Goal: Information Seeking & Learning: Learn about a topic

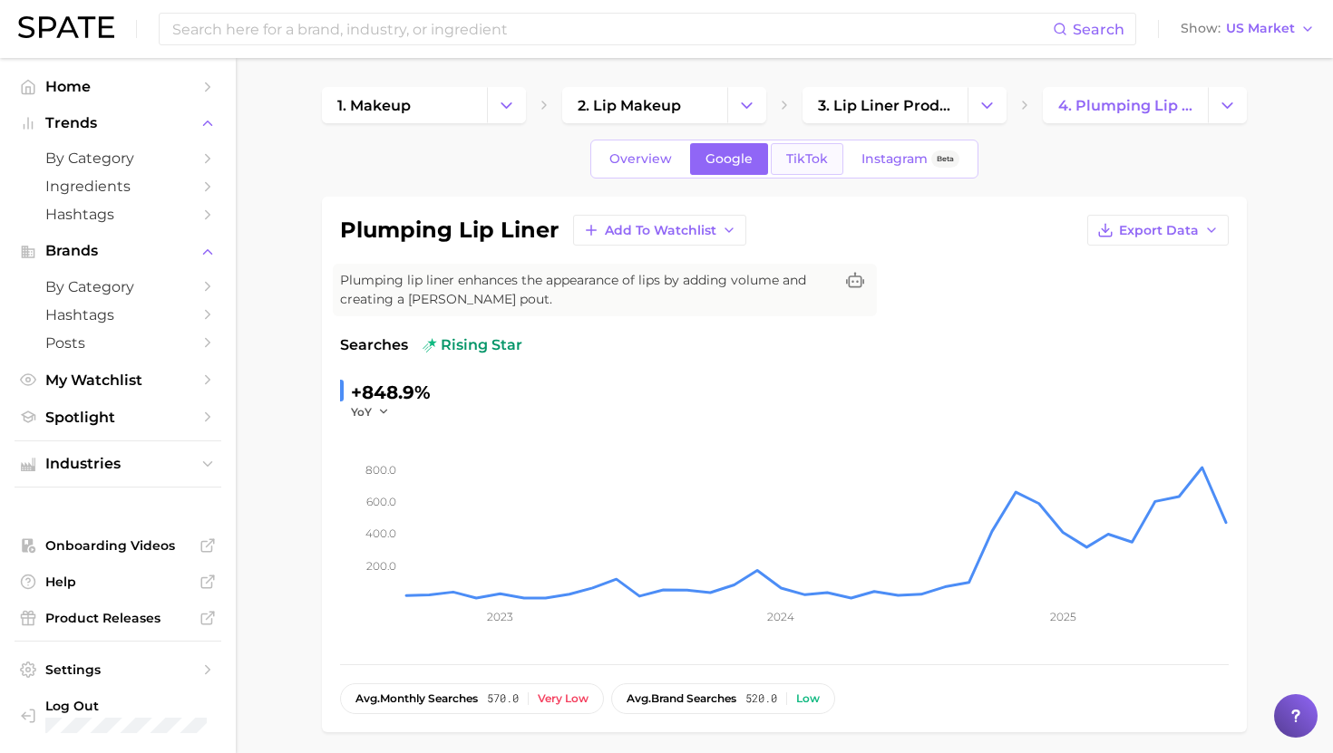
click at [792, 165] on span "TikTok" at bounding box center [807, 158] width 42 height 15
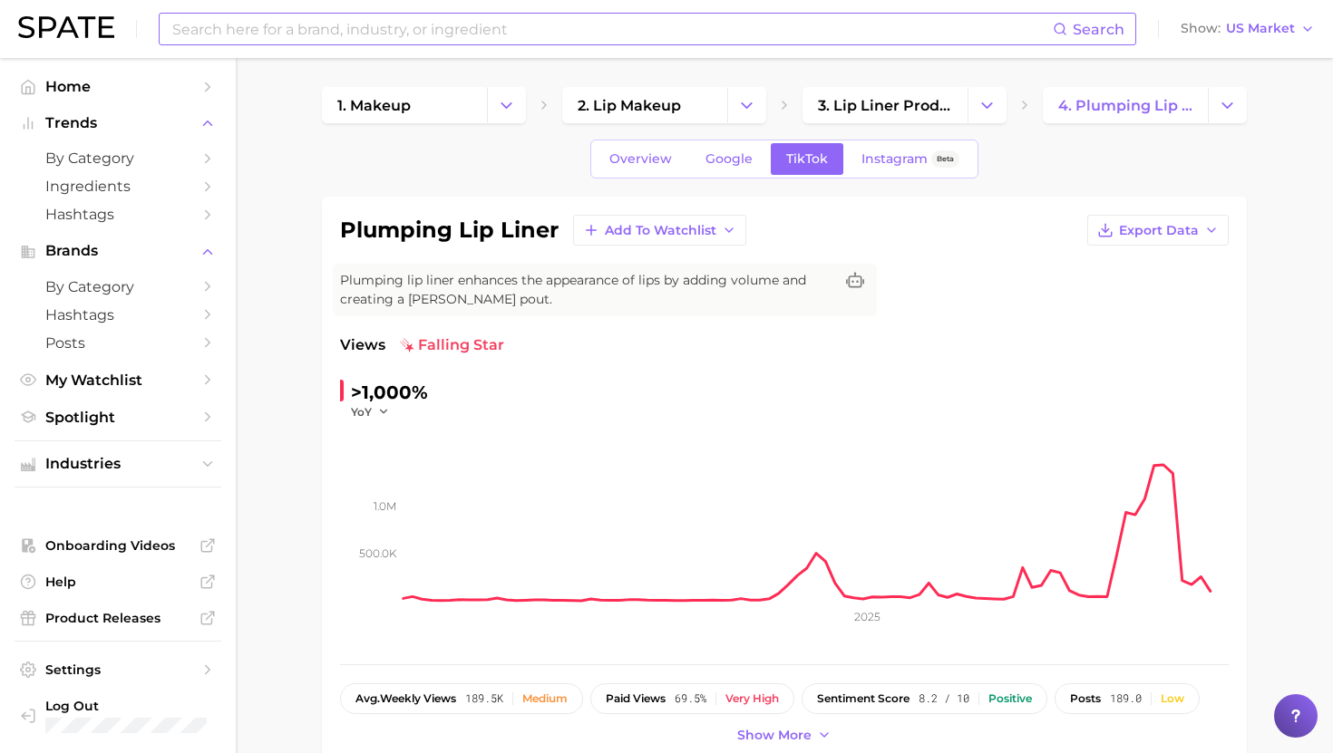
click at [610, 33] on input at bounding box center [611, 29] width 882 height 31
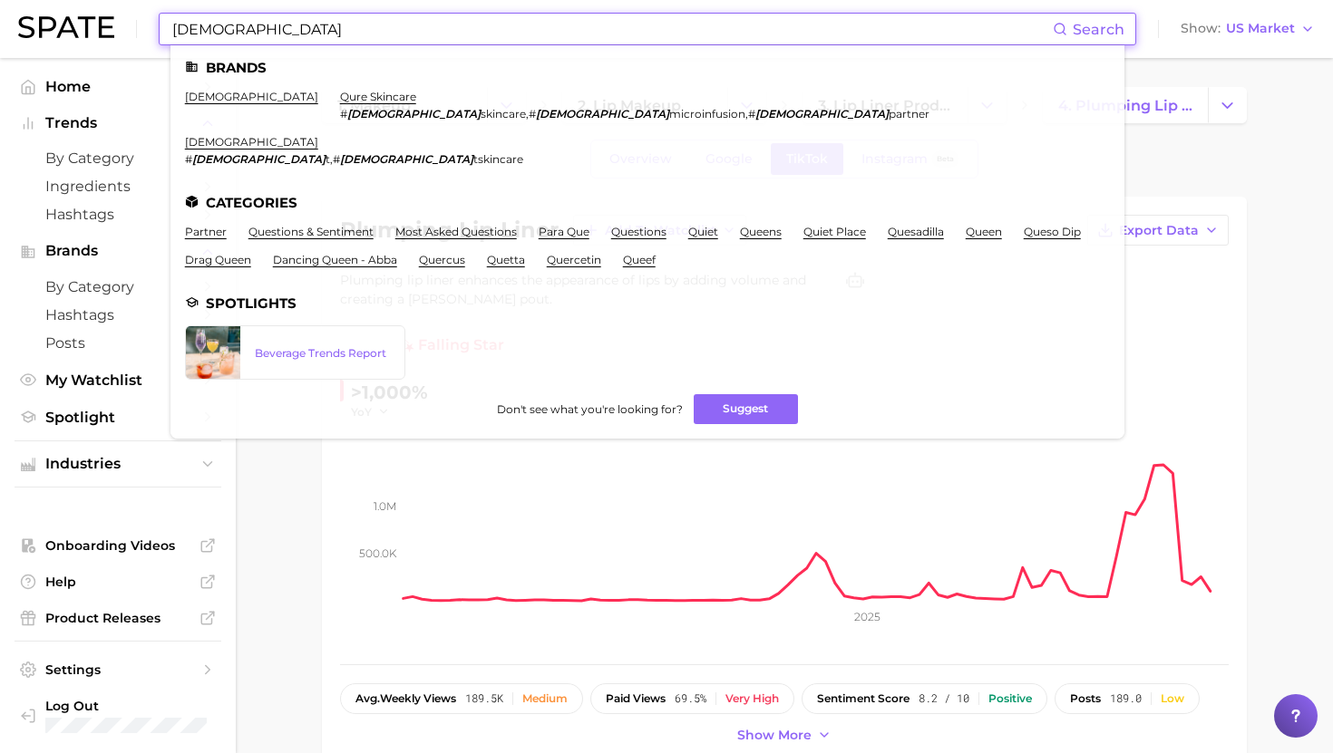
click at [345, 34] on input "qure" at bounding box center [611, 29] width 882 height 31
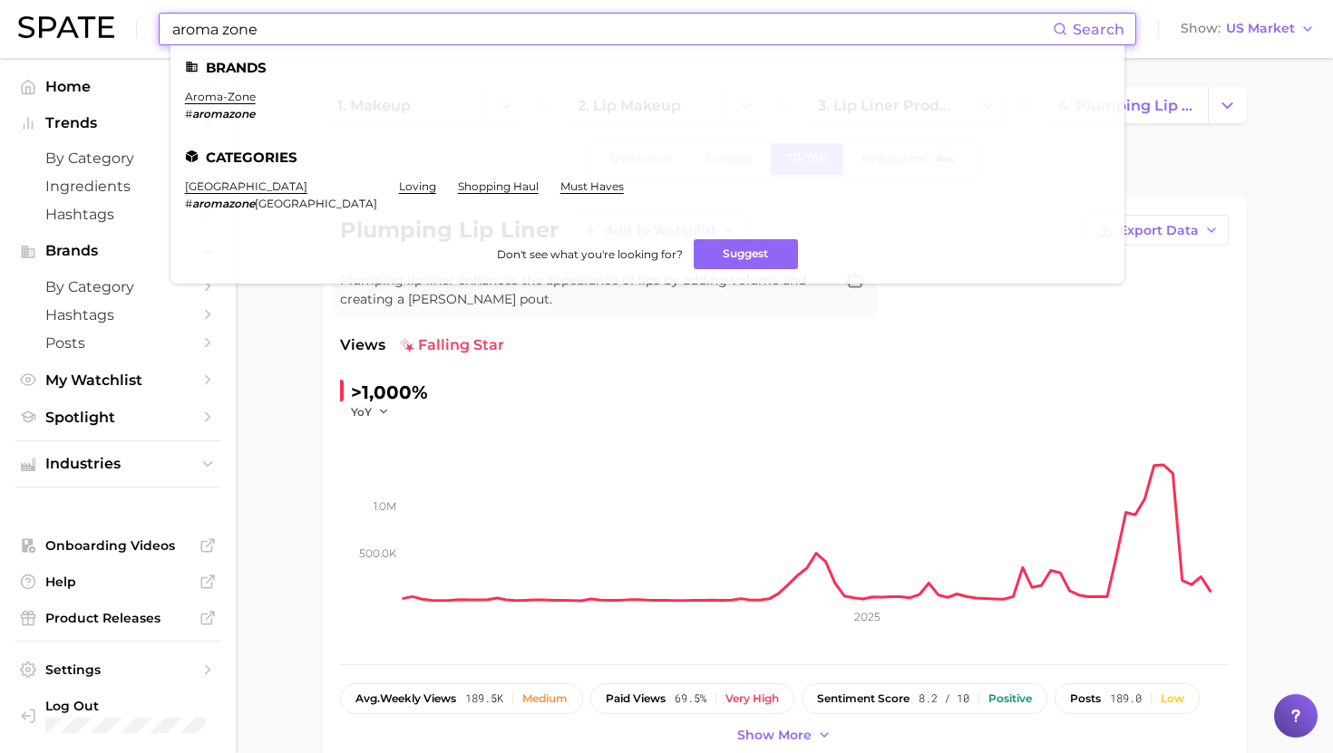
type input "aroma zone"
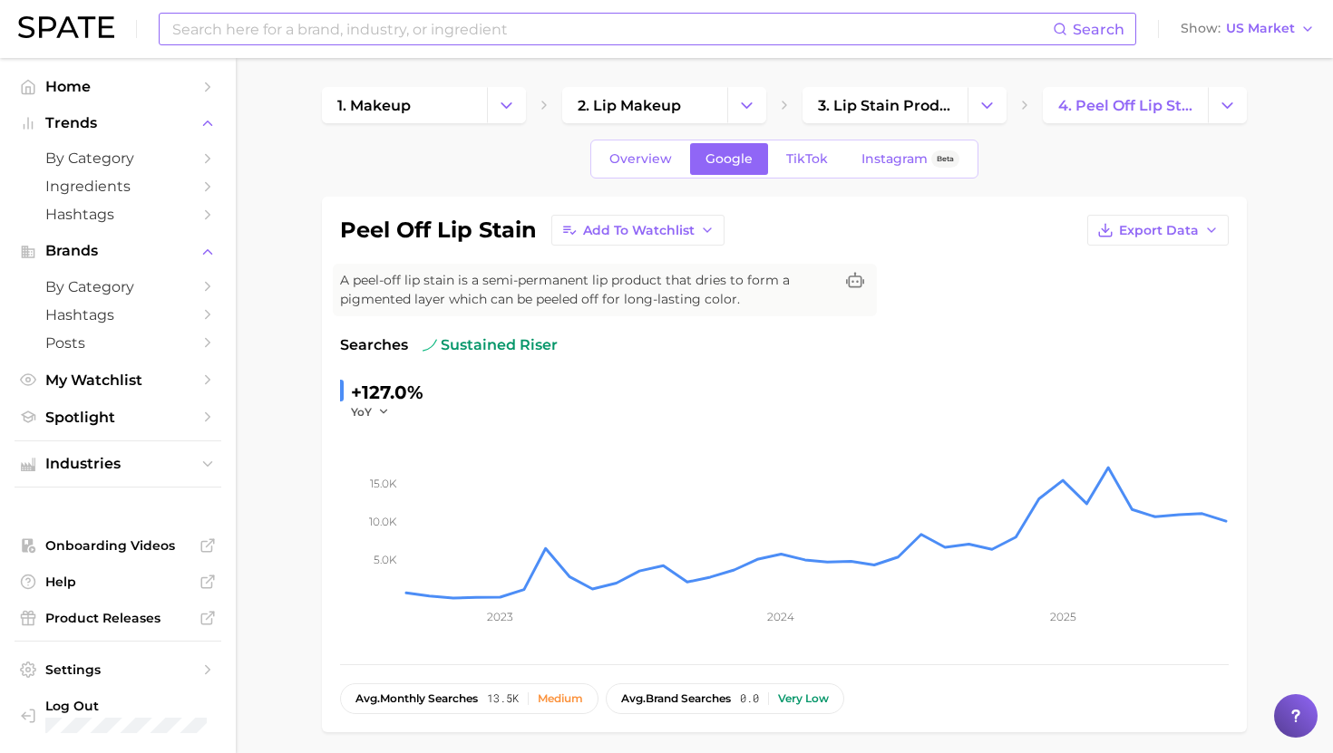
scroll to position [523, 0]
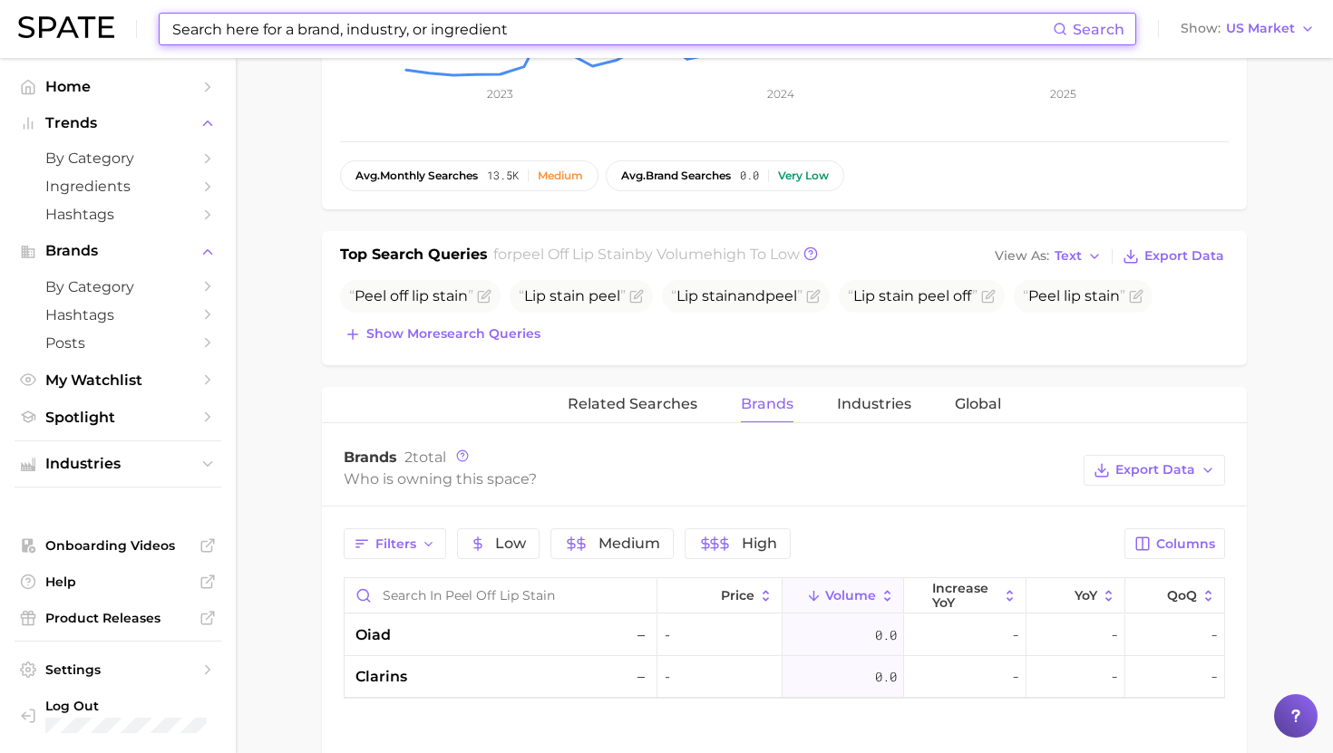
click at [462, 37] on input at bounding box center [611, 29] width 882 height 31
paste input "Stiller’s Soda"
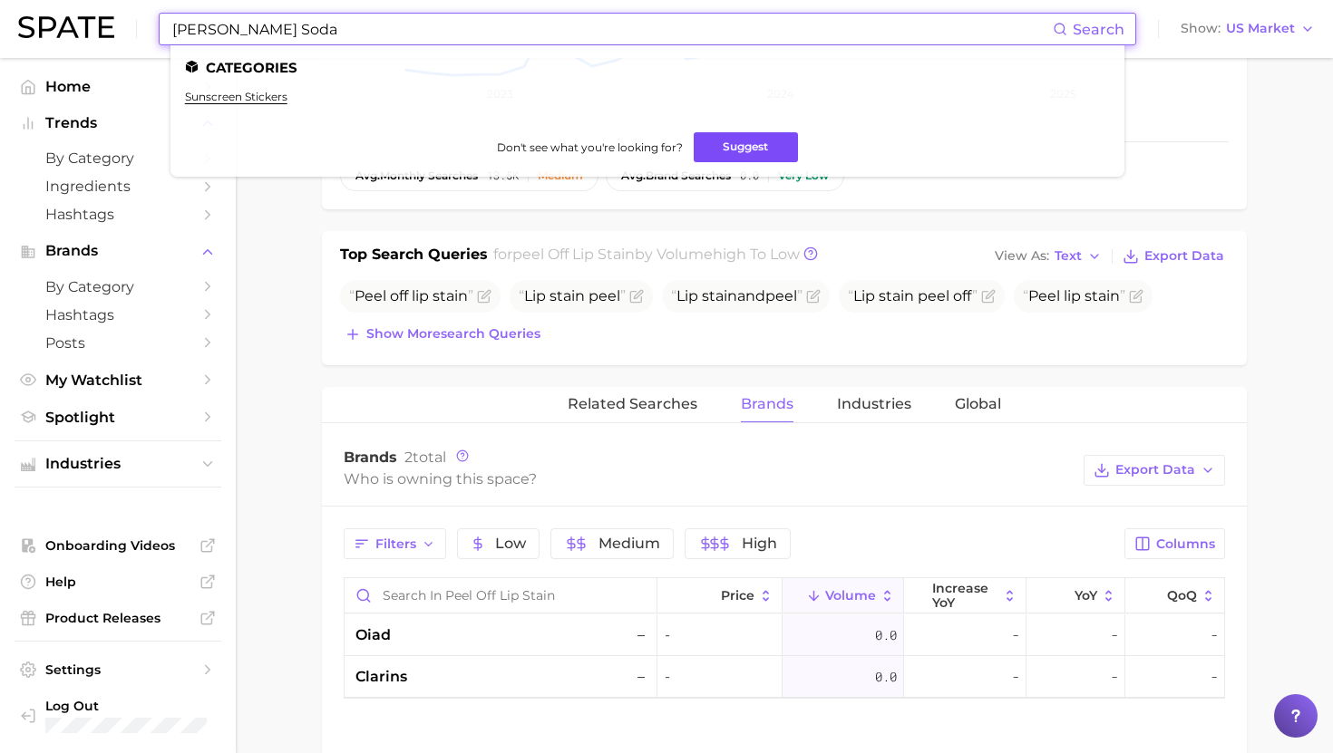
type input "Stiller’s Soda"
click at [737, 144] on button "Suggest" at bounding box center [746, 147] width 104 height 30
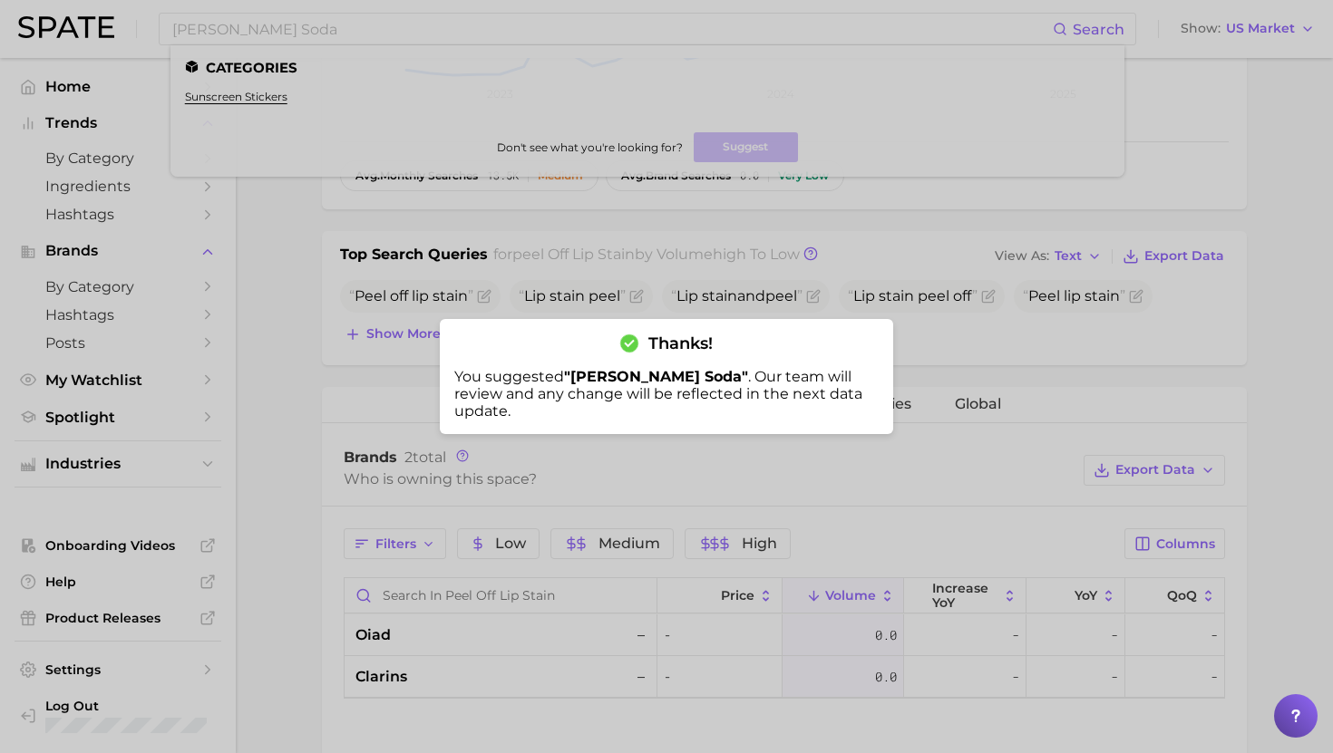
click at [486, 297] on div at bounding box center [666, 376] width 1333 height 753
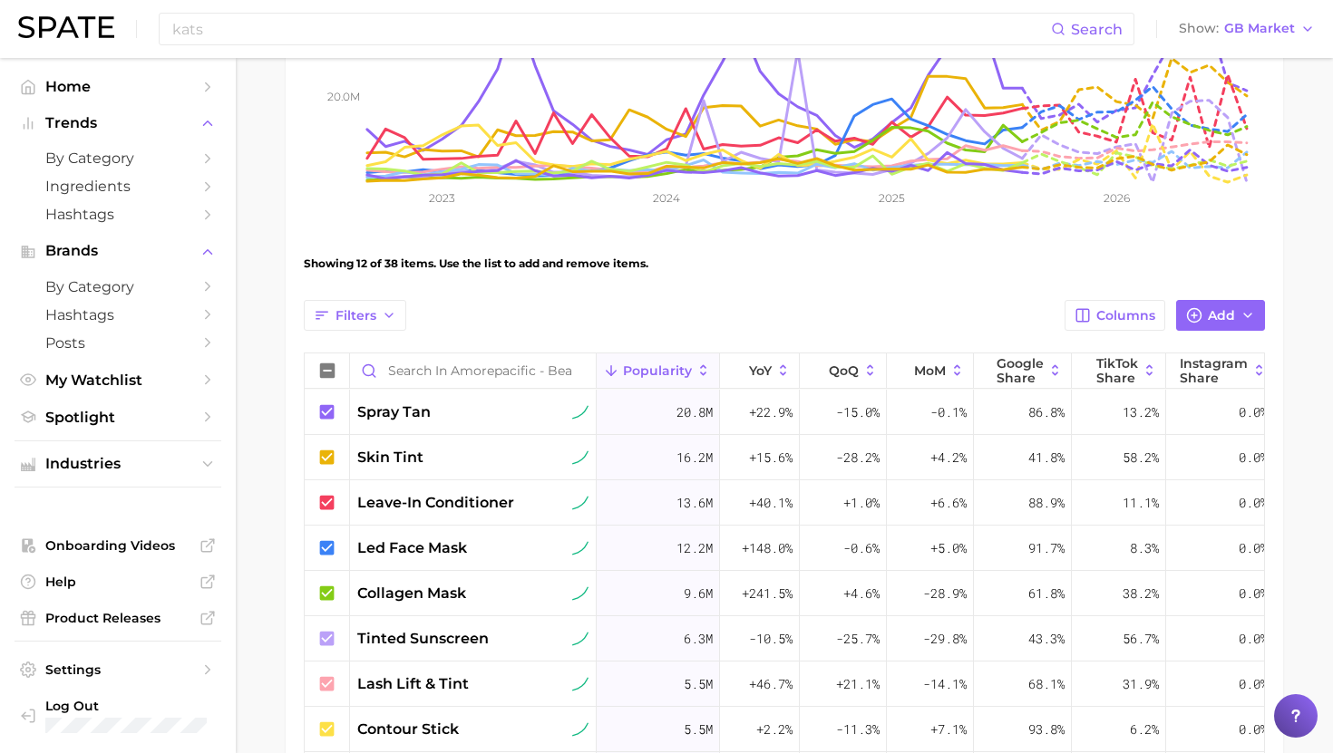
scroll to position [287, 0]
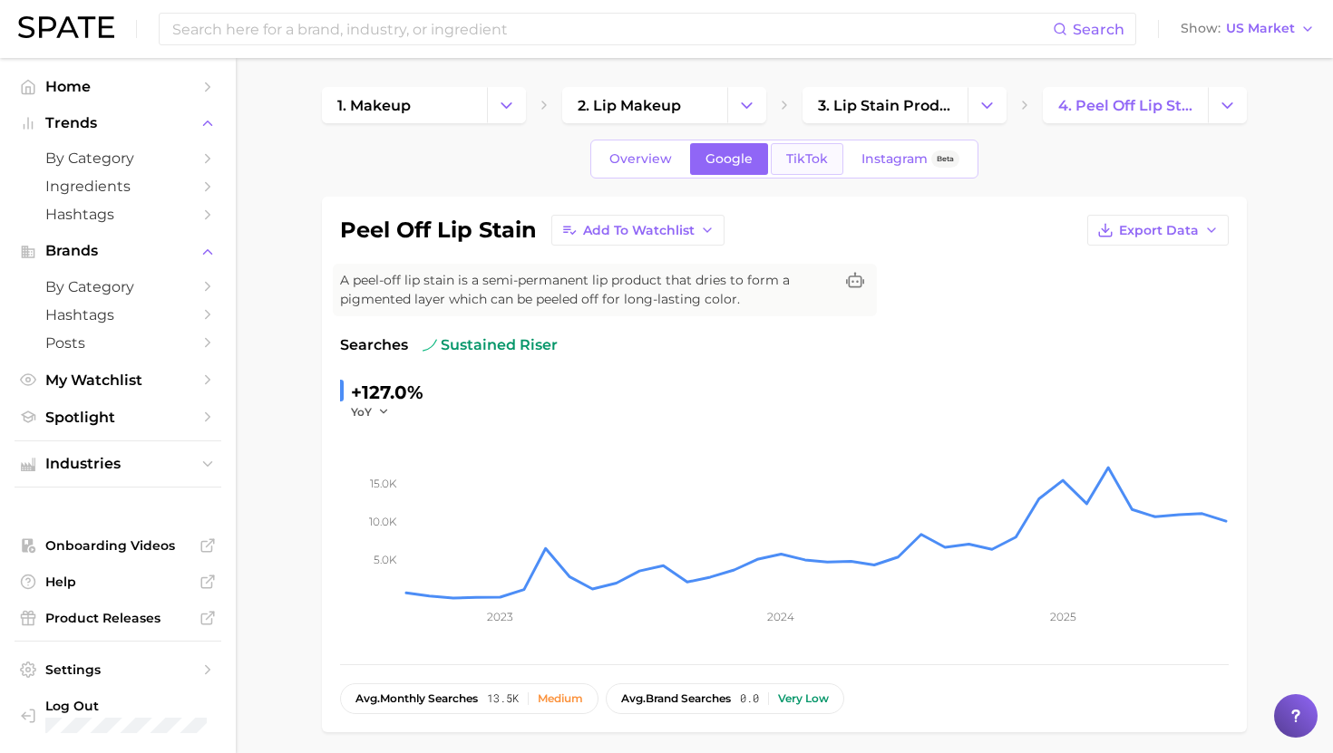
click at [809, 174] on link "TikTok" at bounding box center [807, 159] width 73 height 32
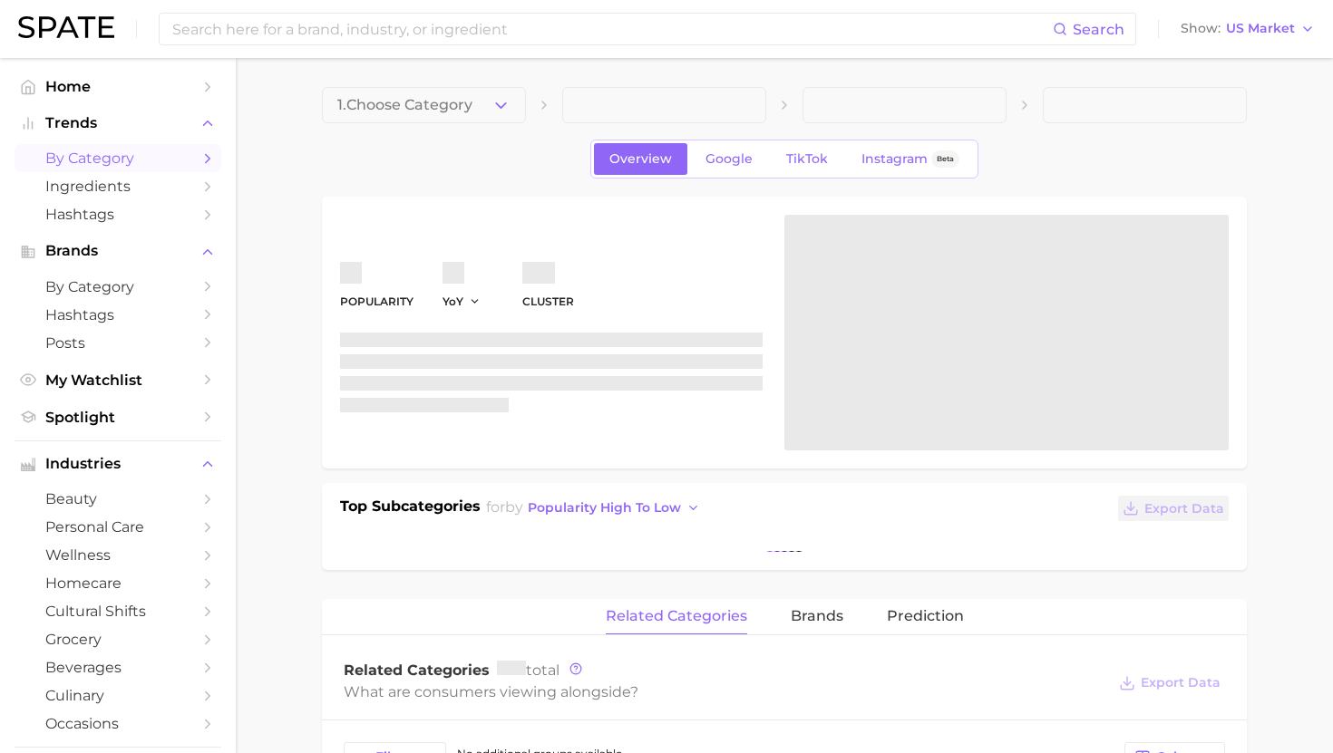
click at [112, 156] on span "by Category" at bounding box center [117, 158] width 145 height 17
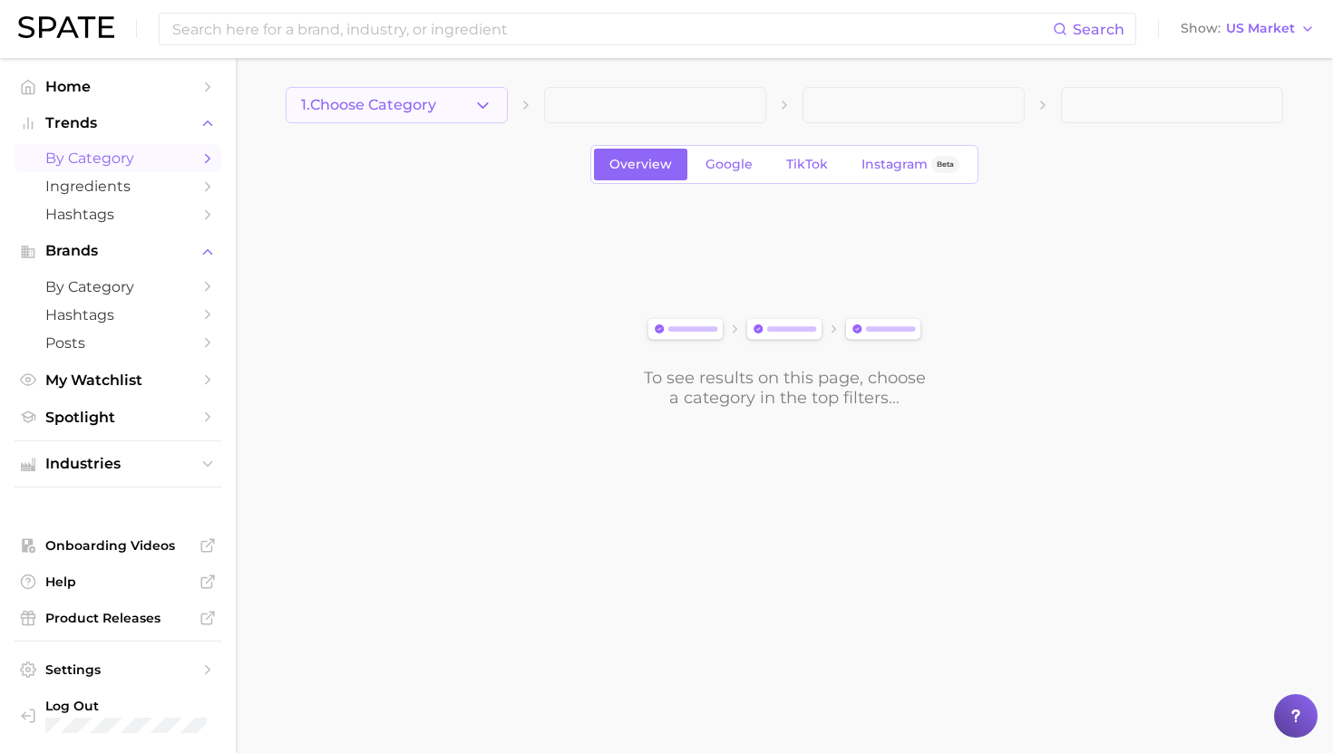
click at [422, 106] on span "1. Choose Category" at bounding box center [368, 105] width 135 height 16
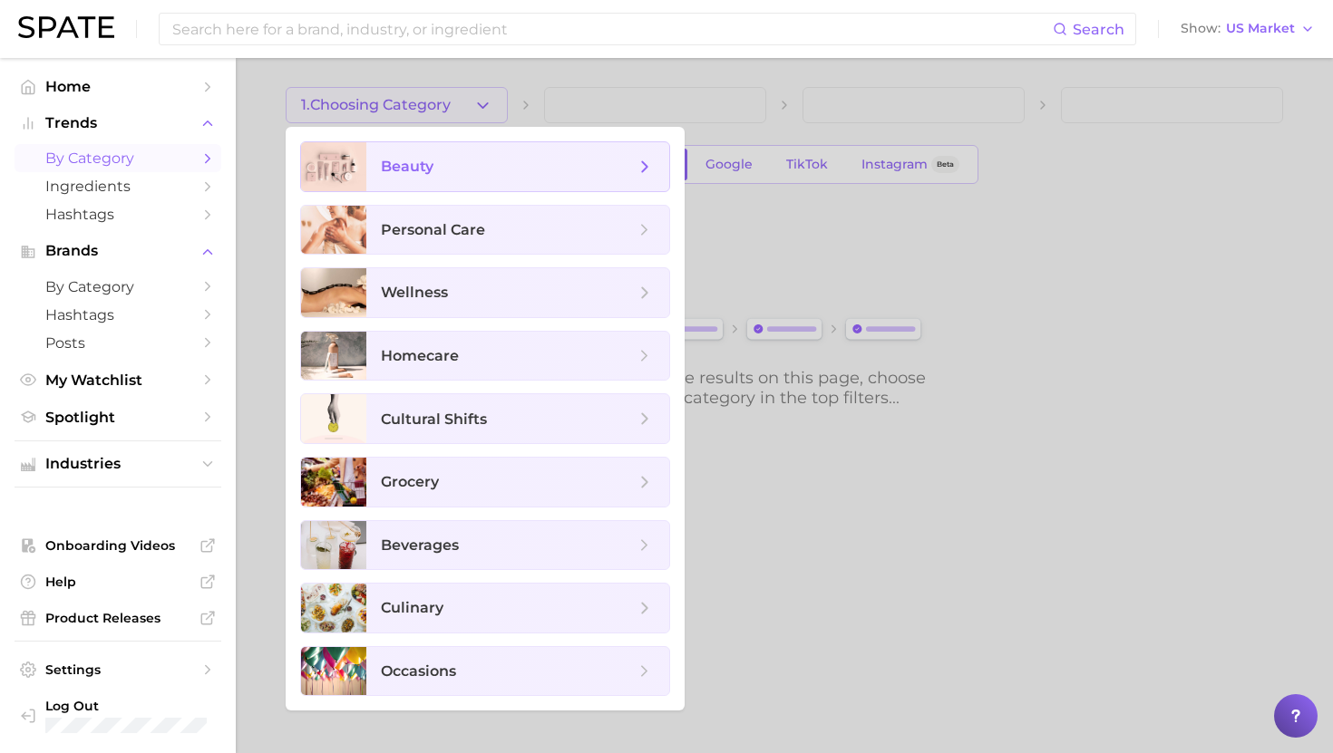
click at [436, 166] on span "beauty" at bounding box center [508, 167] width 254 height 20
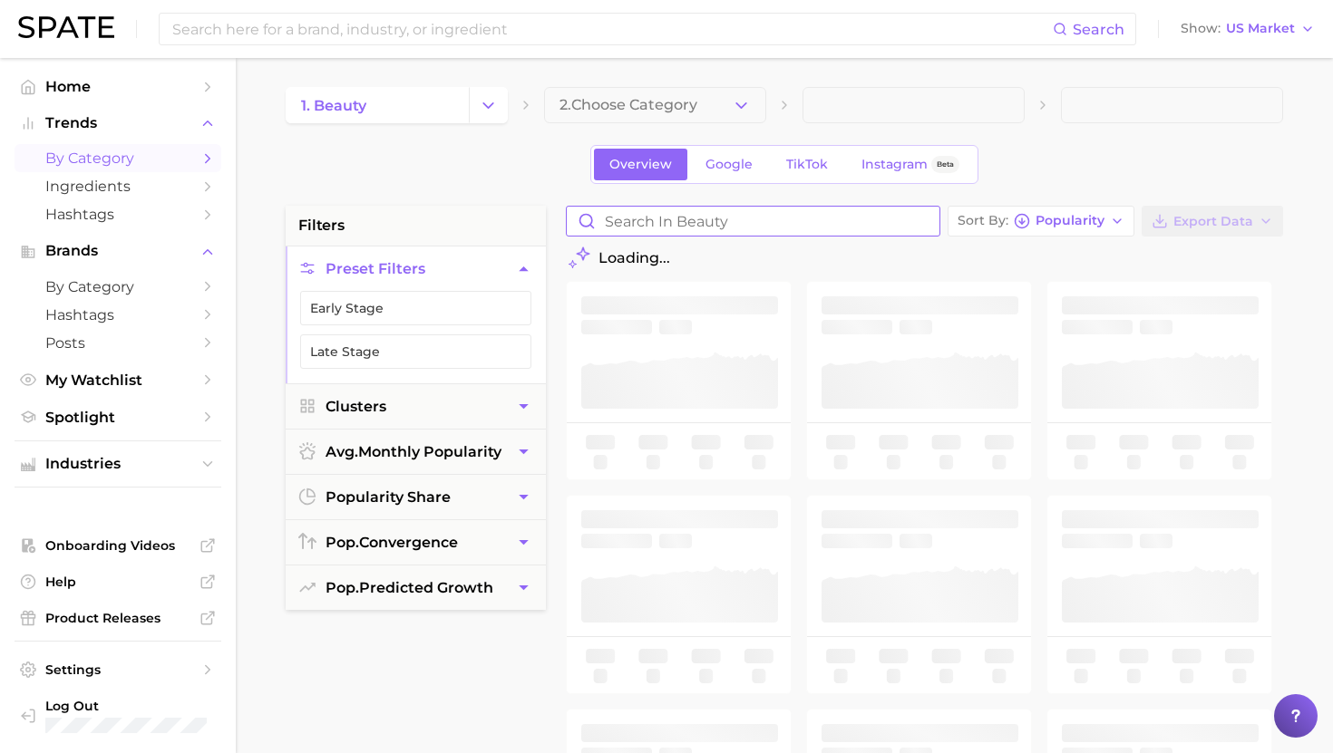
click at [637, 225] on input "Search in beauty" at bounding box center [753, 221] width 373 height 29
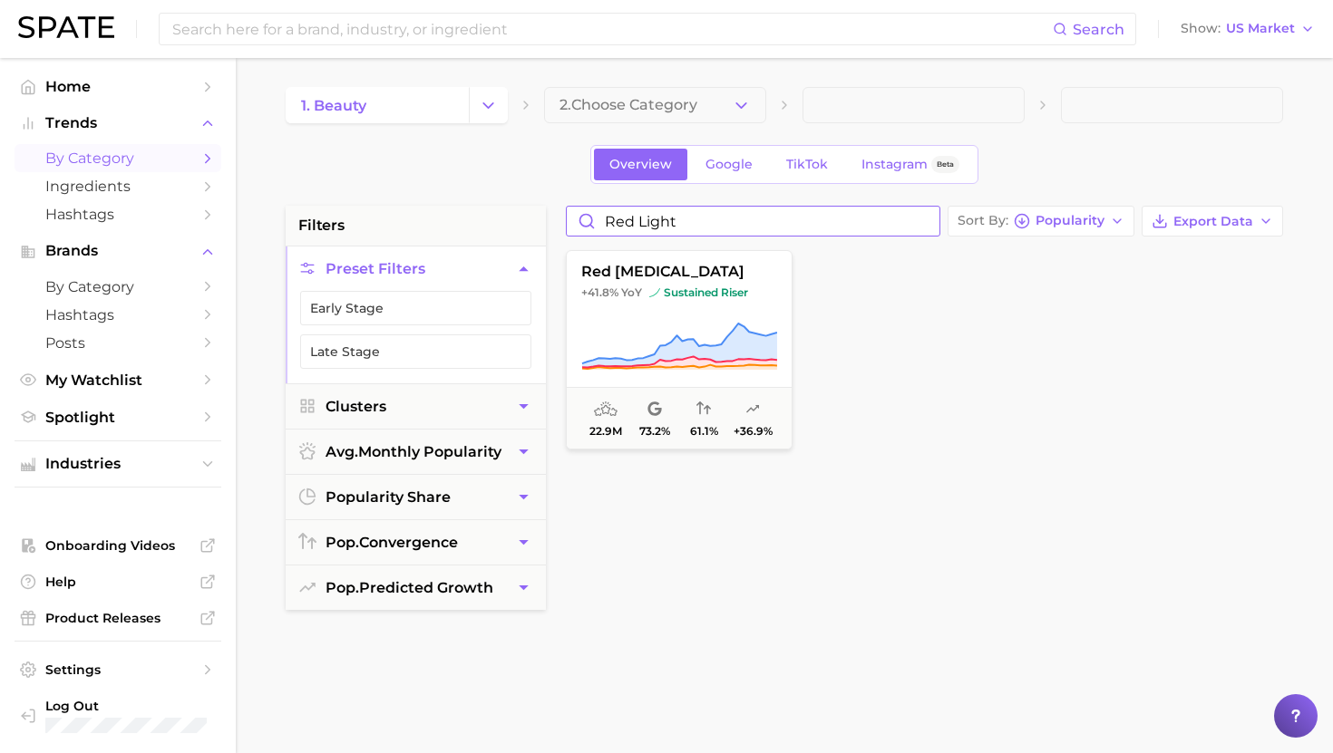
click at [620, 219] on input "red light" at bounding box center [753, 221] width 373 height 29
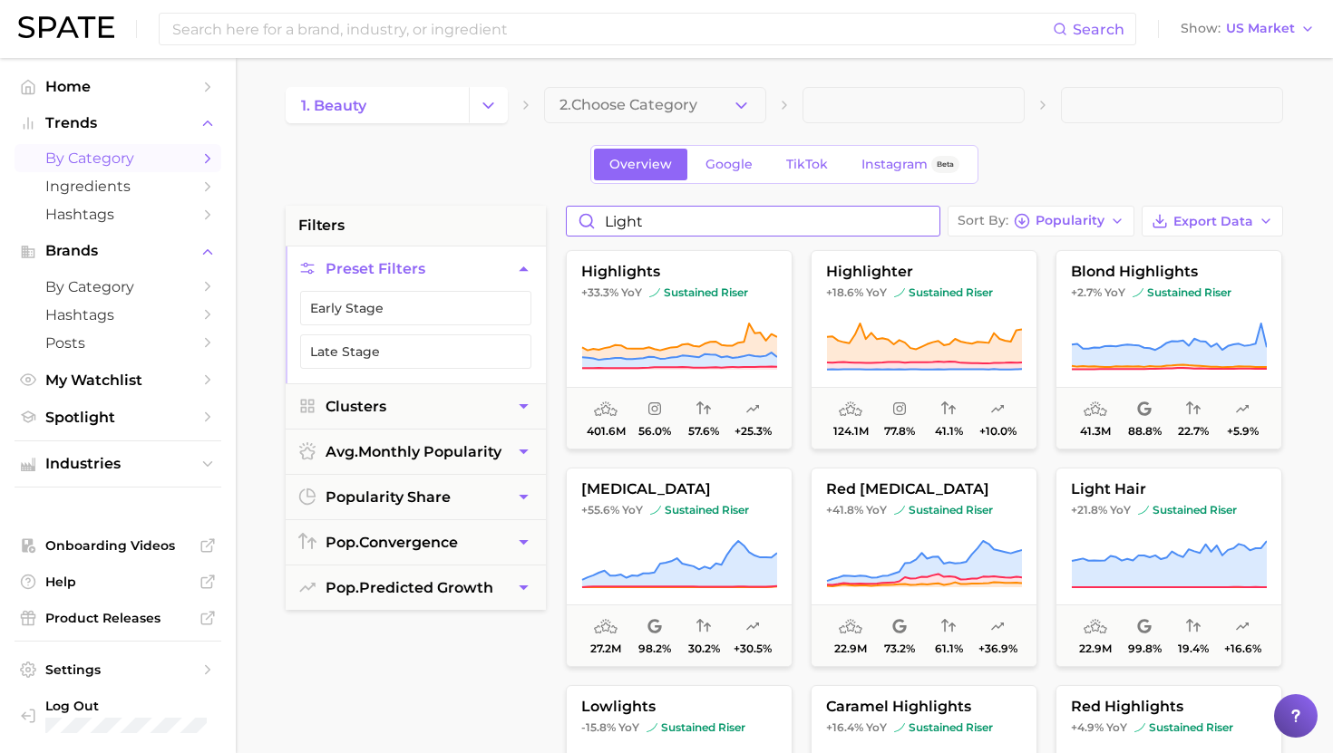
click at [624, 210] on input "light" at bounding box center [753, 221] width 373 height 29
click at [694, 230] on input "light" at bounding box center [753, 221] width 373 height 29
click at [679, 228] on input "light" at bounding box center [753, 221] width 373 height 29
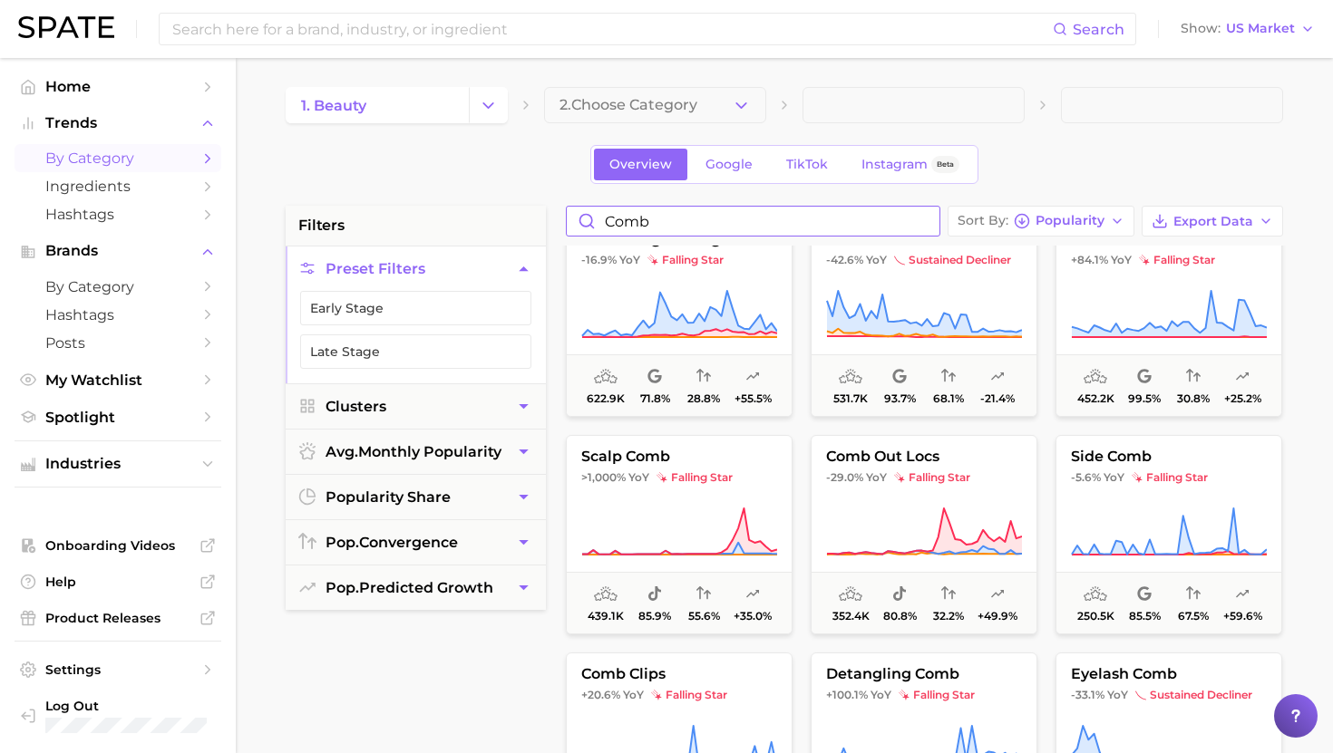
scroll to position [916, 0]
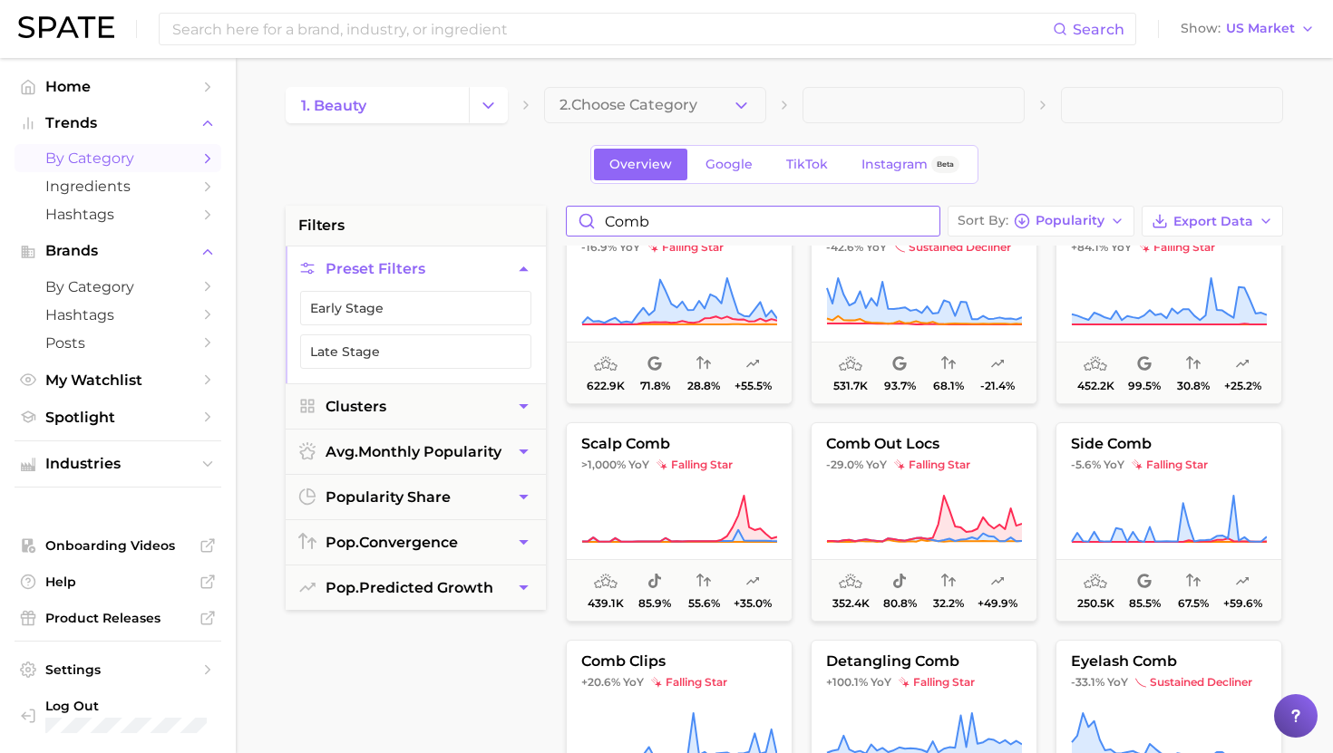
type input "comb"
drag, startPoint x: 665, startPoint y: 221, endPoint x: 551, endPoint y: 221, distance: 113.3
click at [604, 114] on button "2. Choose Category" at bounding box center [655, 105] width 222 height 36
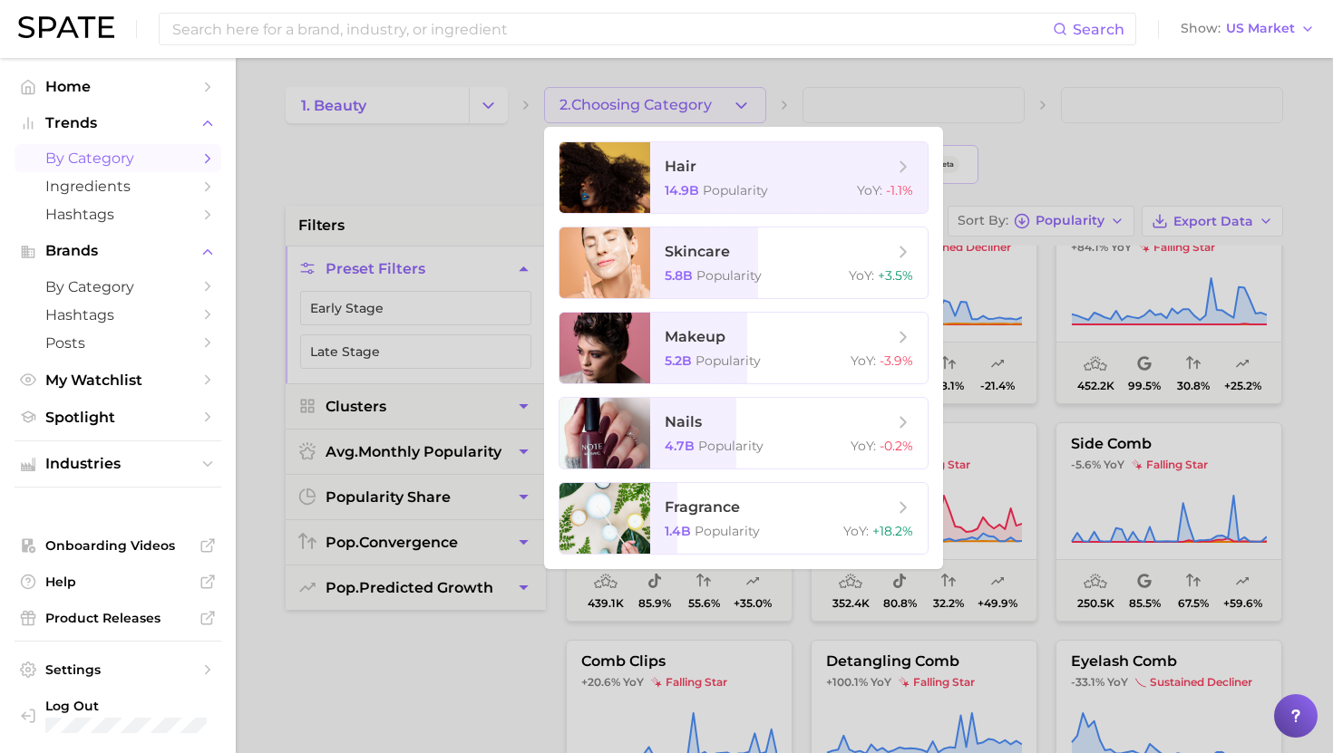
click at [604, 114] on div at bounding box center [666, 376] width 1333 height 753
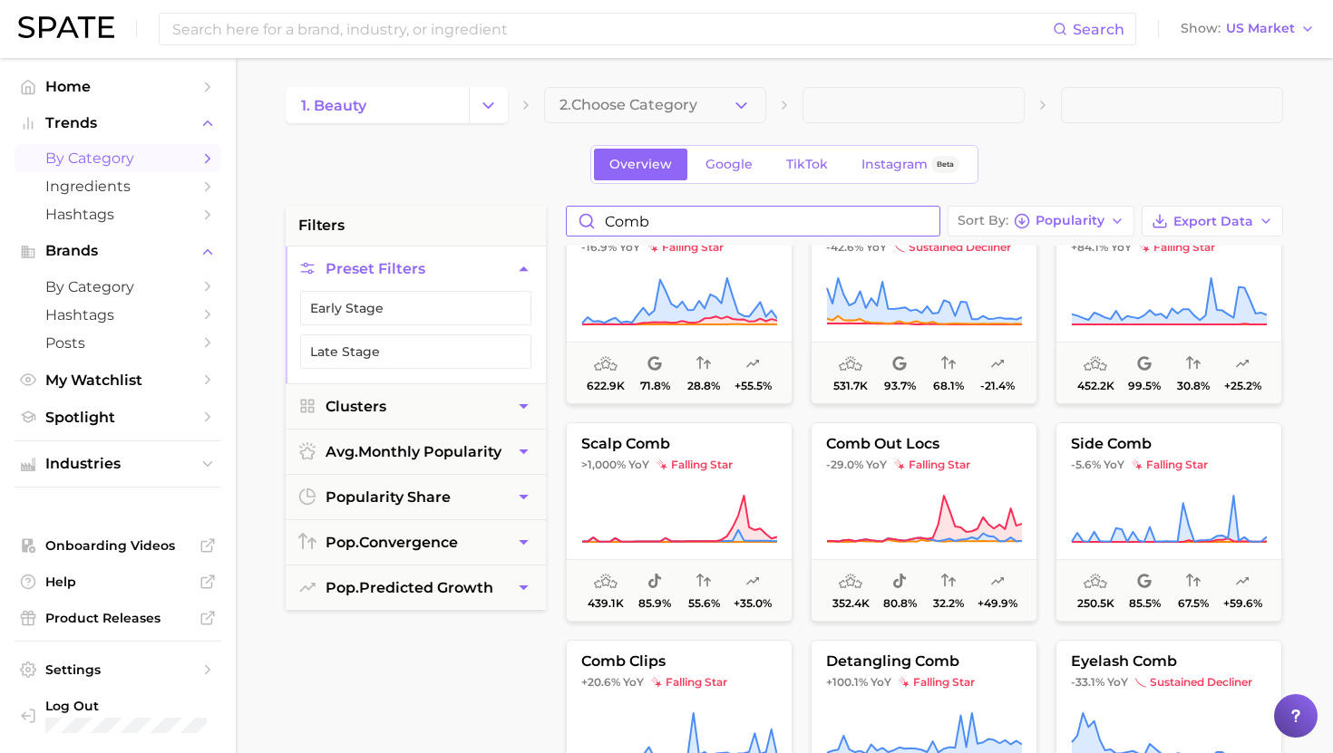
click at [928, 223] on input "comb" at bounding box center [753, 221] width 373 height 29
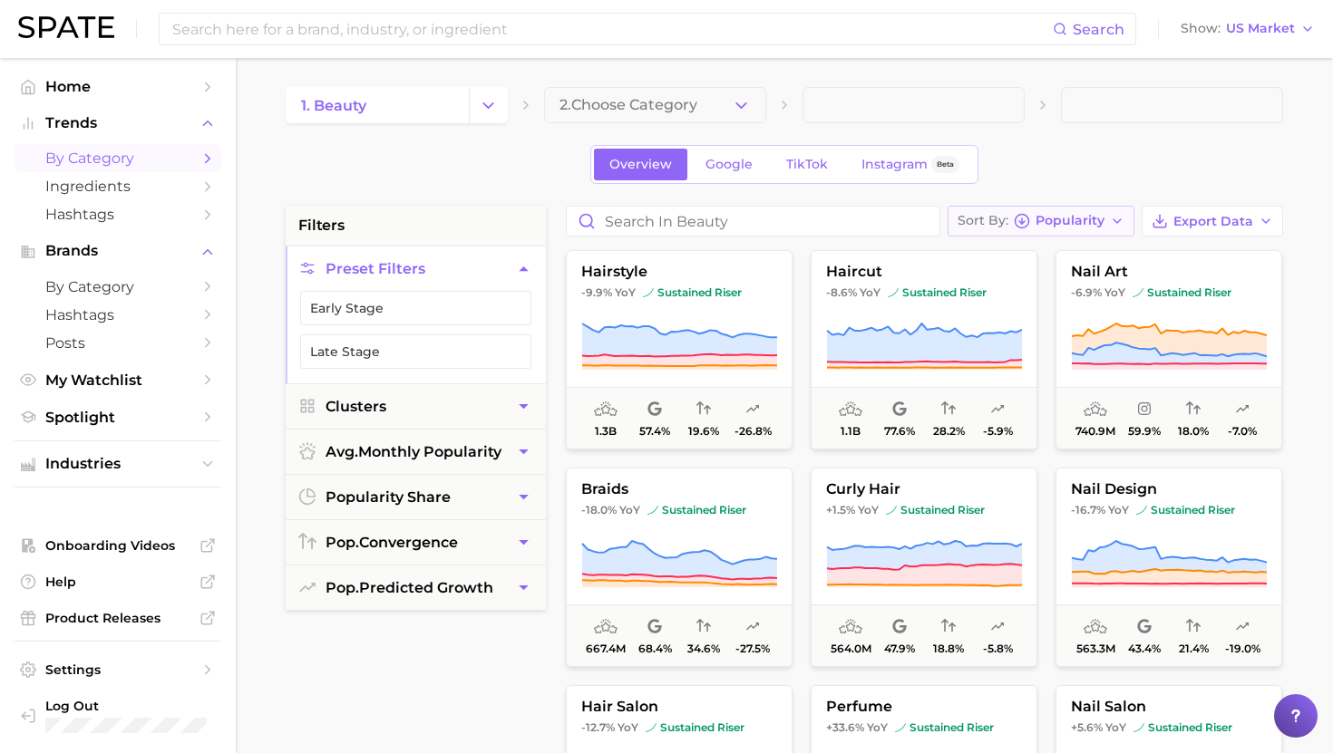
click at [1083, 225] on span "Popularity" at bounding box center [1069, 221] width 69 height 10
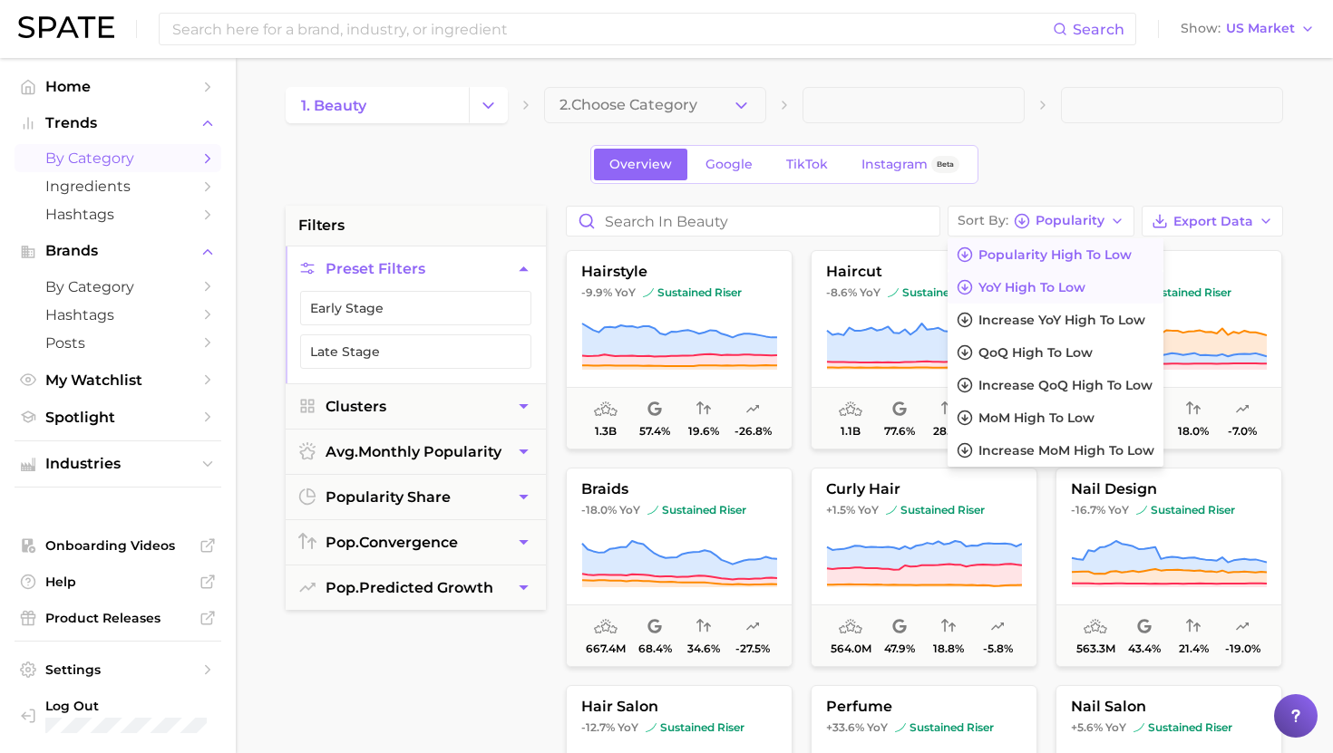
click at [1053, 293] on span "YoY high to low" at bounding box center [1031, 287] width 107 height 15
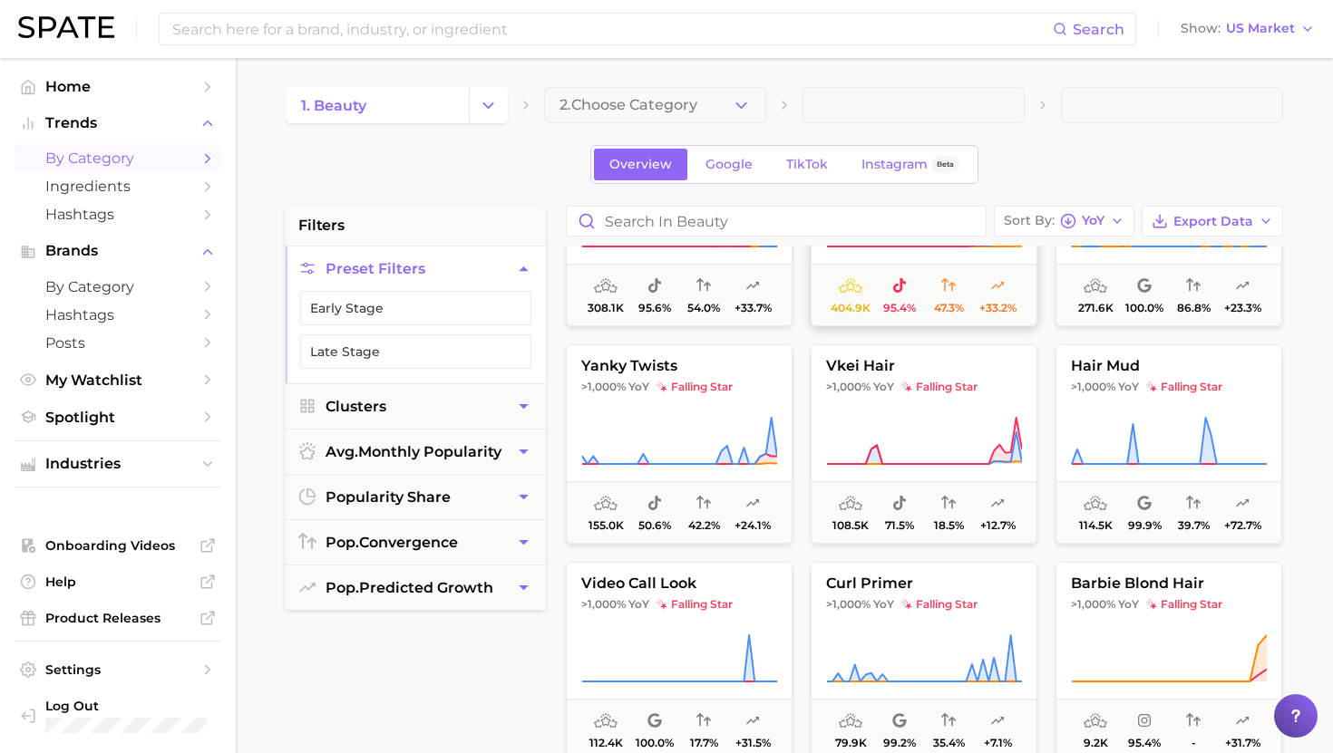
scroll to position [132, 0]
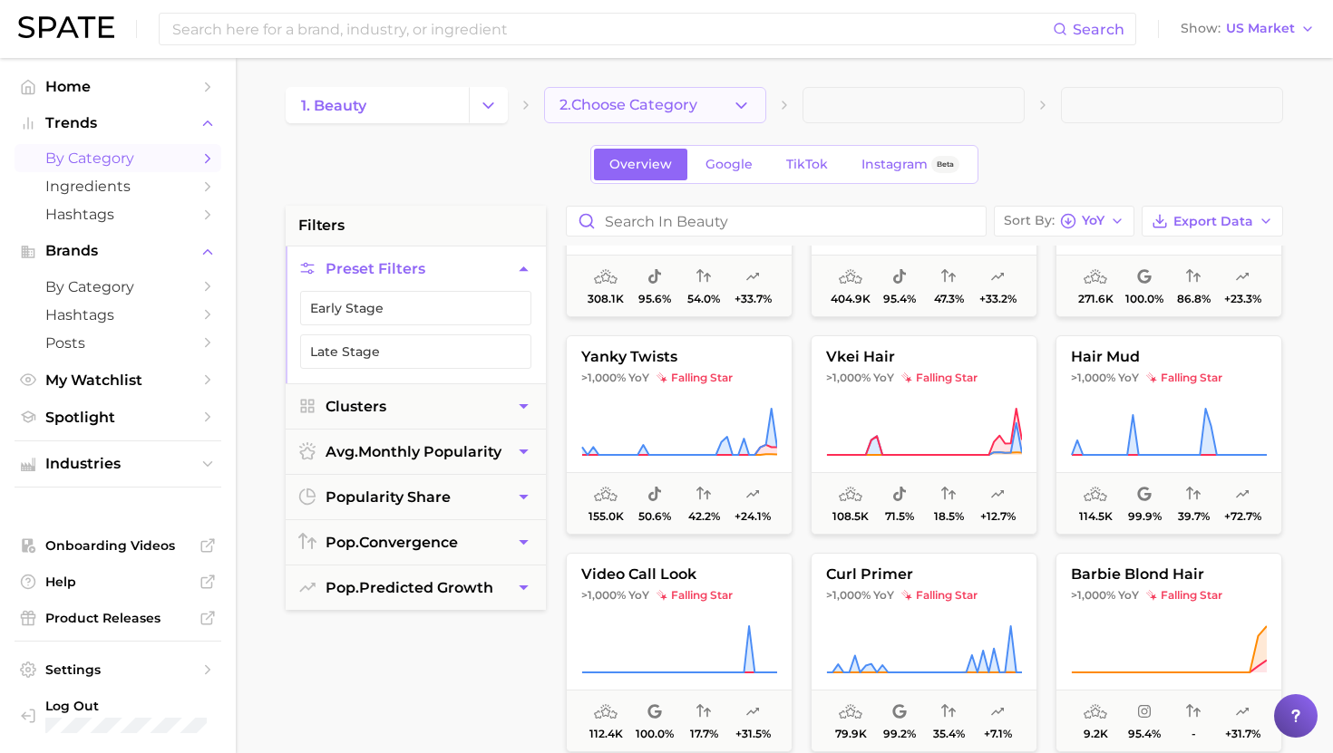
click at [697, 102] on span "2. Choose Category" at bounding box center [628, 105] width 138 height 16
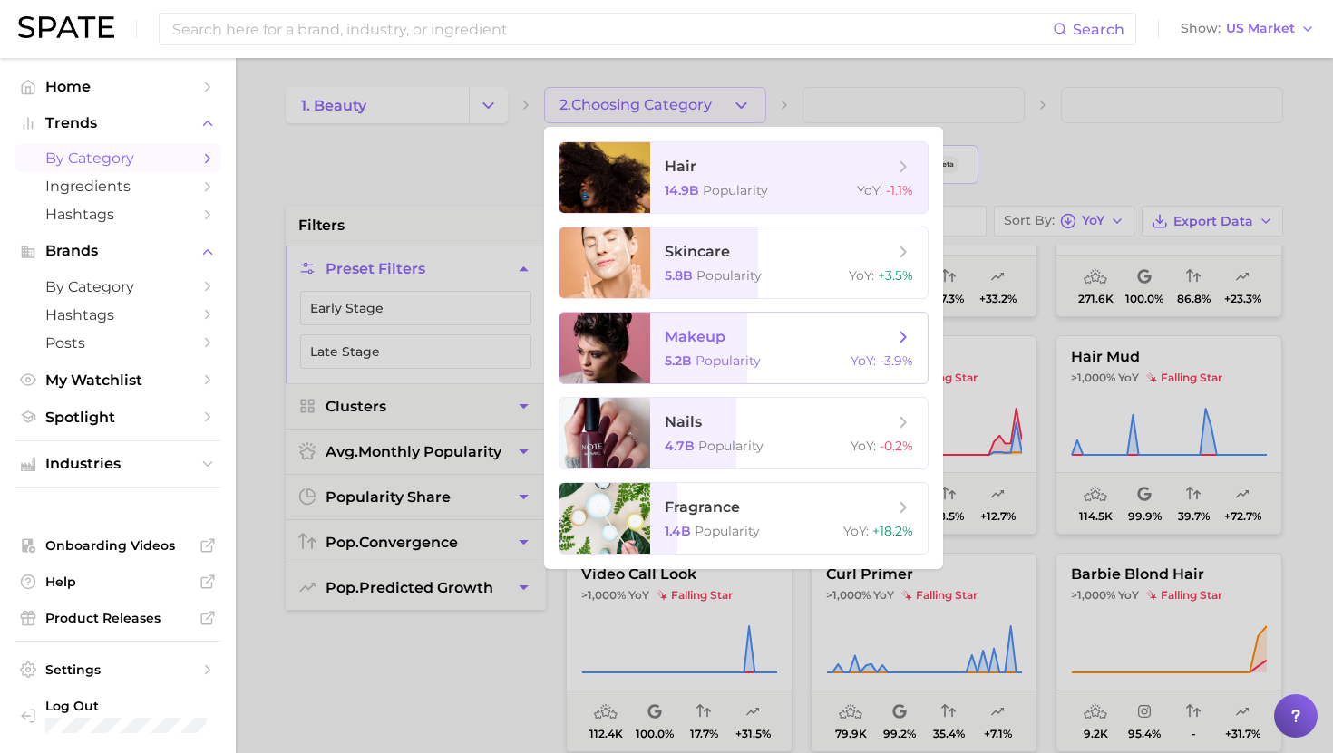
click at [710, 346] on span "makeup" at bounding box center [779, 337] width 228 height 20
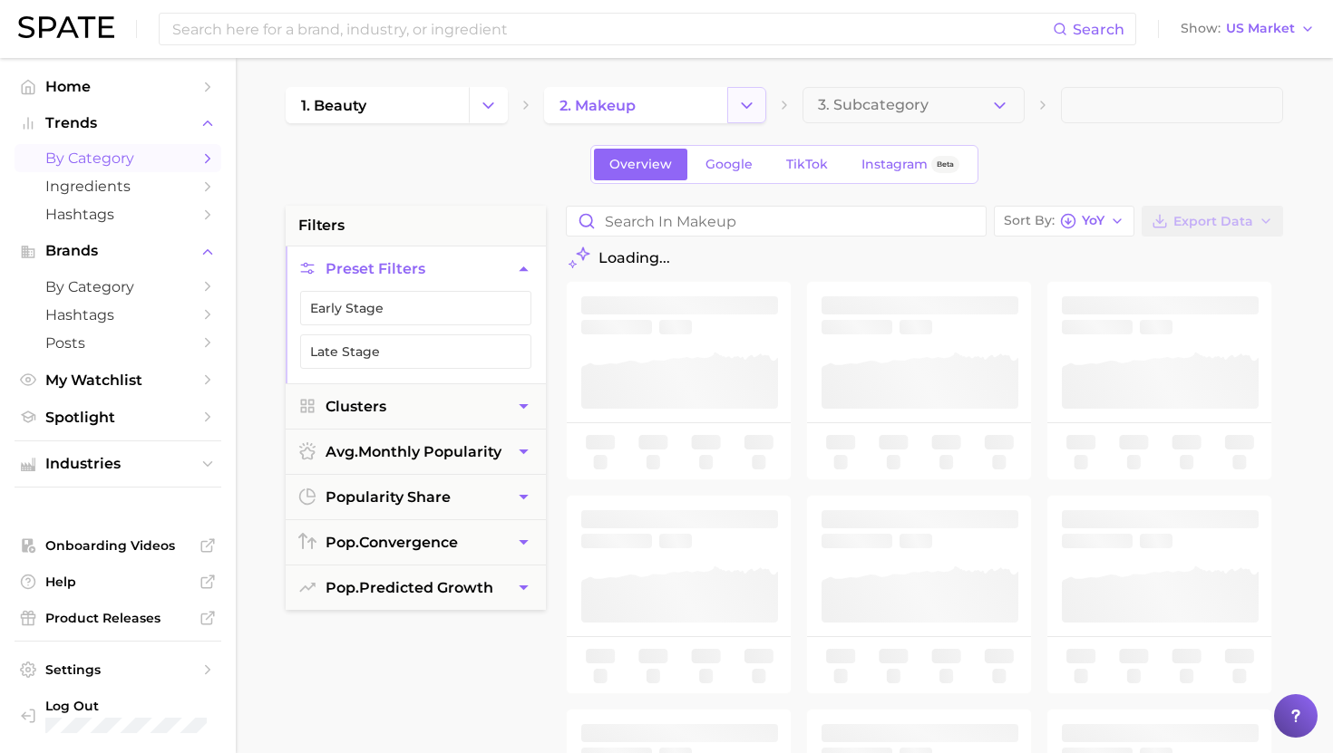
click at [752, 105] on icon "Change Category" at bounding box center [746, 105] width 19 height 19
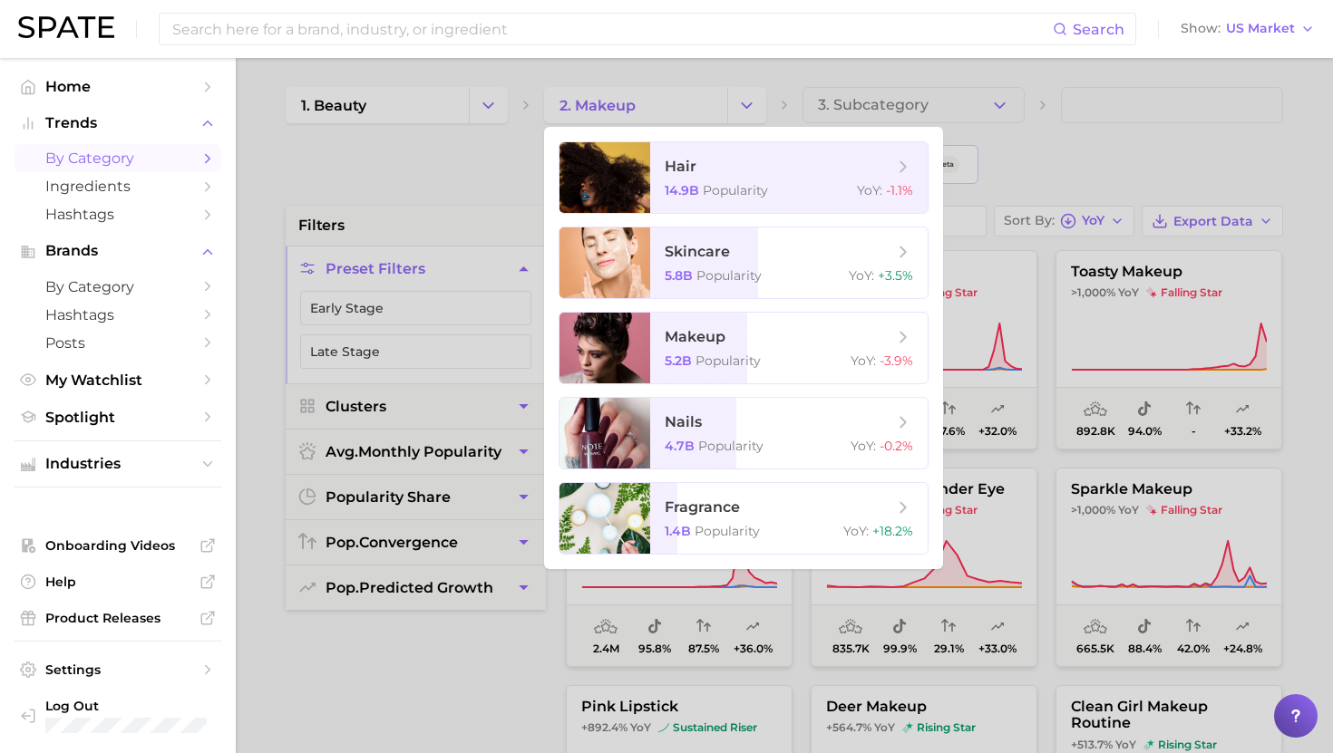
click at [895, 84] on div at bounding box center [666, 376] width 1333 height 753
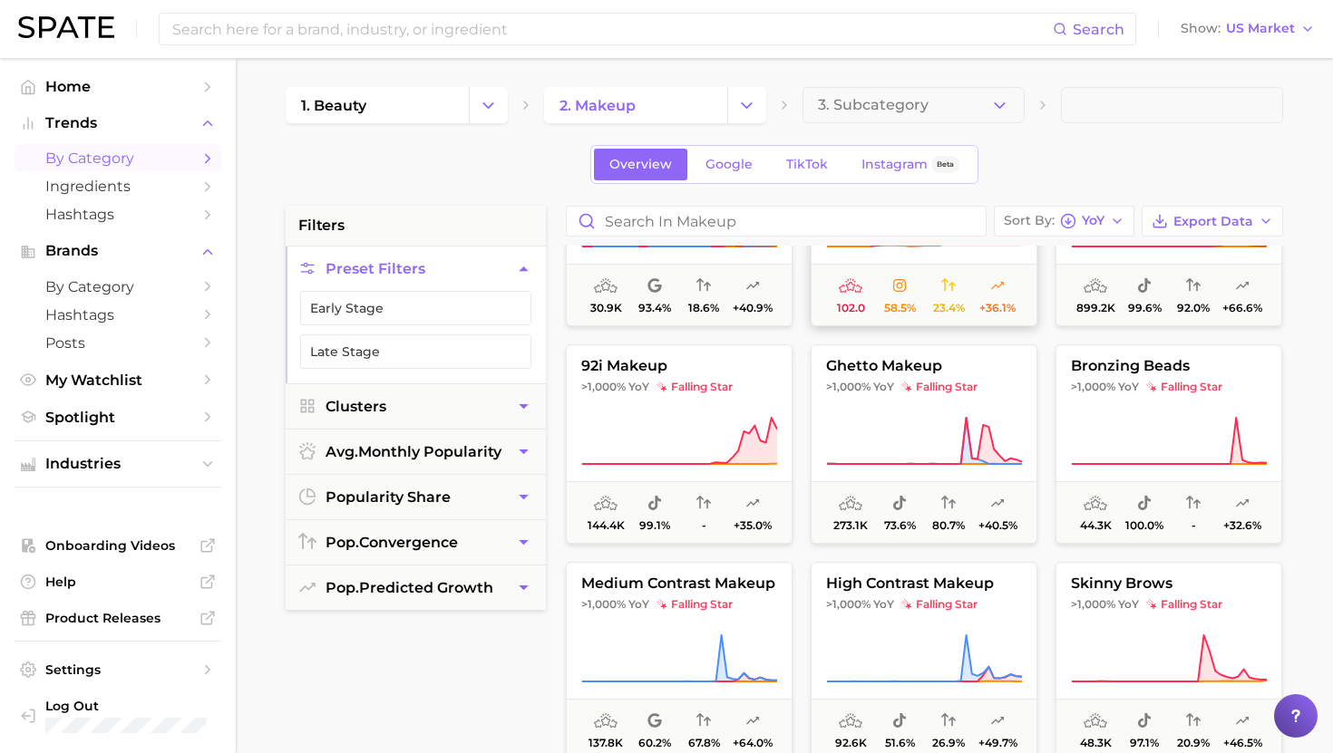
scroll to position [365, 0]
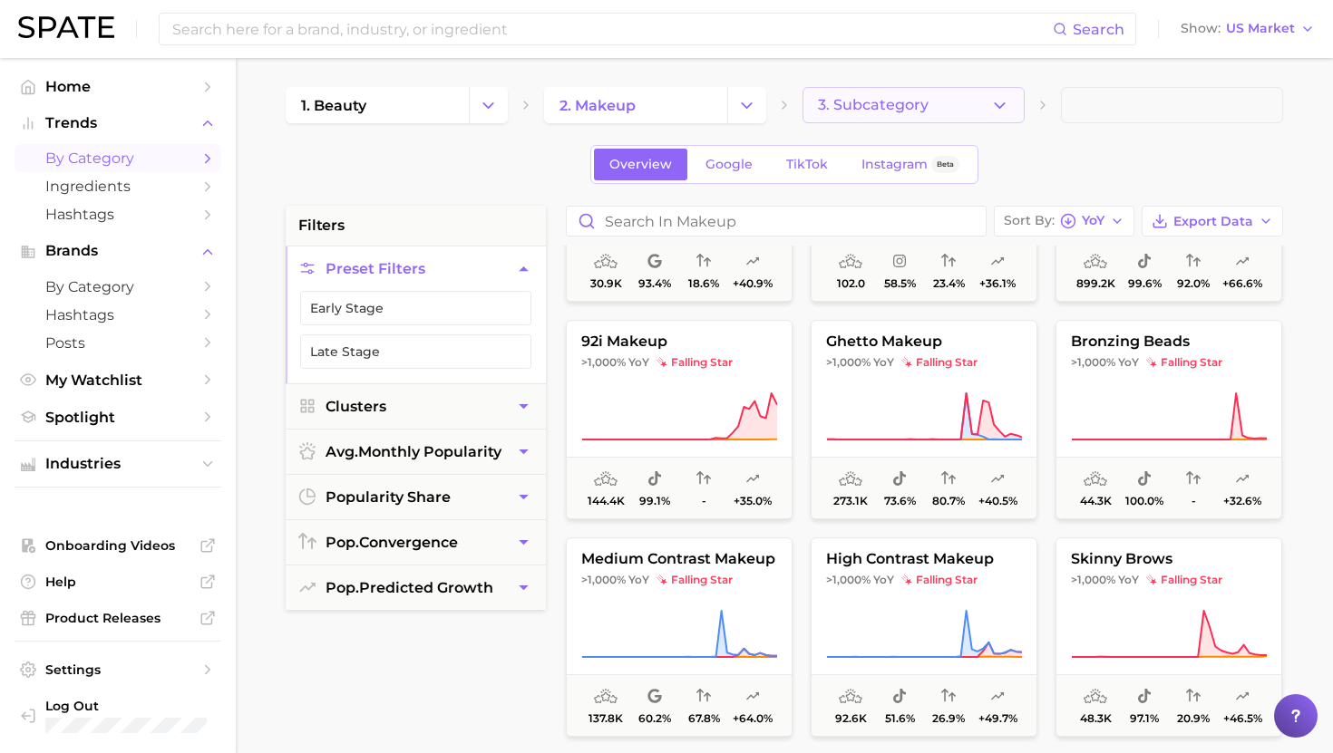
click at [845, 116] on button "3. Subcategory" at bounding box center [913, 105] width 222 height 36
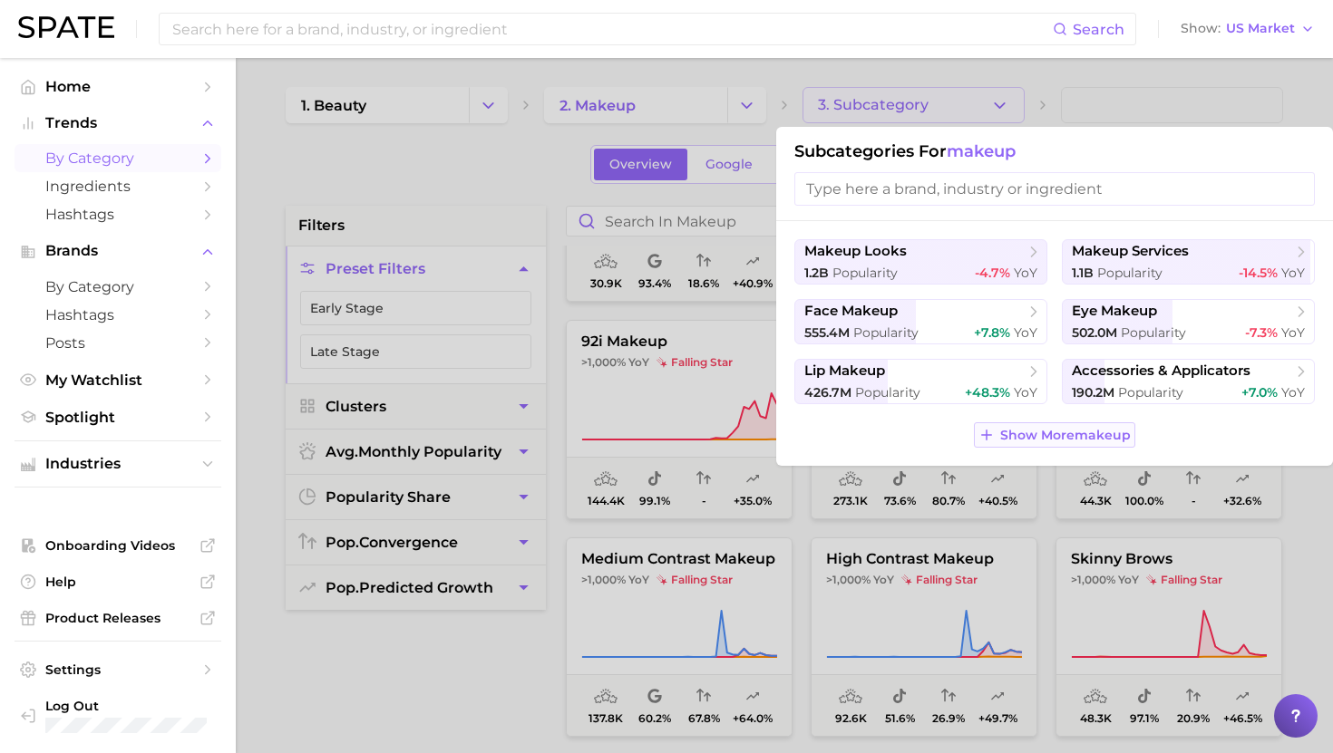
click at [1054, 428] on span "Show More makeup" at bounding box center [1065, 435] width 131 height 15
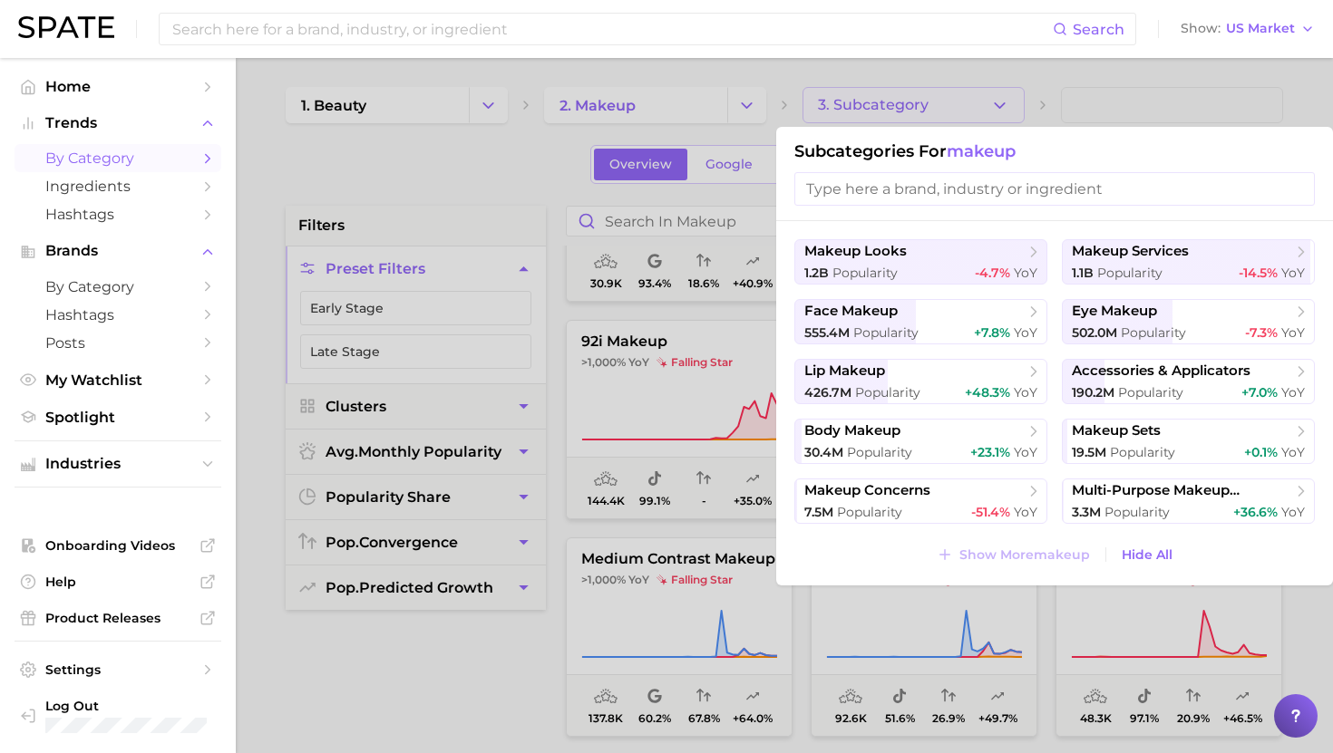
click at [672, 154] on div at bounding box center [666, 376] width 1333 height 753
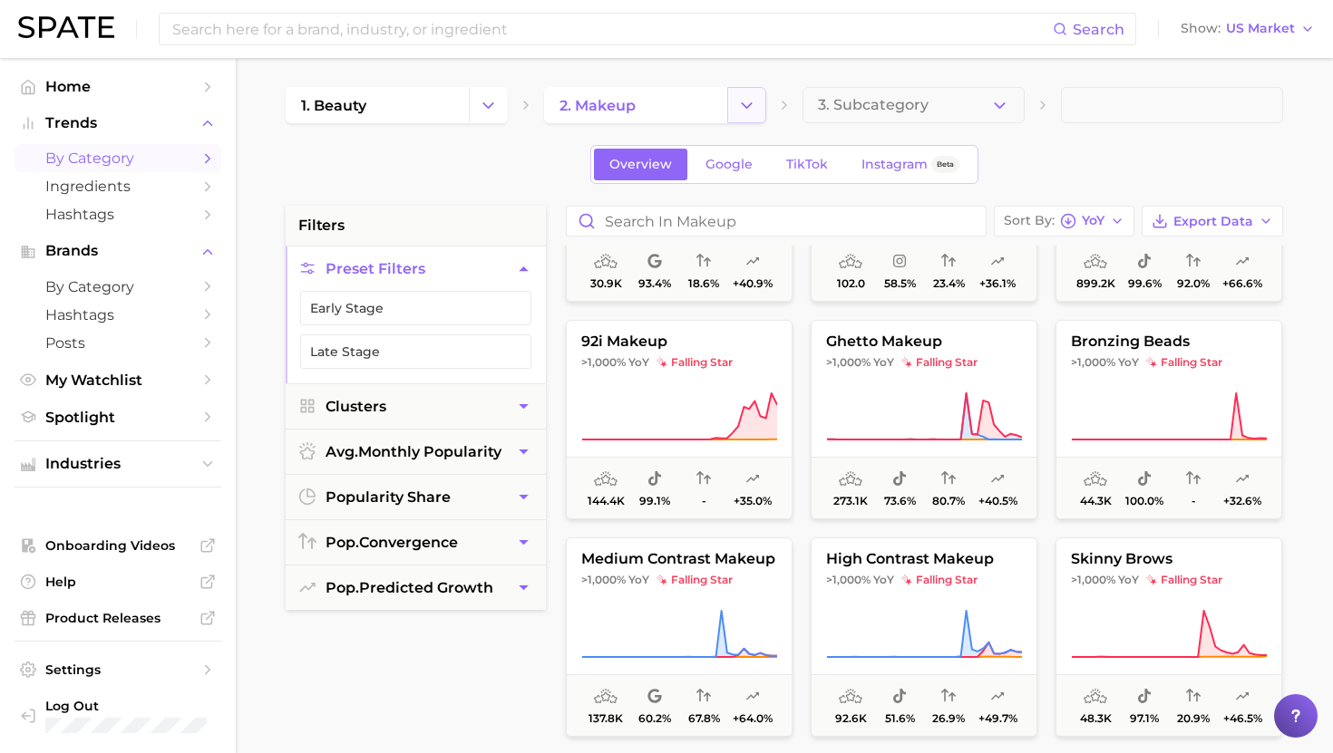
click at [754, 94] on button "Change Category" at bounding box center [746, 105] width 39 height 36
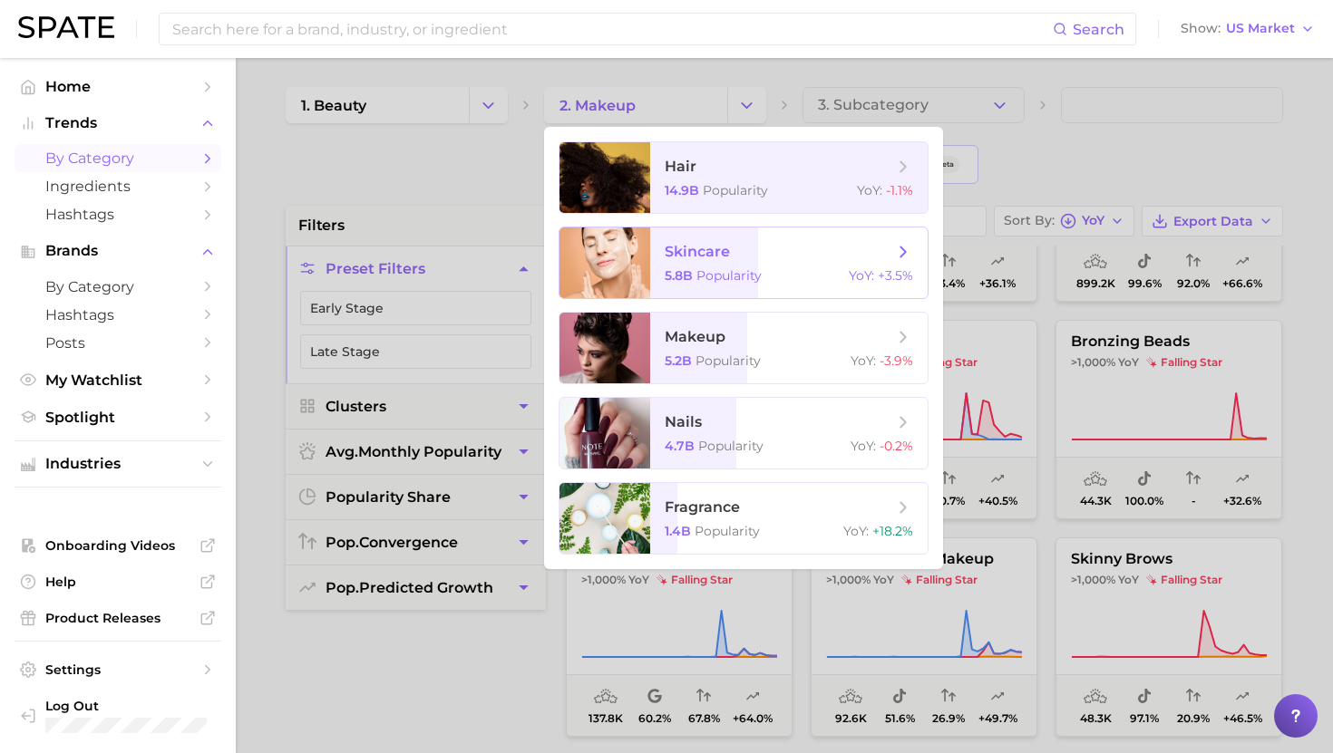
click at [752, 251] on span "skincare" at bounding box center [779, 252] width 228 height 20
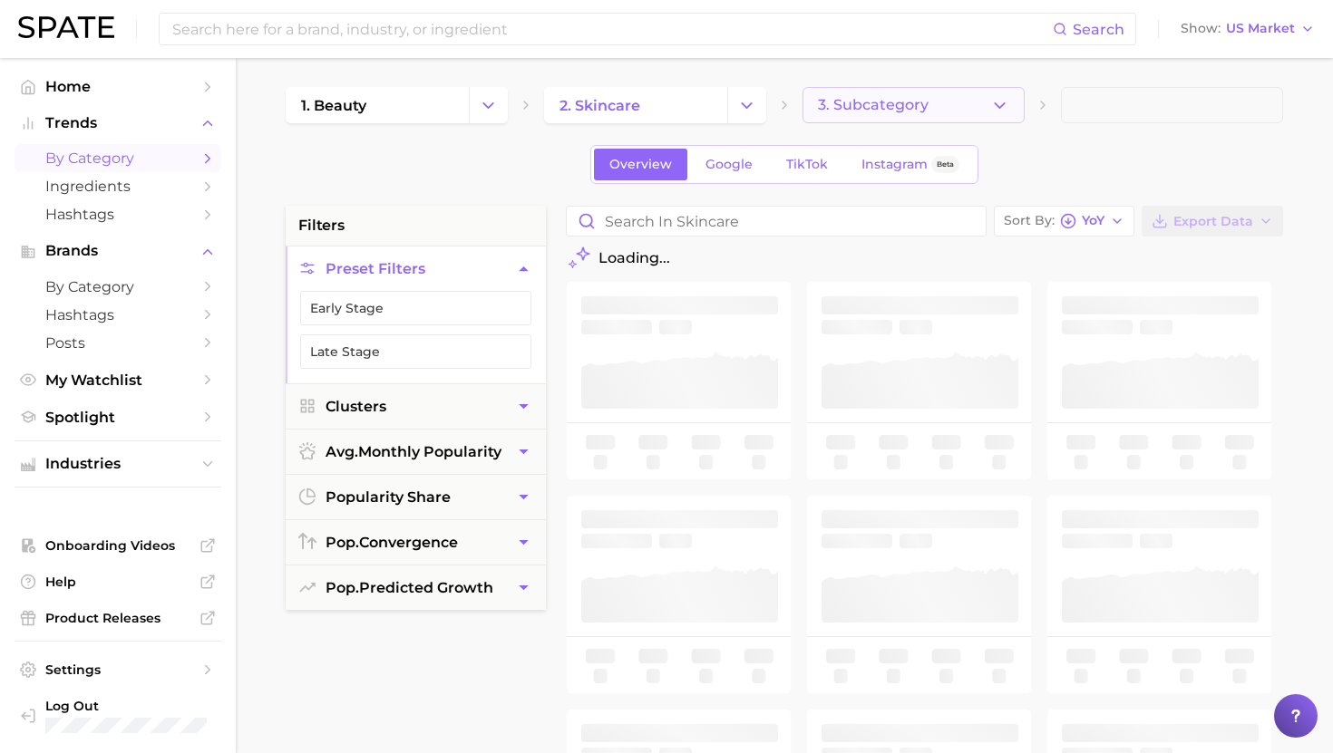
click at [892, 116] on button "3. Subcategory" at bounding box center [913, 105] width 222 height 36
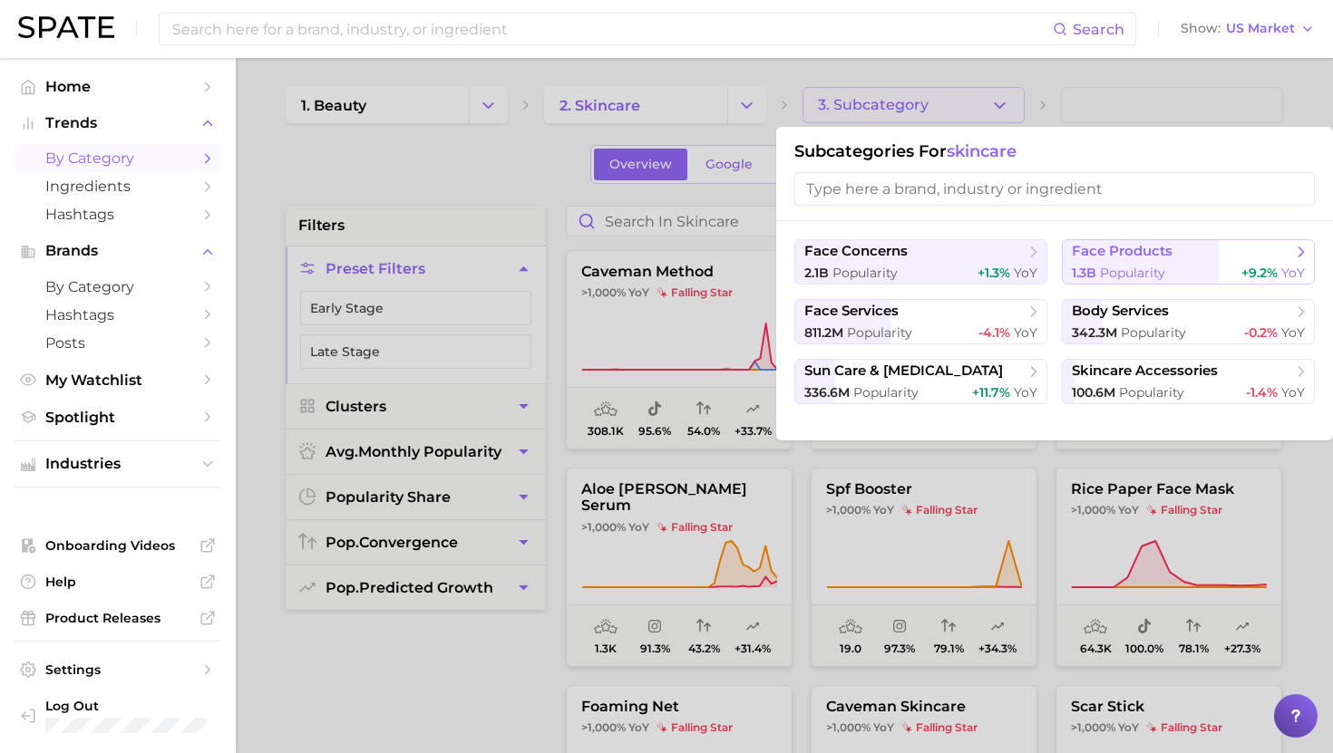
click at [1113, 258] on span "face products" at bounding box center [1122, 251] width 101 height 17
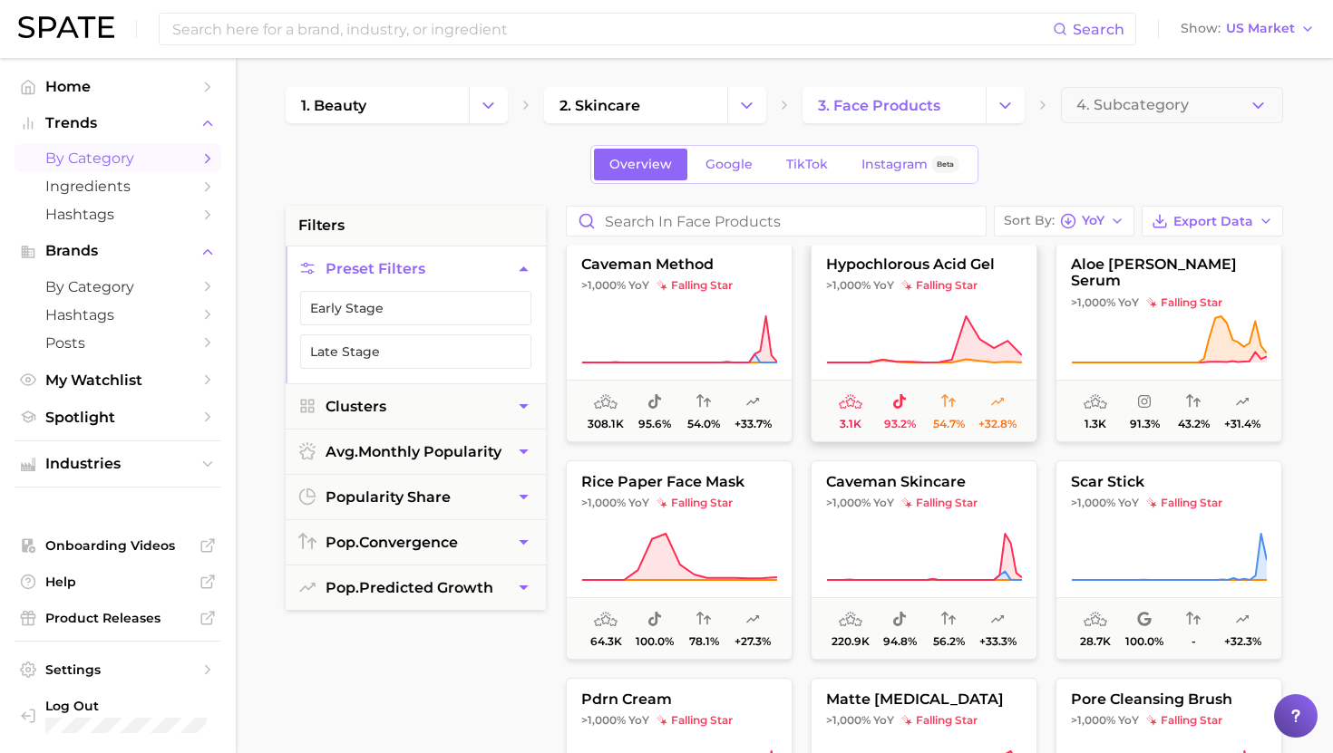
scroll to position [9, 0]
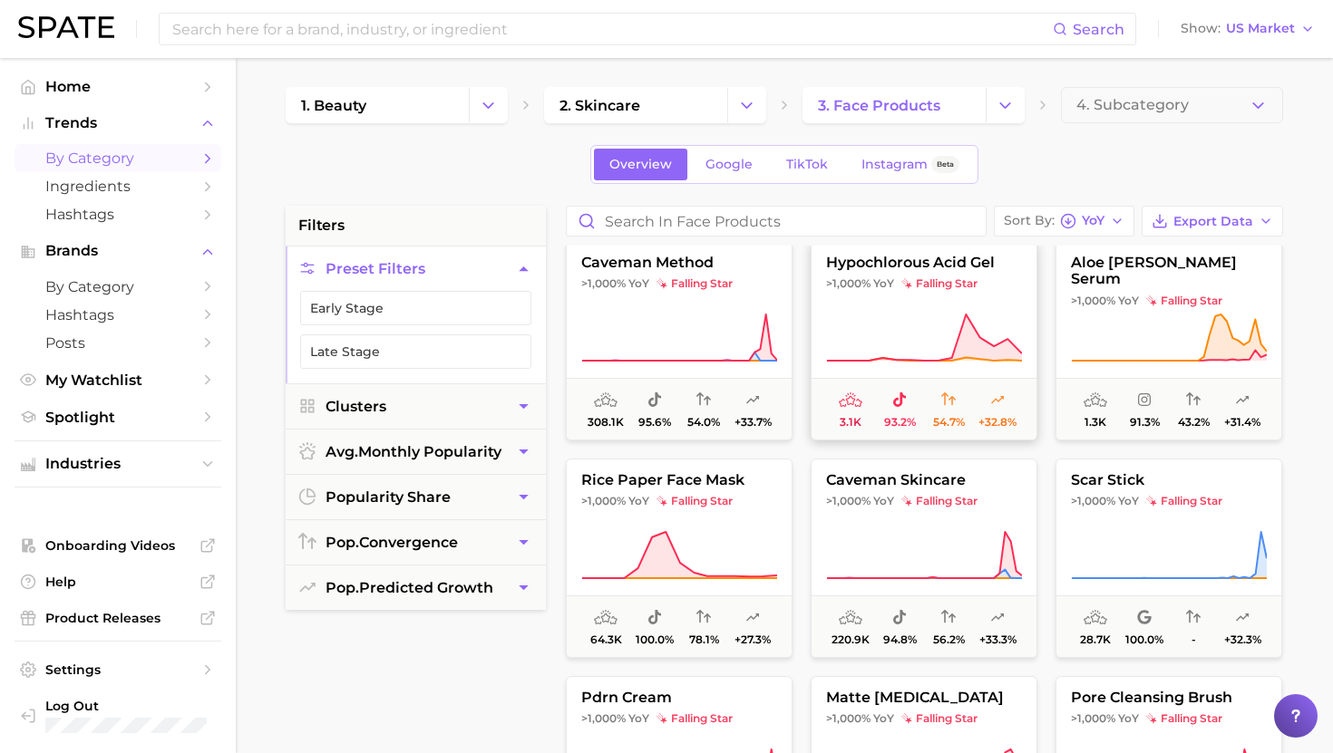
click at [919, 311] on button "hypochlorous acid gel >1,000% YoY falling star 3.1k 93.2% 54.7% +32.8%" at bounding box center [924, 340] width 227 height 199
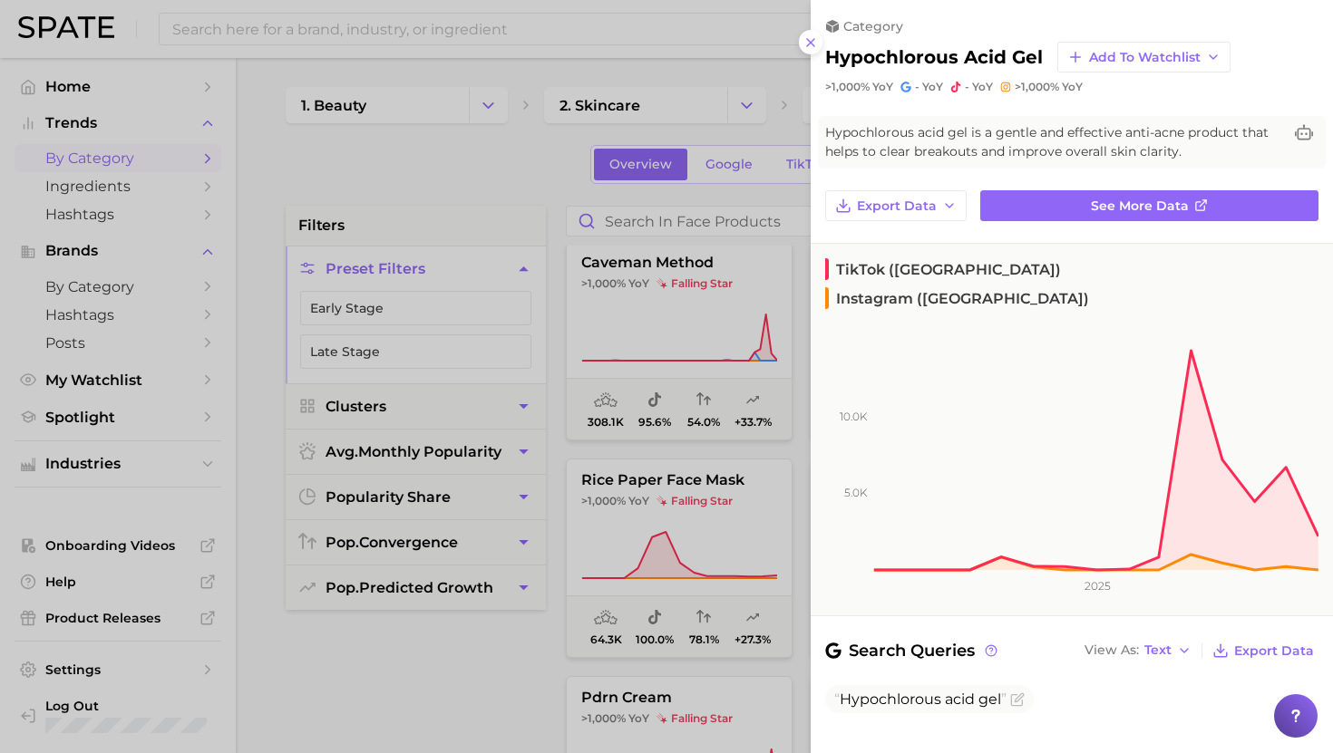
click at [629, 379] on div at bounding box center [666, 376] width 1333 height 753
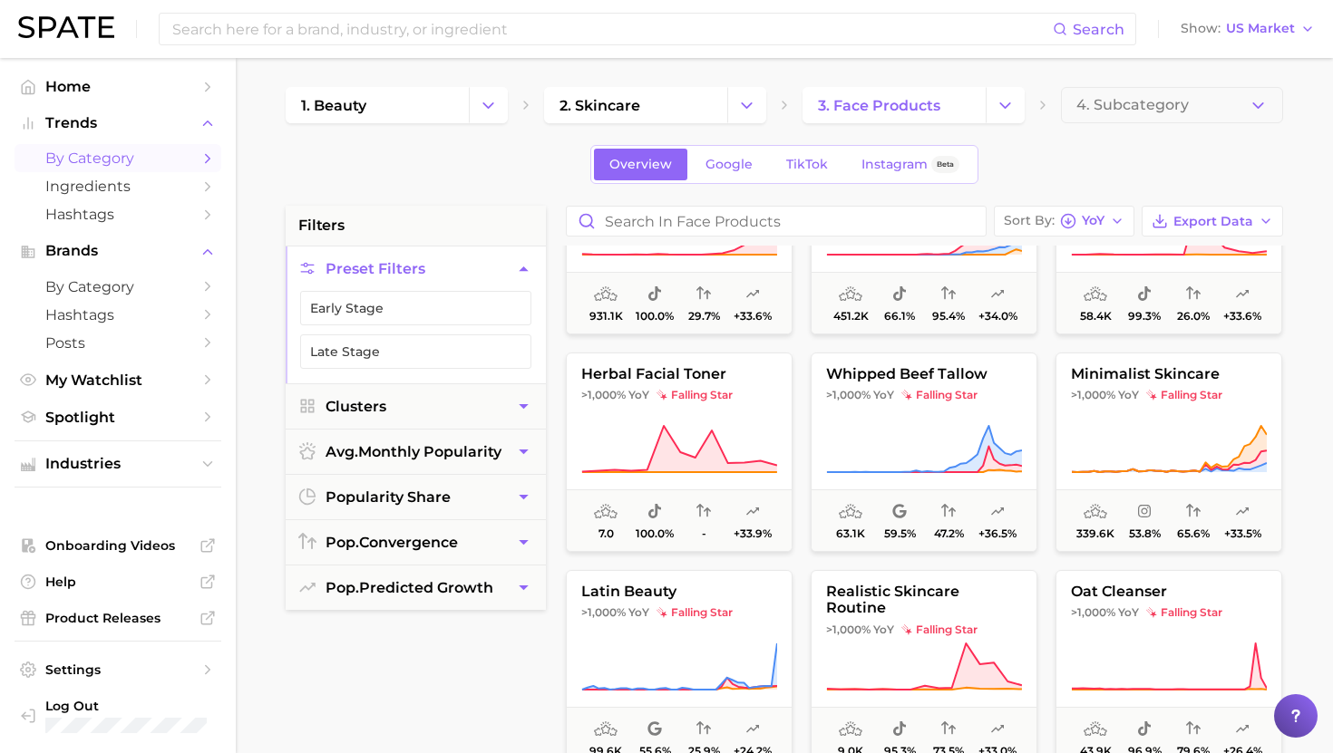
scroll to position [769, 0]
click at [906, 409] on button "whipped beef tallow >1,000% YoY falling star 63.1k 59.5% 47.2% +36.5%" at bounding box center [924, 451] width 227 height 199
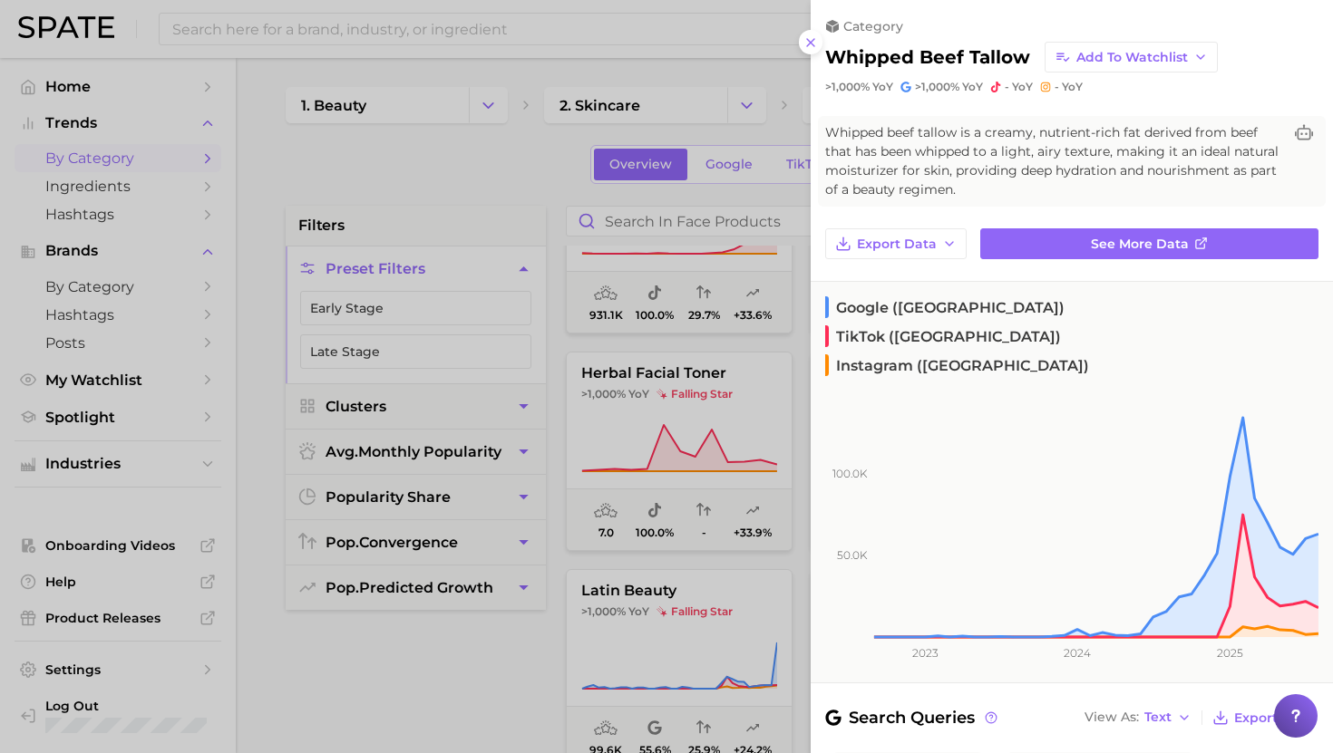
click at [622, 423] on div at bounding box center [666, 376] width 1333 height 753
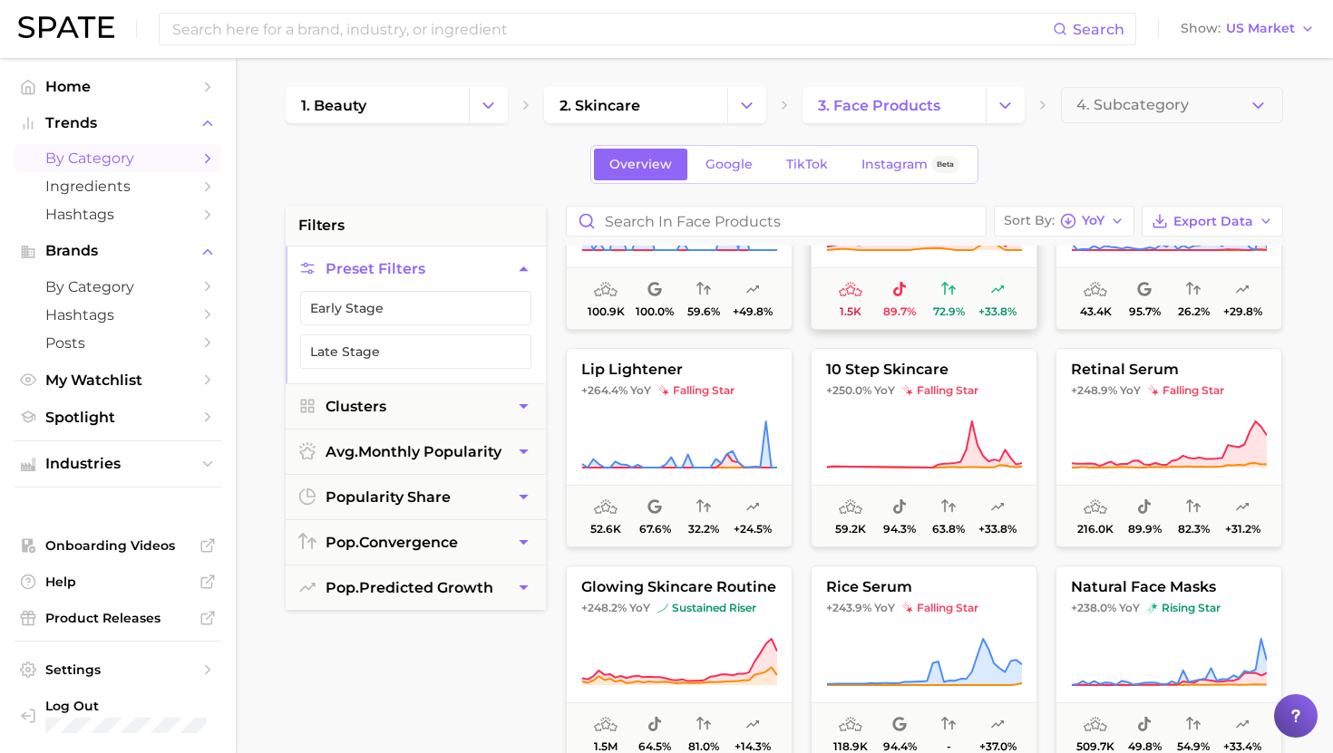
scroll to position [4482, 0]
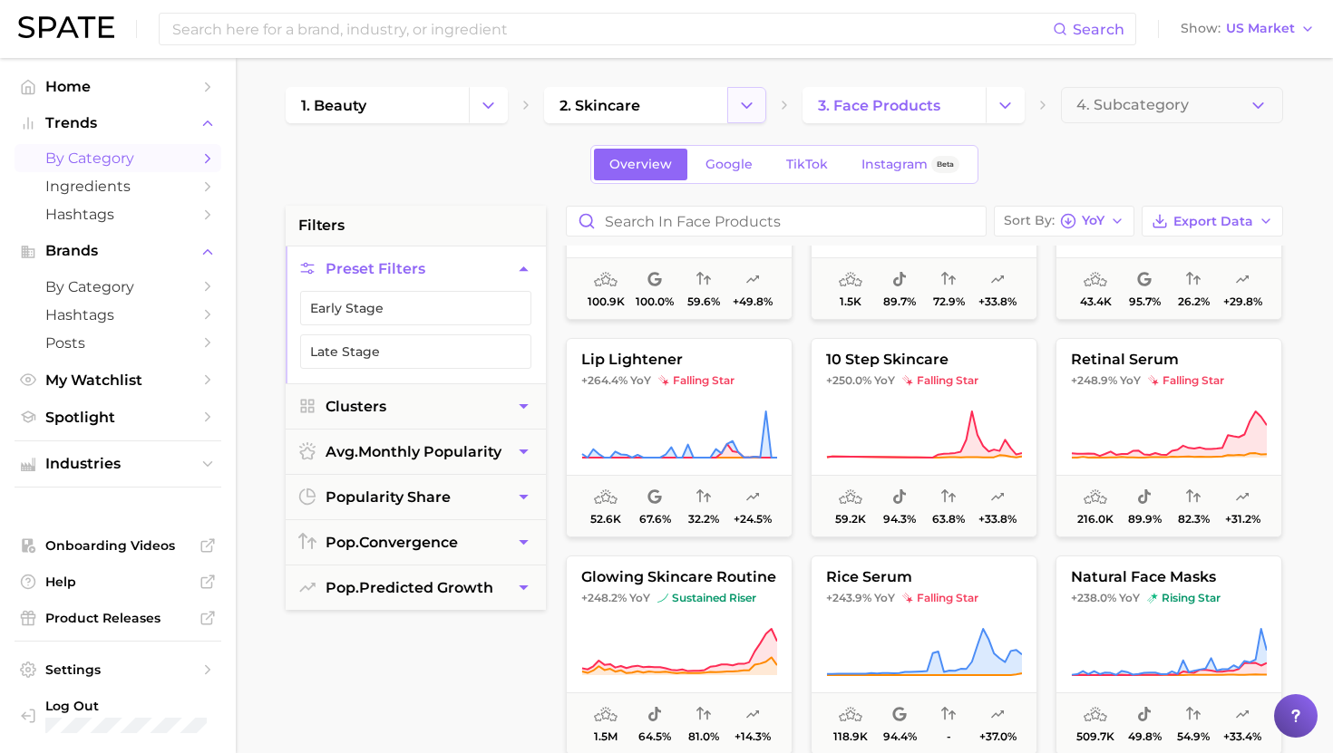
click at [746, 101] on icon "Change Category" at bounding box center [746, 105] width 19 height 19
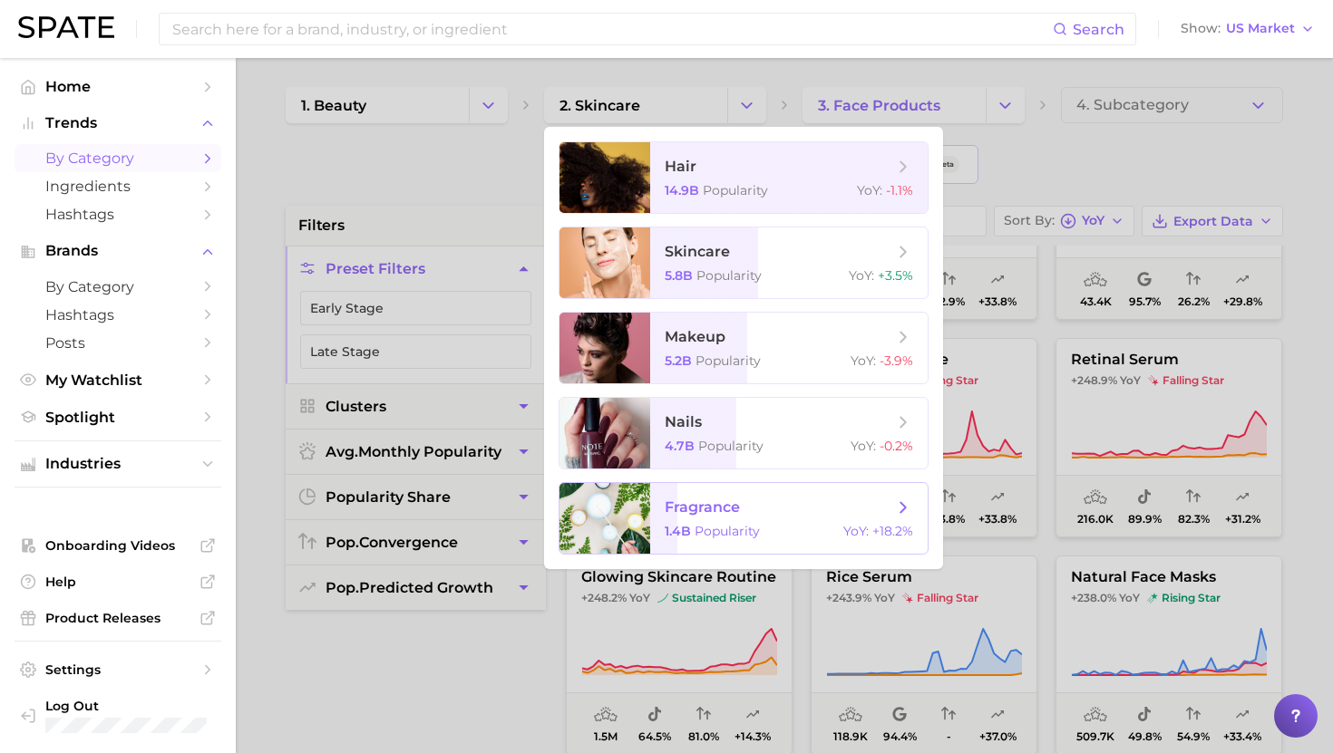
click at [735, 520] on span "fragrance 1.4b Popularity YoY : +18.2%" at bounding box center [788, 518] width 277 height 71
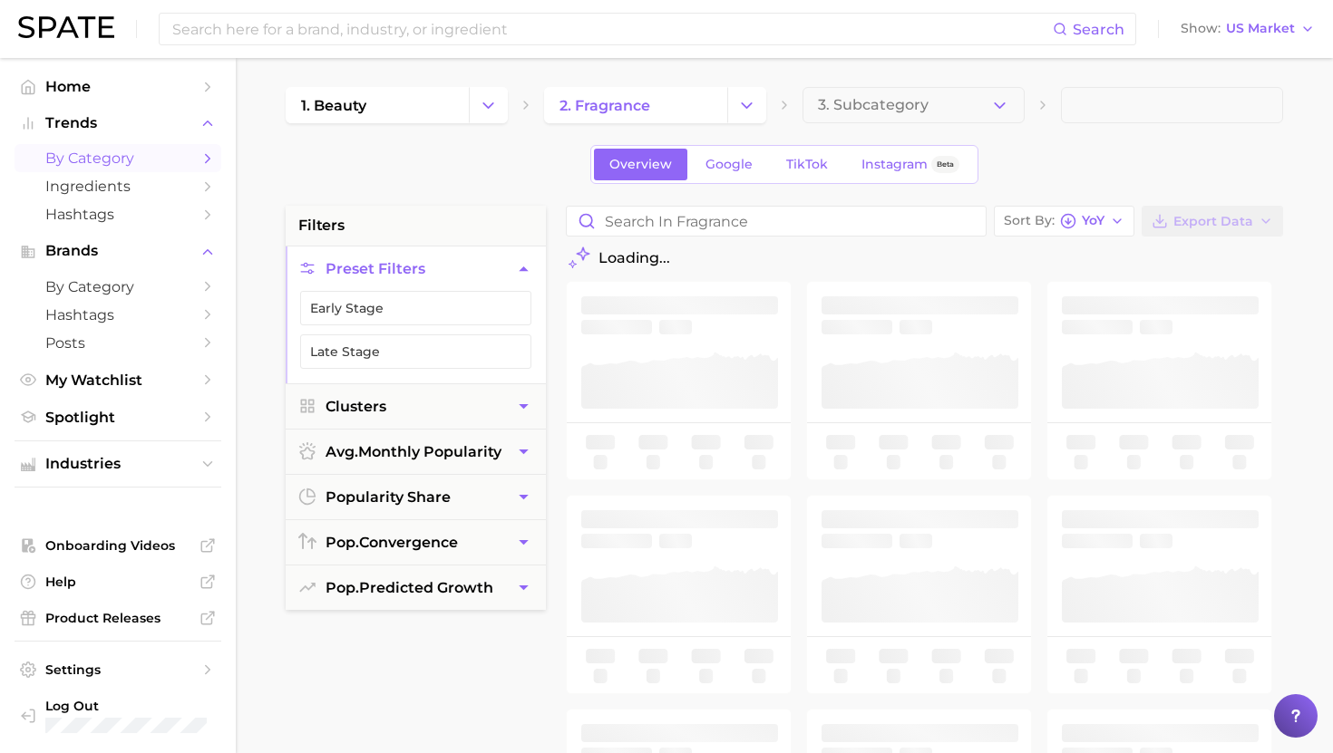
click at [846, 119] on button "3. Subcategory" at bounding box center [913, 105] width 222 height 36
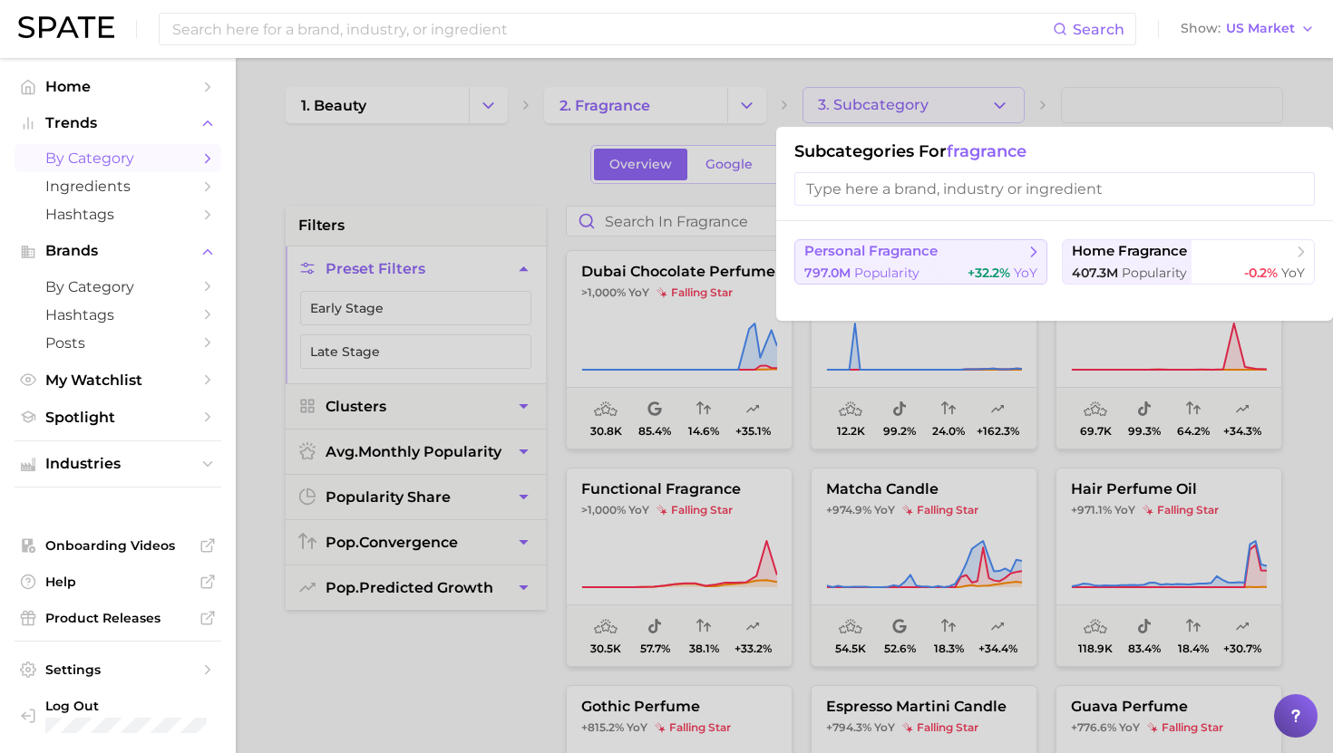
click at [887, 280] on span "Popularity" at bounding box center [886, 273] width 65 height 16
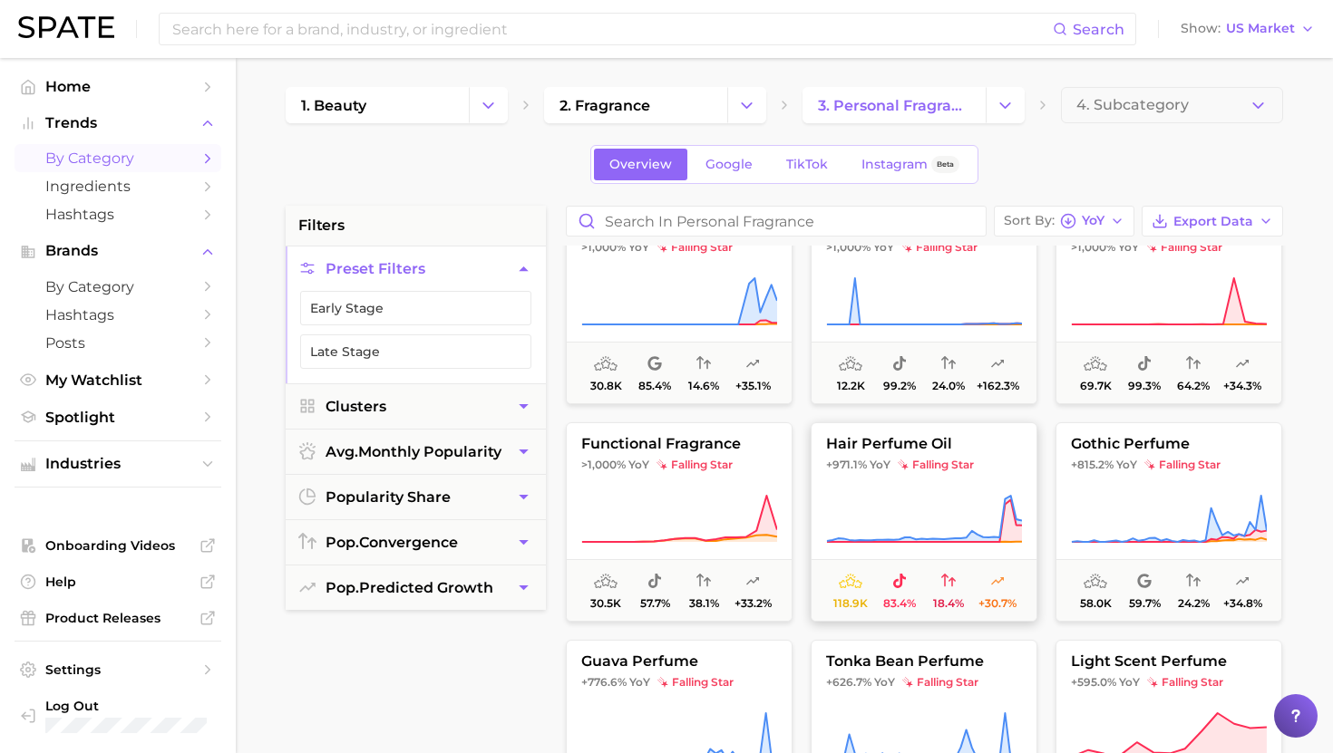
scroll to position [48, 0]
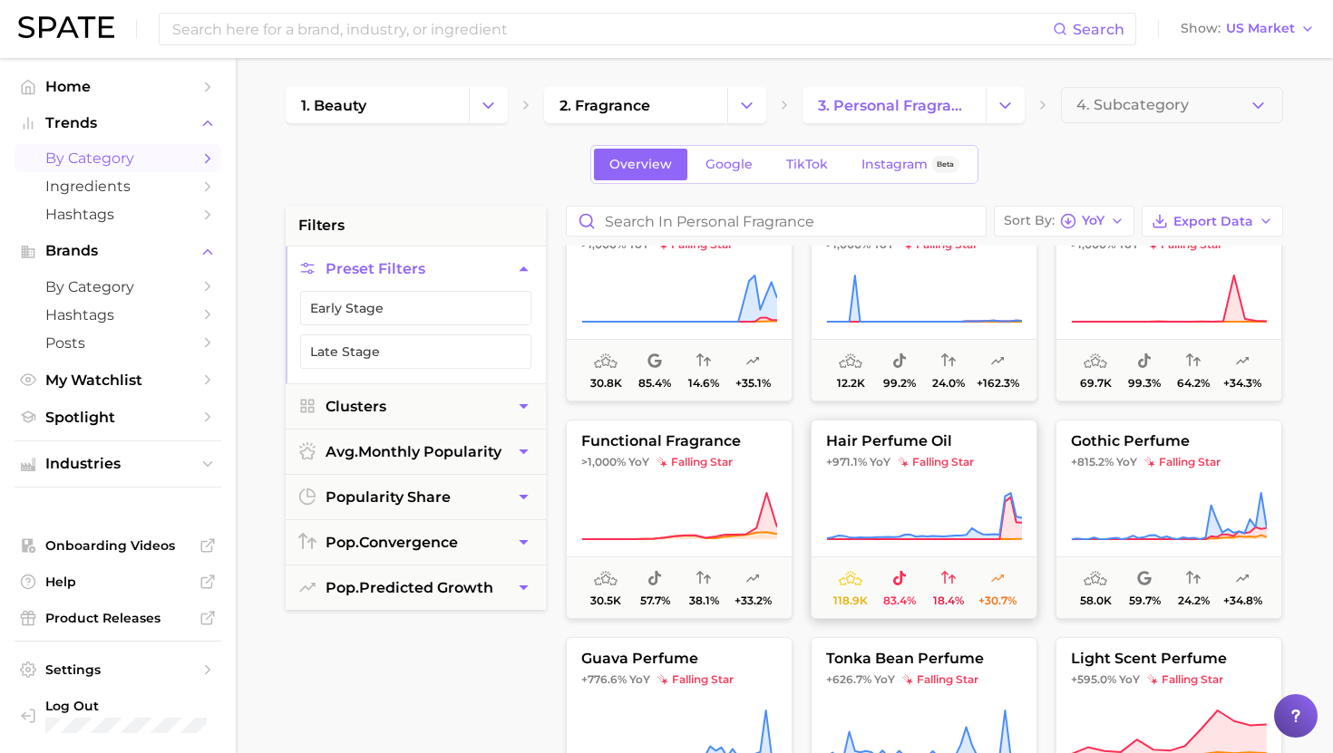
click at [915, 478] on button "hair perfume oil +971.1% YoY falling star 118.9k 83.4% 18.4% +30.7%" at bounding box center [924, 519] width 227 height 199
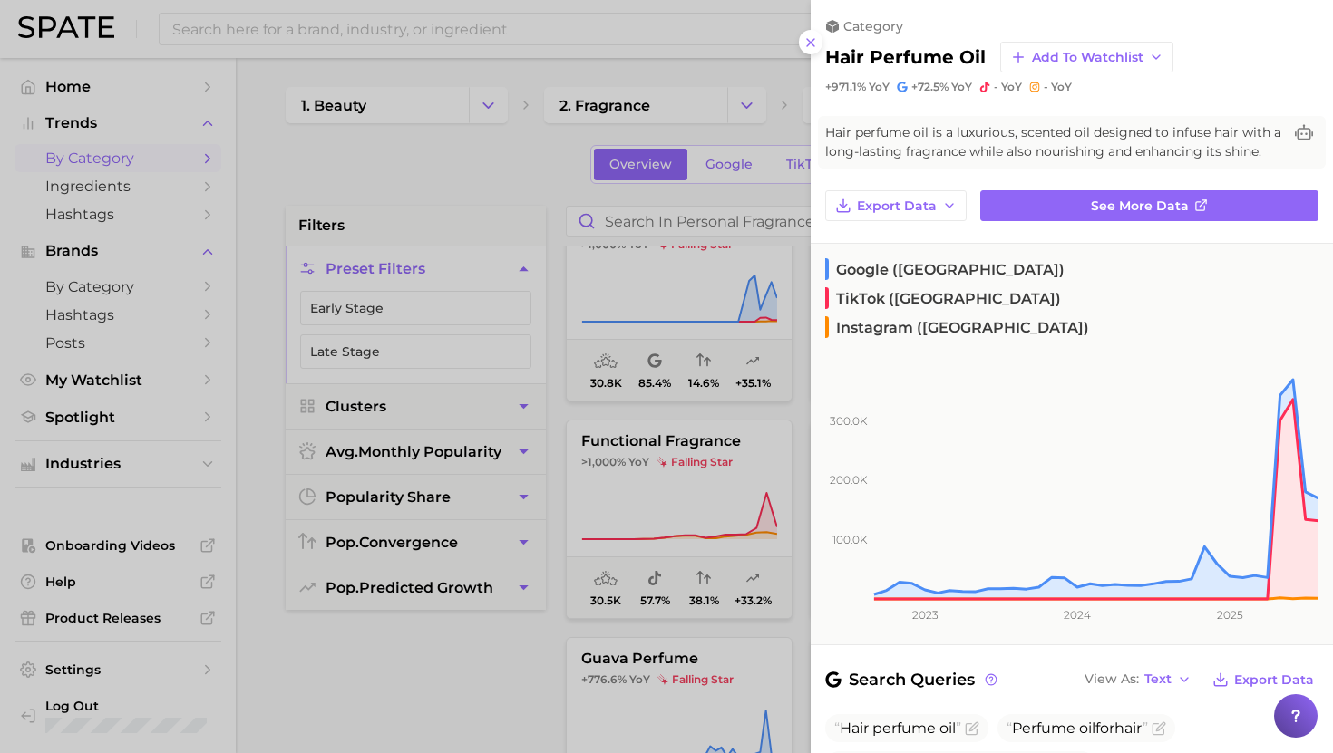
click at [728, 475] on div at bounding box center [666, 376] width 1333 height 753
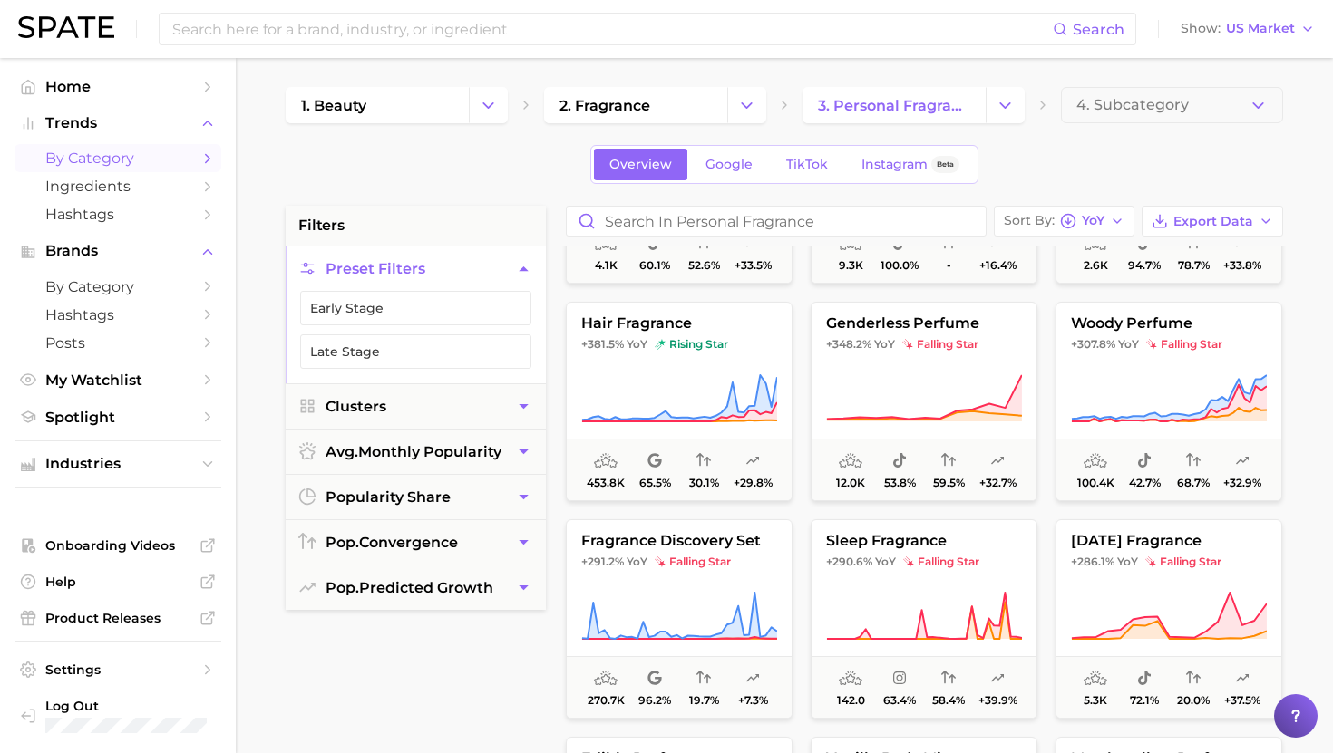
scroll to position [0, 0]
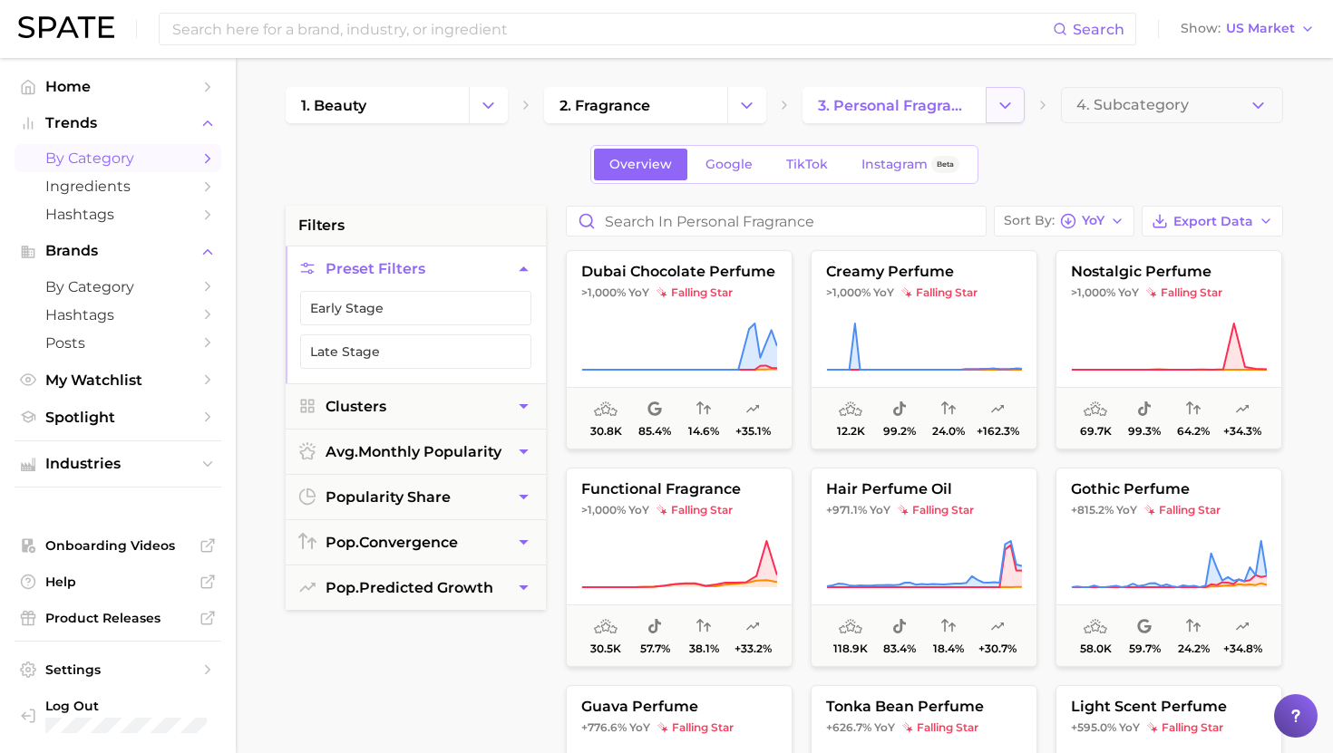
click at [1009, 105] on icon "Change Category" at bounding box center [1005, 105] width 19 height 19
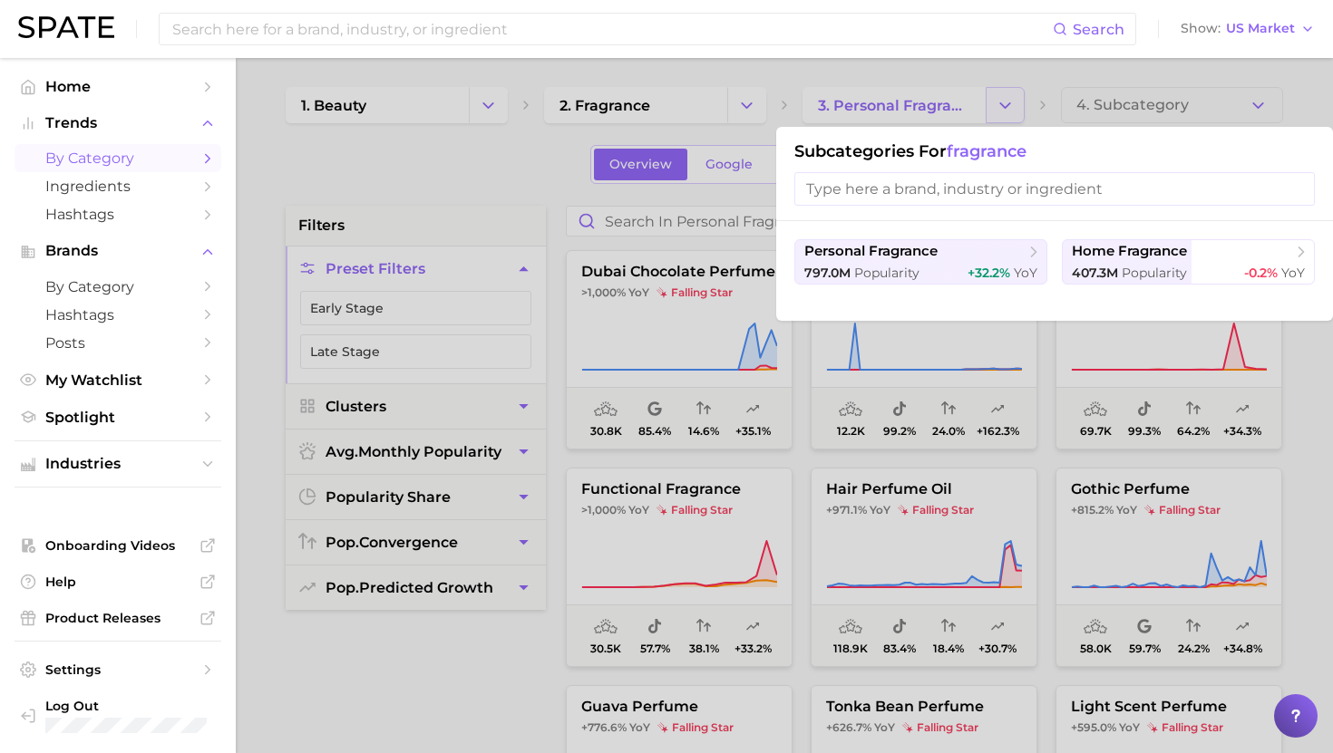
click at [1009, 105] on div at bounding box center [666, 376] width 1333 height 753
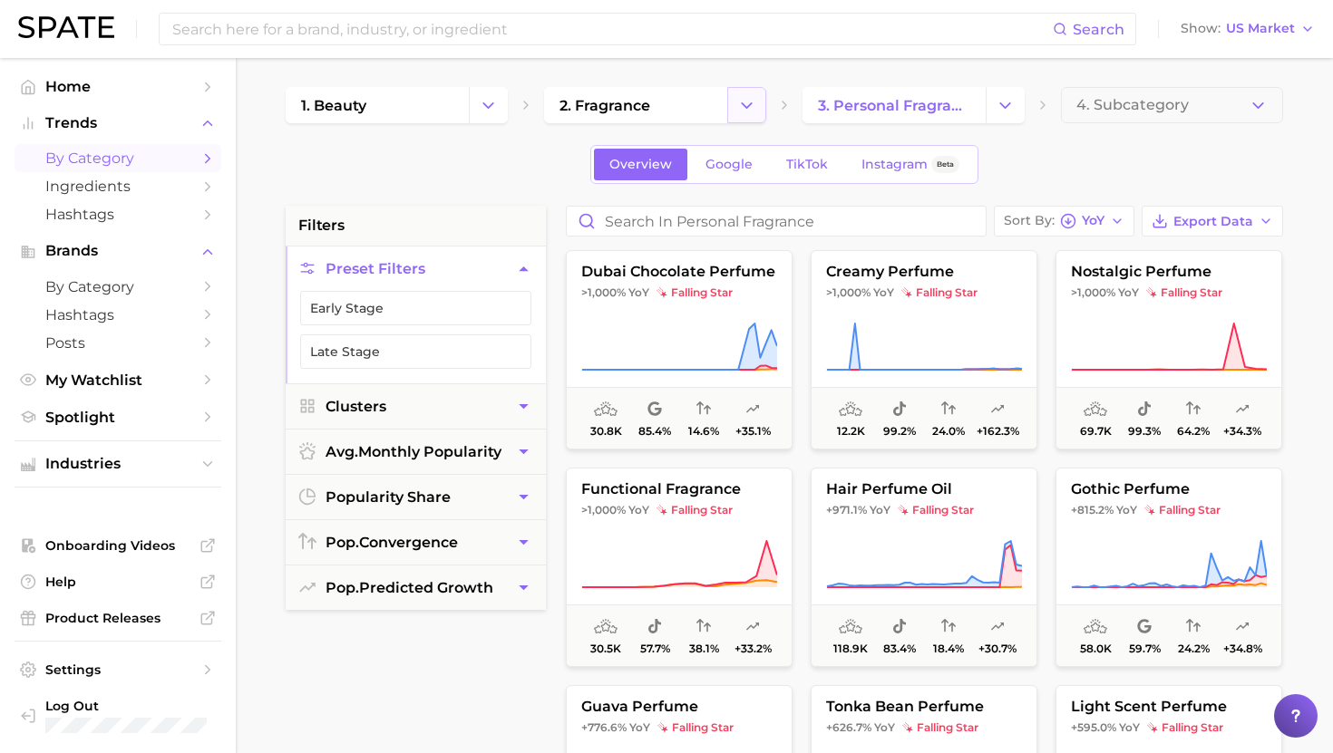
click at [756, 102] on button "Change Category" at bounding box center [746, 105] width 39 height 36
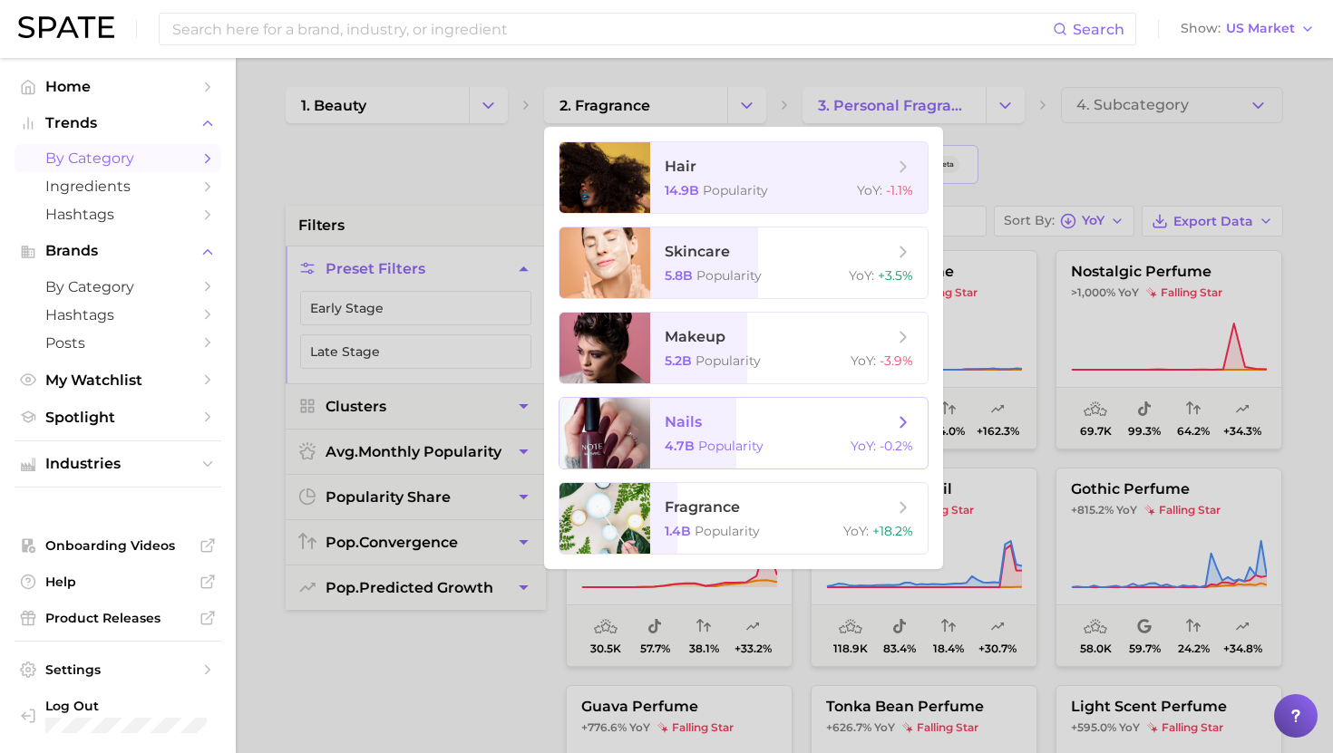
click at [728, 423] on span "nails" at bounding box center [779, 423] width 228 height 20
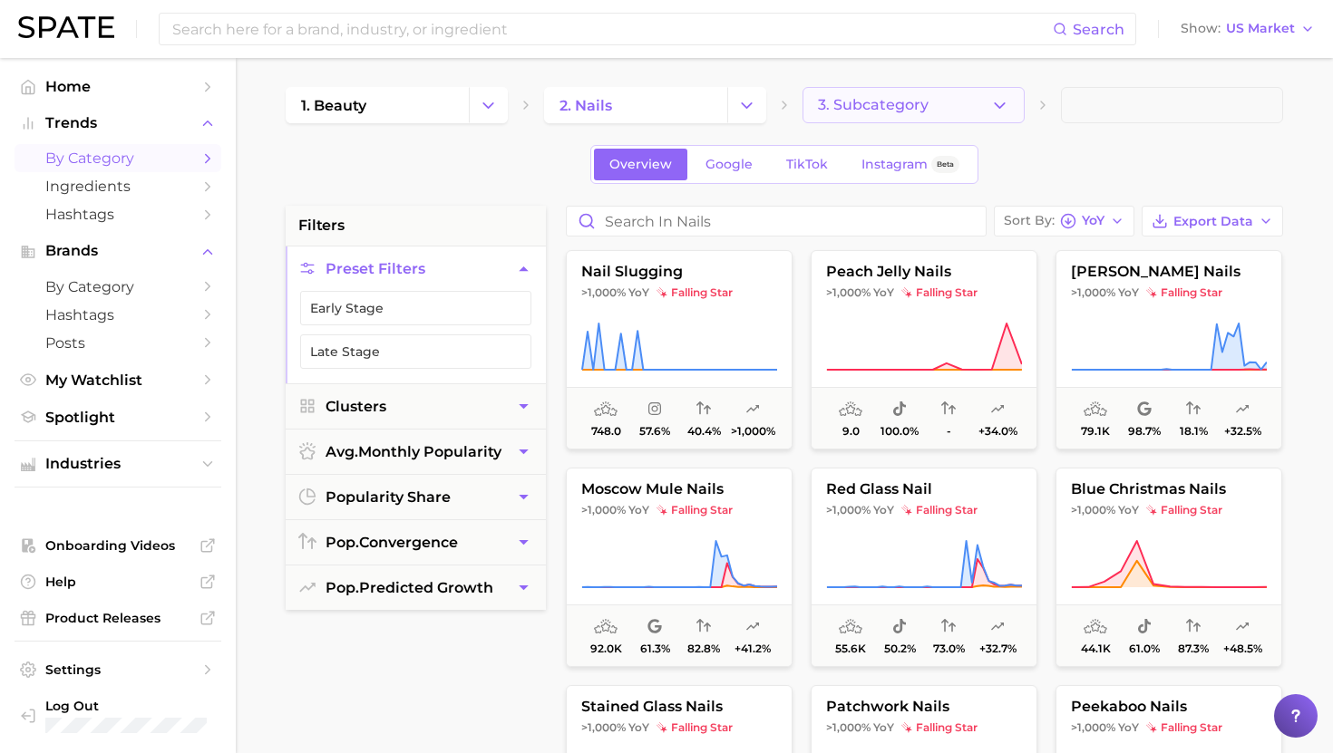
click at [873, 111] on span "3. Subcategory" at bounding box center [873, 105] width 111 height 16
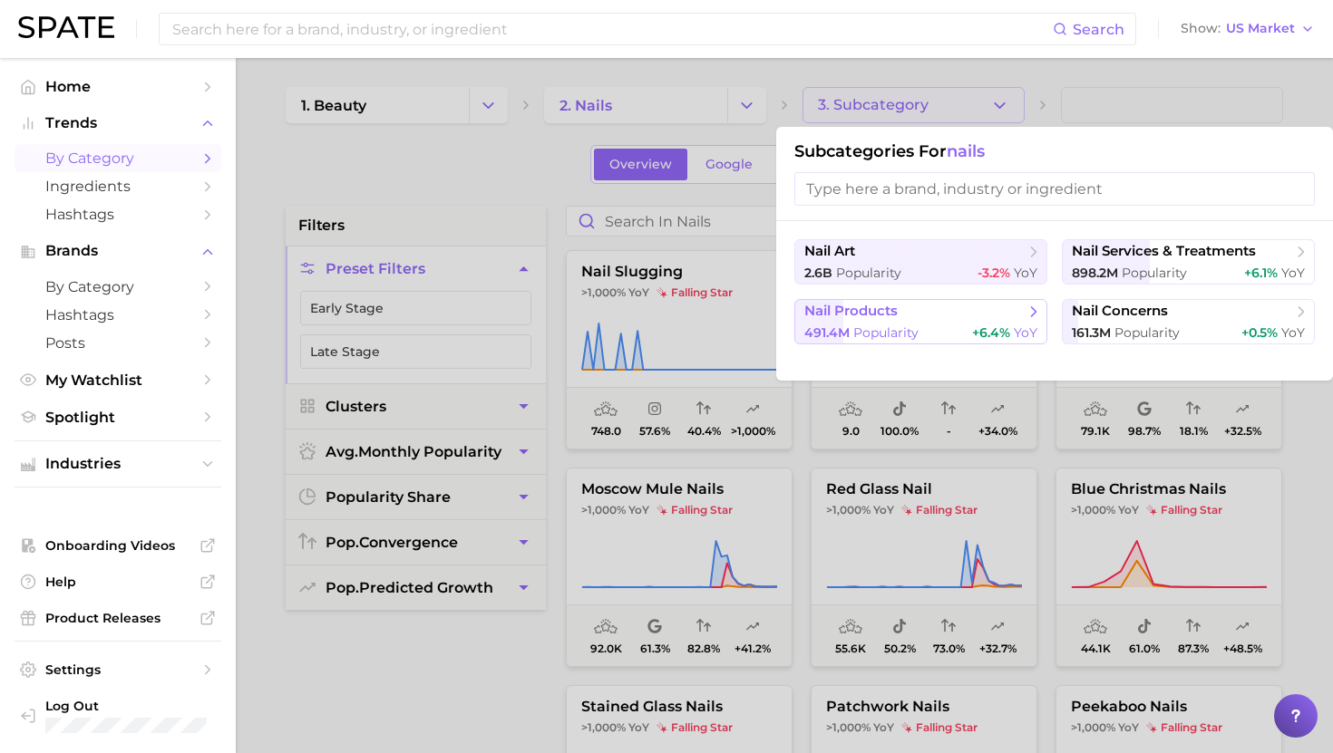
click at [968, 322] on button "nail products 491.4m Popularity +6.4% YoY" at bounding box center [920, 321] width 253 height 45
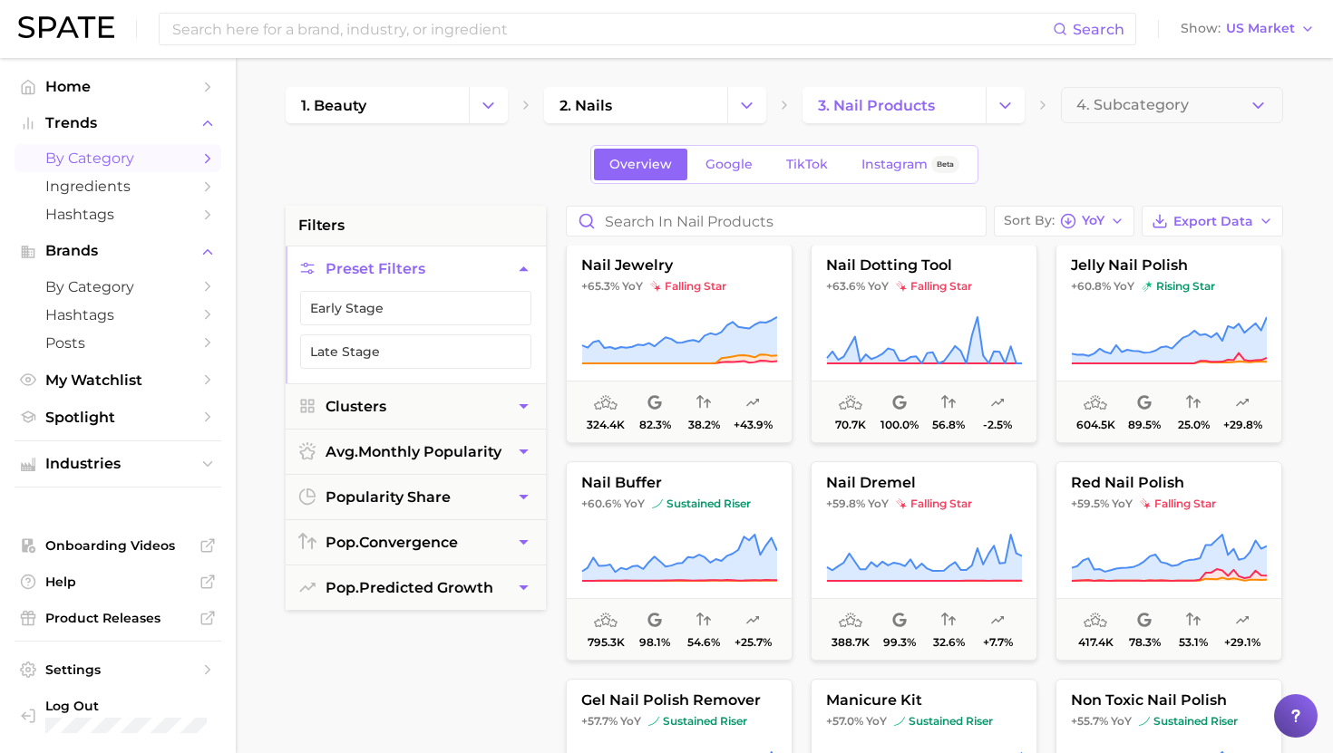
scroll to position [2837, 0]
click at [734, 288] on span "+65.3% YoY falling star" at bounding box center [679, 284] width 225 height 15
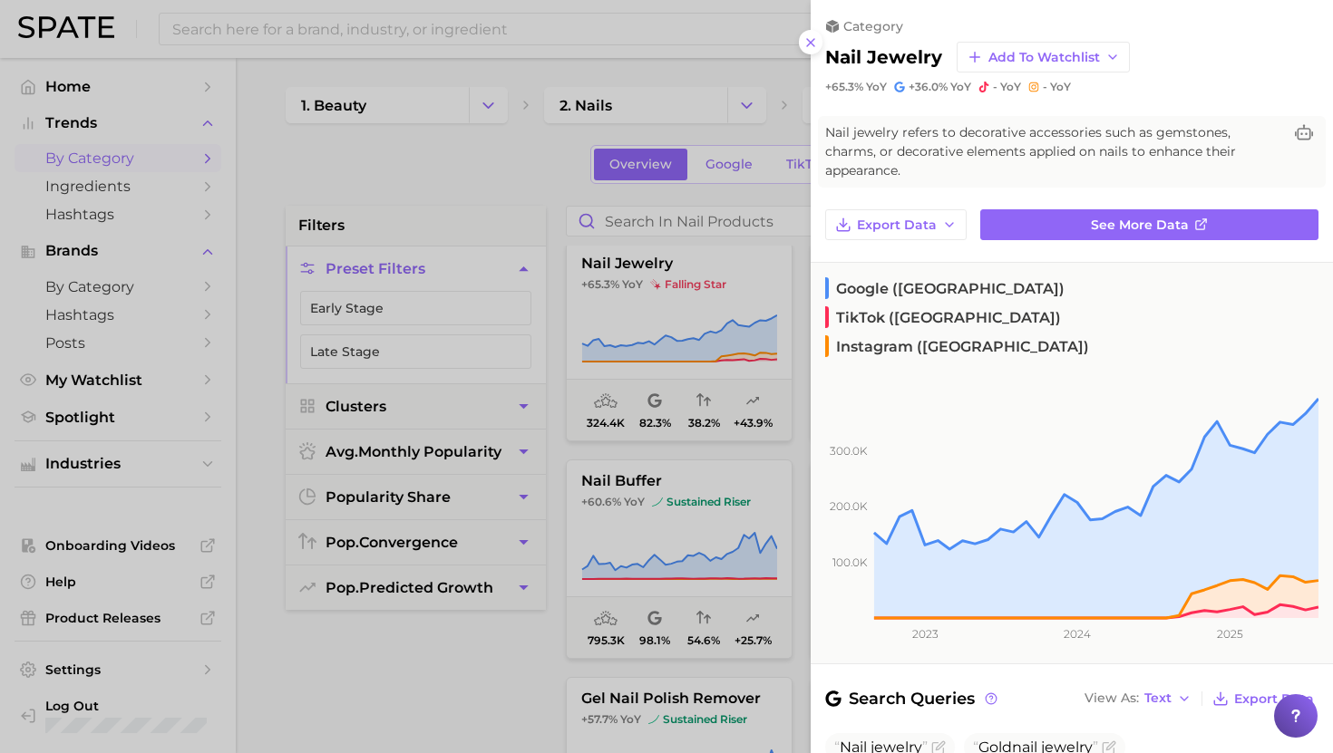
click at [726, 310] on div at bounding box center [666, 376] width 1333 height 753
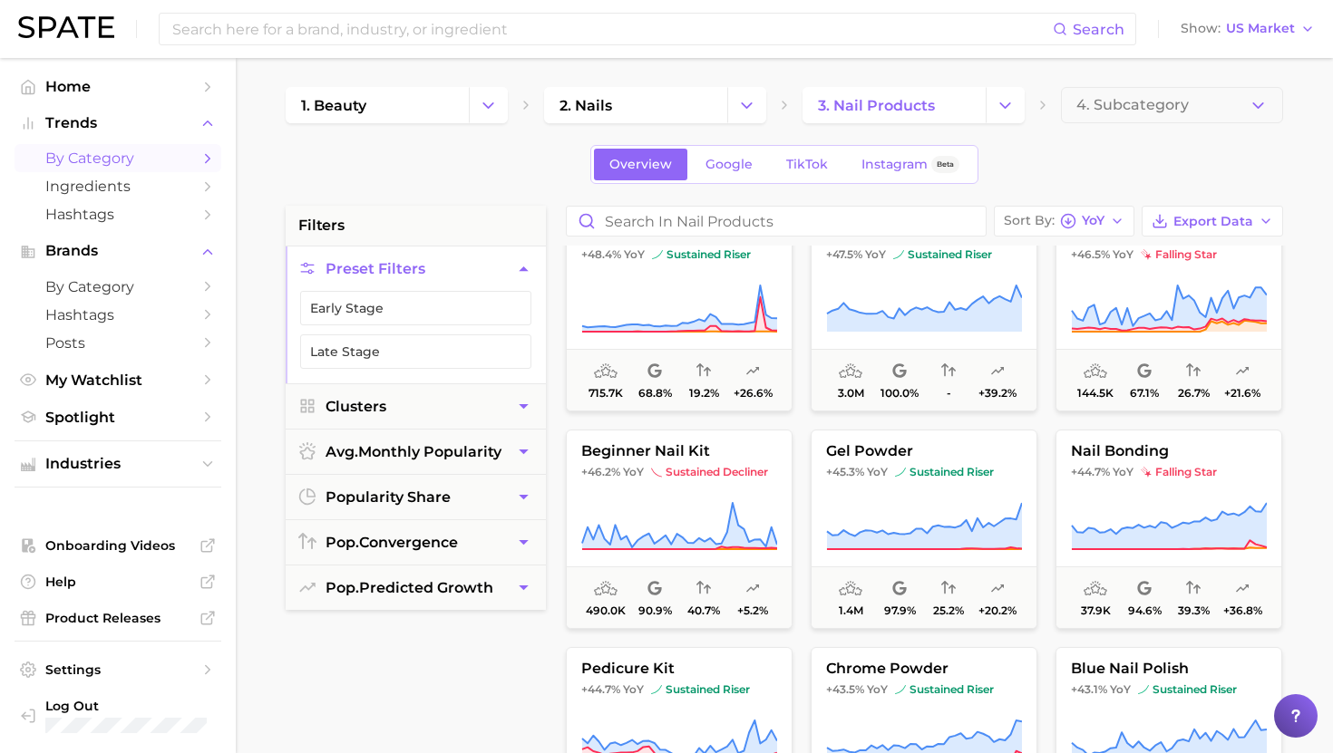
scroll to position [4007, 0]
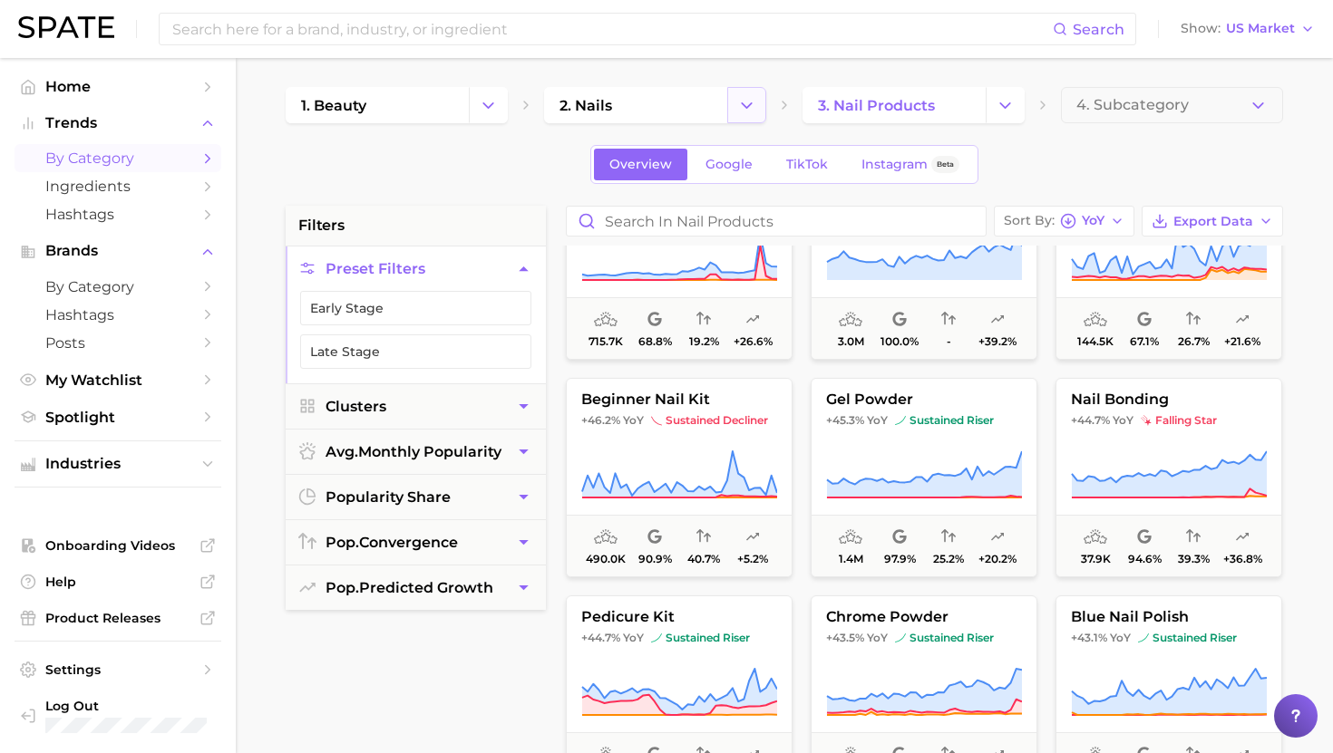
click at [740, 97] on icon "Change Category" at bounding box center [746, 105] width 19 height 19
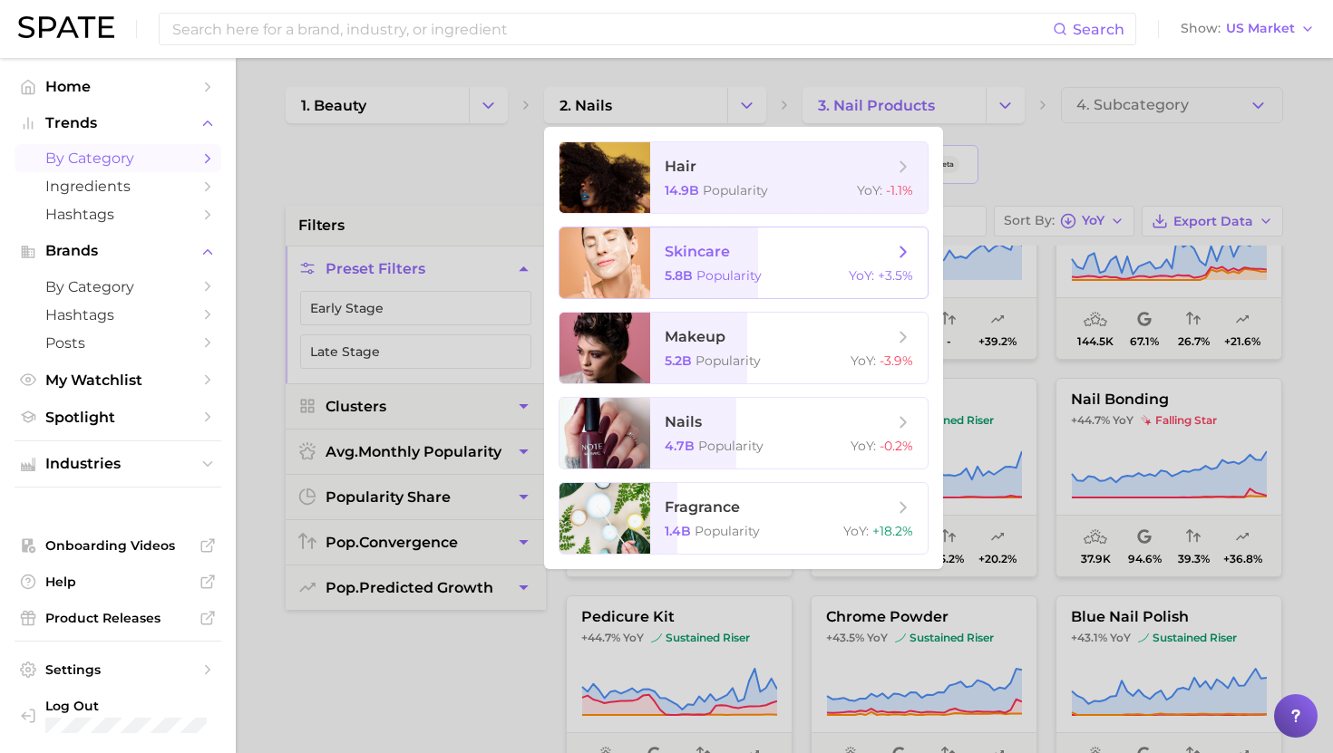
click at [707, 274] on span "Popularity" at bounding box center [728, 275] width 65 height 16
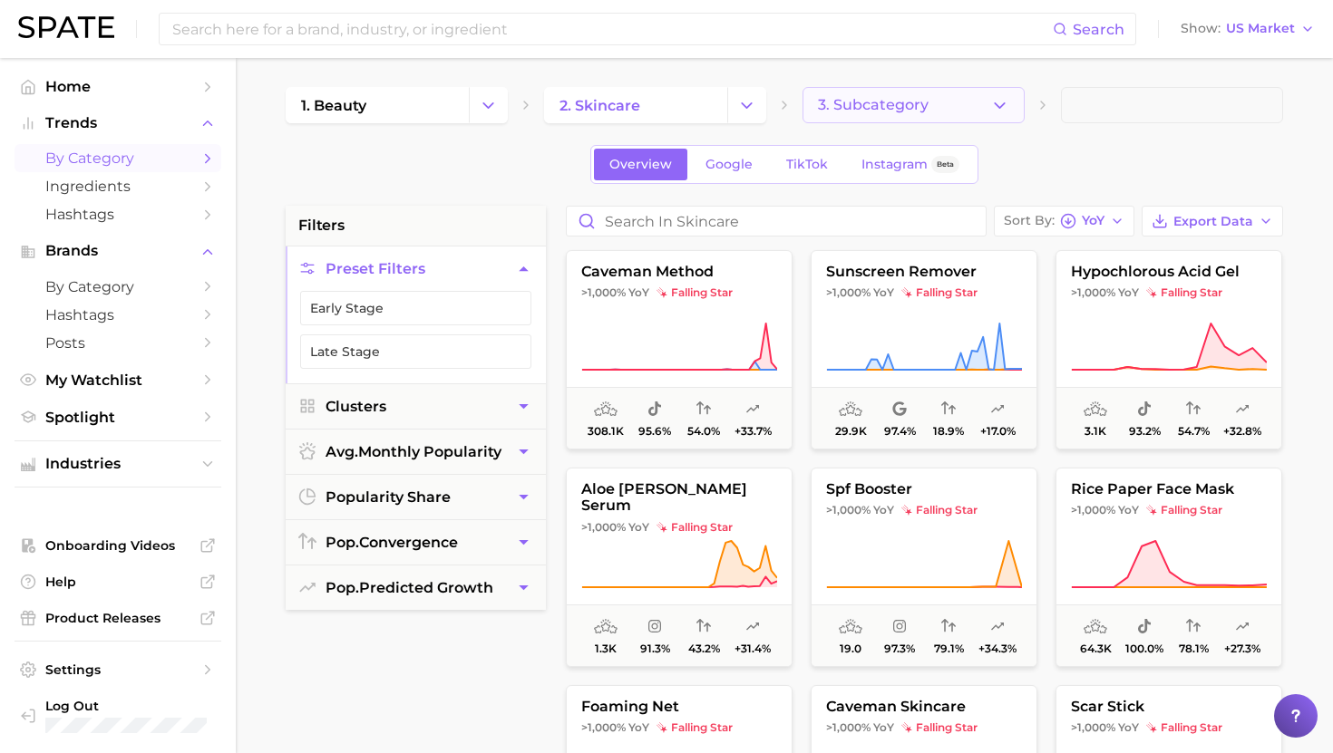
click at [911, 112] on span "3. Subcategory" at bounding box center [873, 105] width 111 height 16
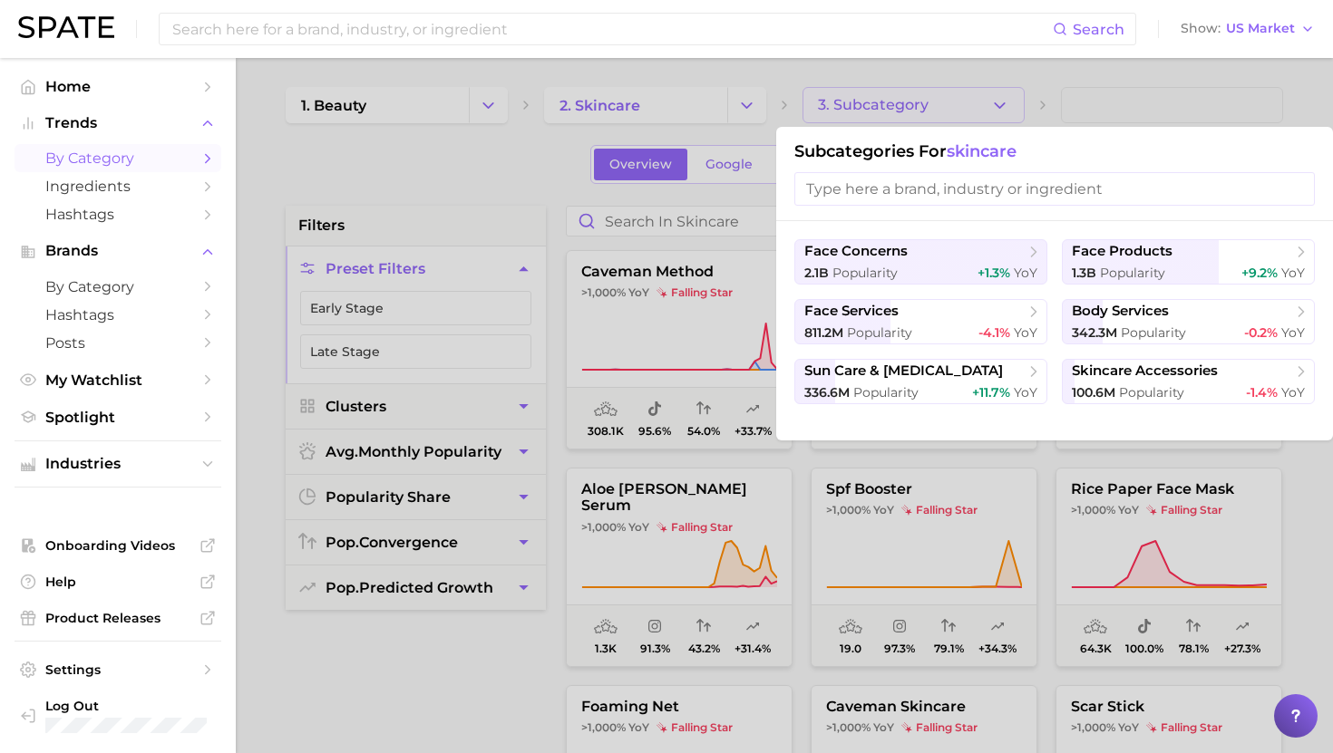
drag, startPoint x: 1123, startPoint y: 312, endPoint x: 1119, endPoint y: 416, distance: 104.3
click at [1120, 417] on div "face concerns 2.1b Popularity +1.3% YoY face products 1.3b Popularity +9.2% YoY…" at bounding box center [1054, 330] width 557 height 219
click at [1125, 392] on span "Popularity" at bounding box center [1151, 392] width 65 height 16
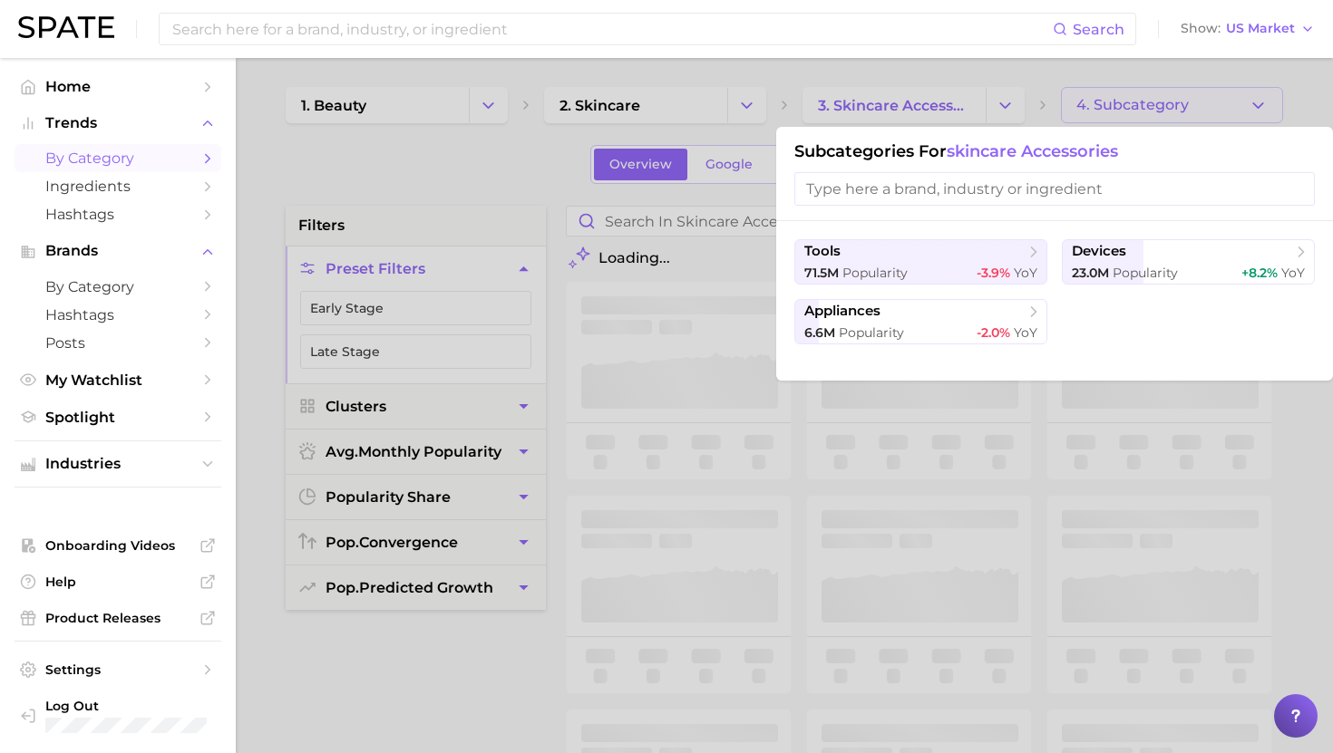
click at [1142, 95] on div at bounding box center [666, 376] width 1333 height 753
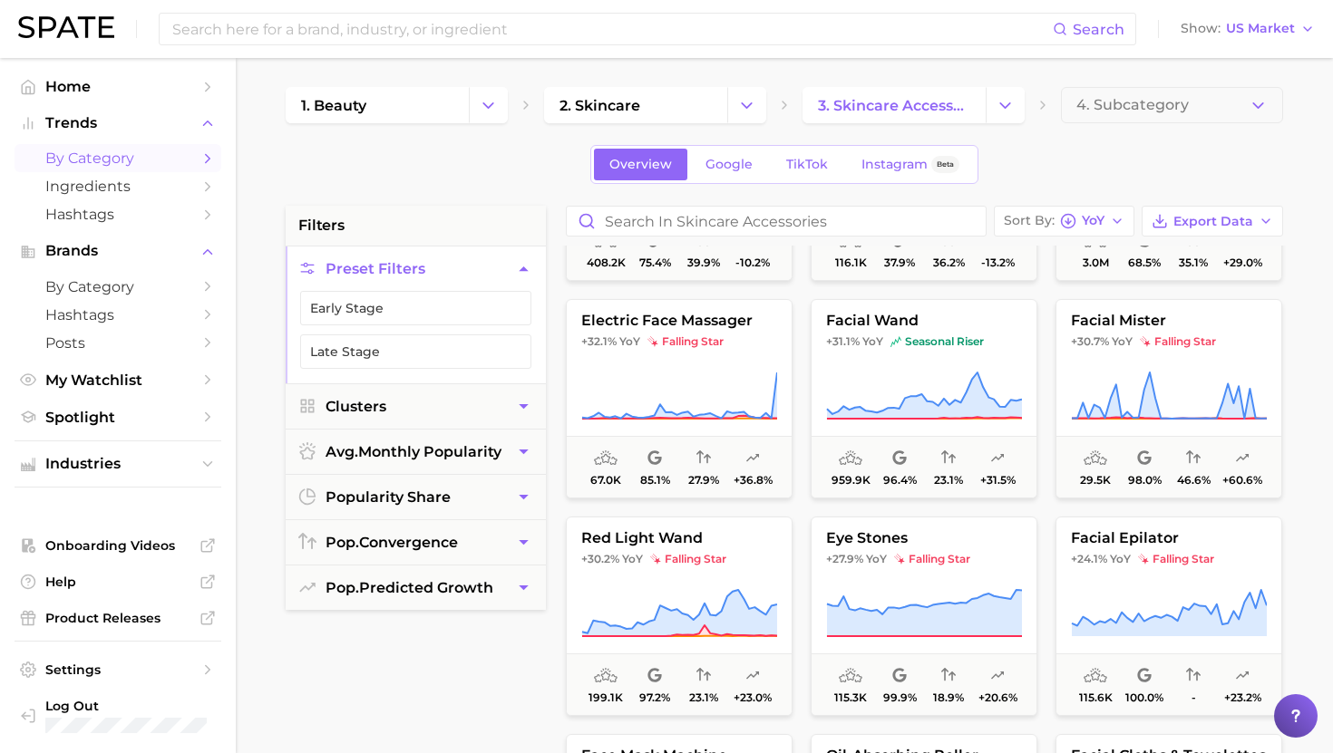
scroll to position [1543, 0]
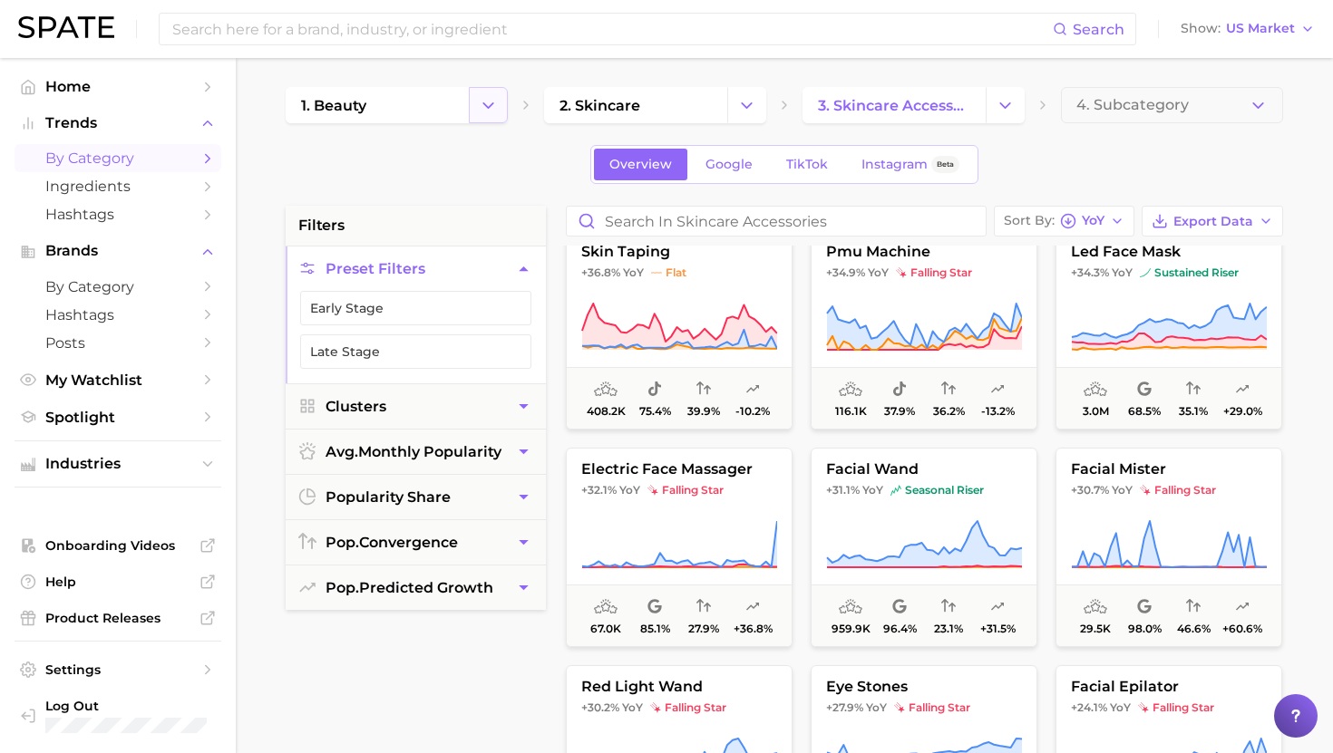
click at [478, 110] on button "Change Category" at bounding box center [488, 105] width 39 height 36
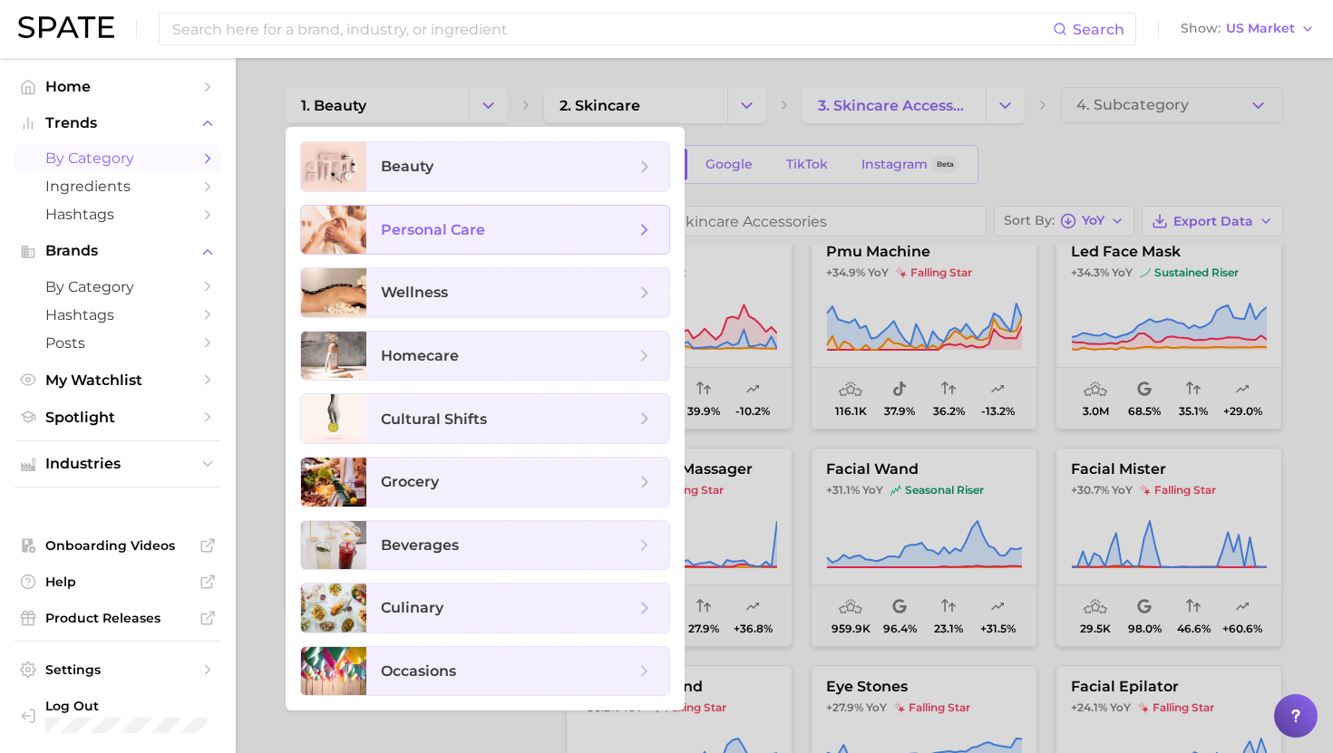
click at [486, 235] on span "personal care" at bounding box center [508, 230] width 254 height 20
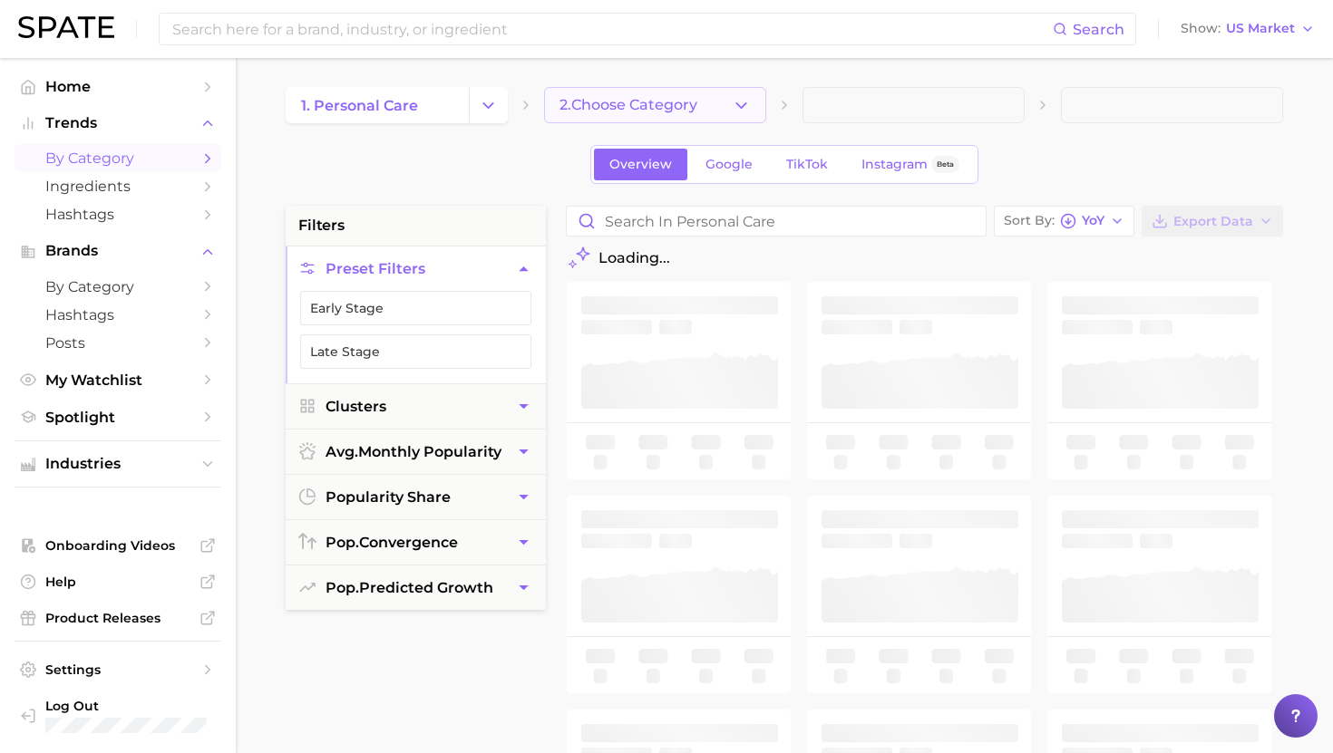
click at [651, 100] on span "2. Choose Category" at bounding box center [628, 105] width 138 height 16
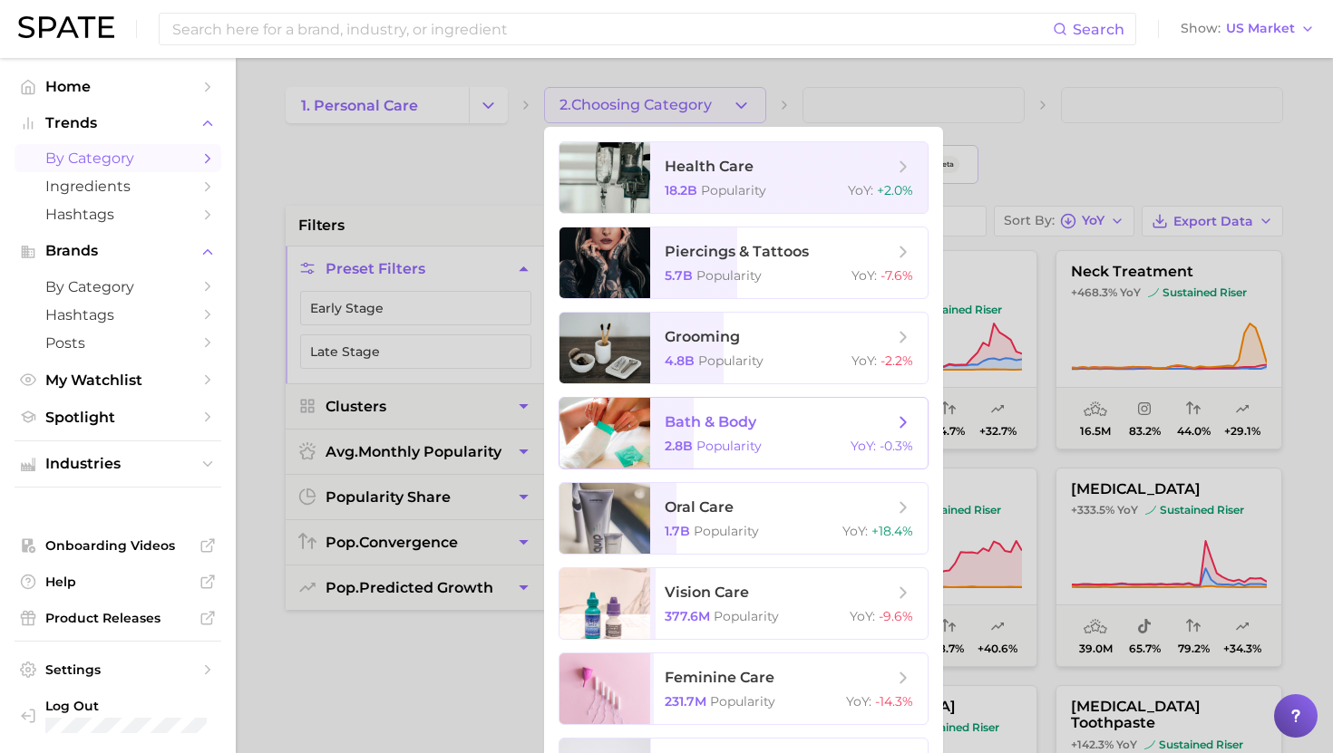
click at [700, 428] on span "bath & body" at bounding box center [711, 421] width 92 height 17
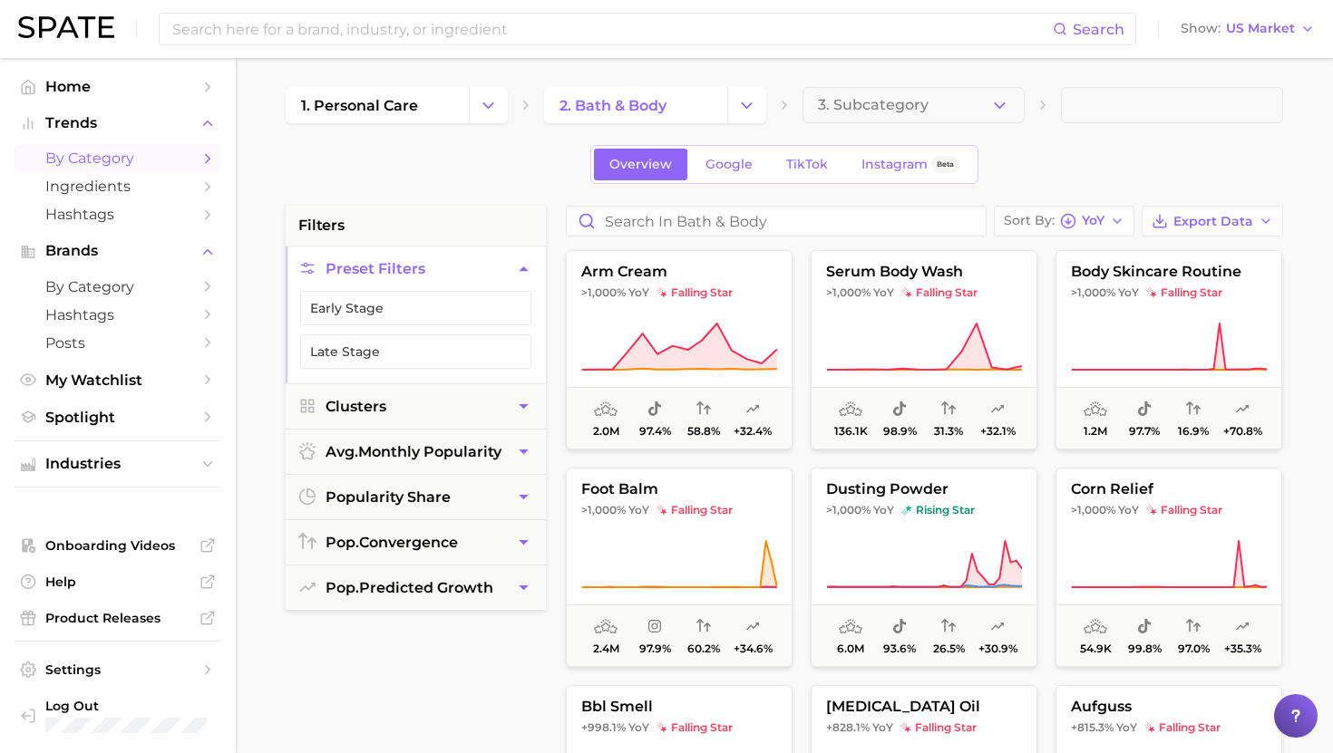
click at [932, 123] on div "1. personal care 2. bath & body 3. Subcategory Overview Google TikTok Instagram…" at bounding box center [784, 715] width 997 height 1256
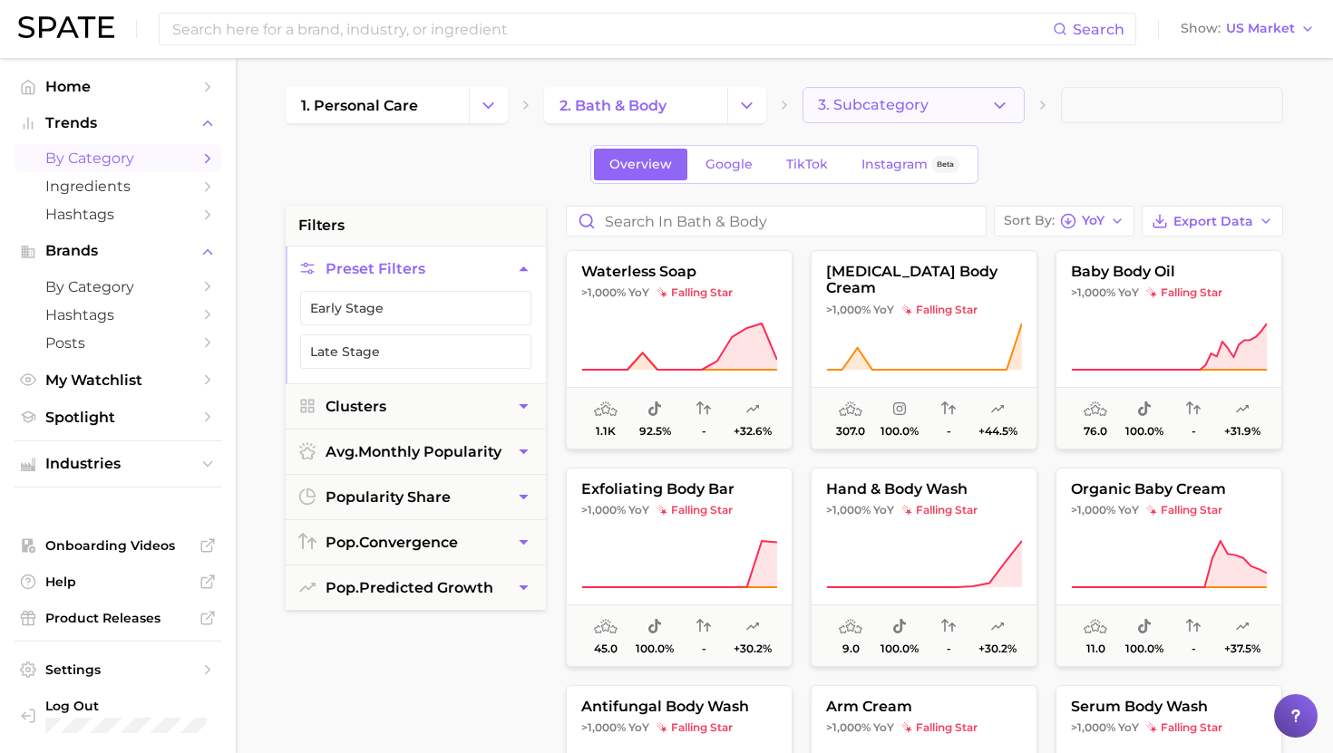
click at [932, 105] on button "3. Subcategory" at bounding box center [913, 105] width 222 height 36
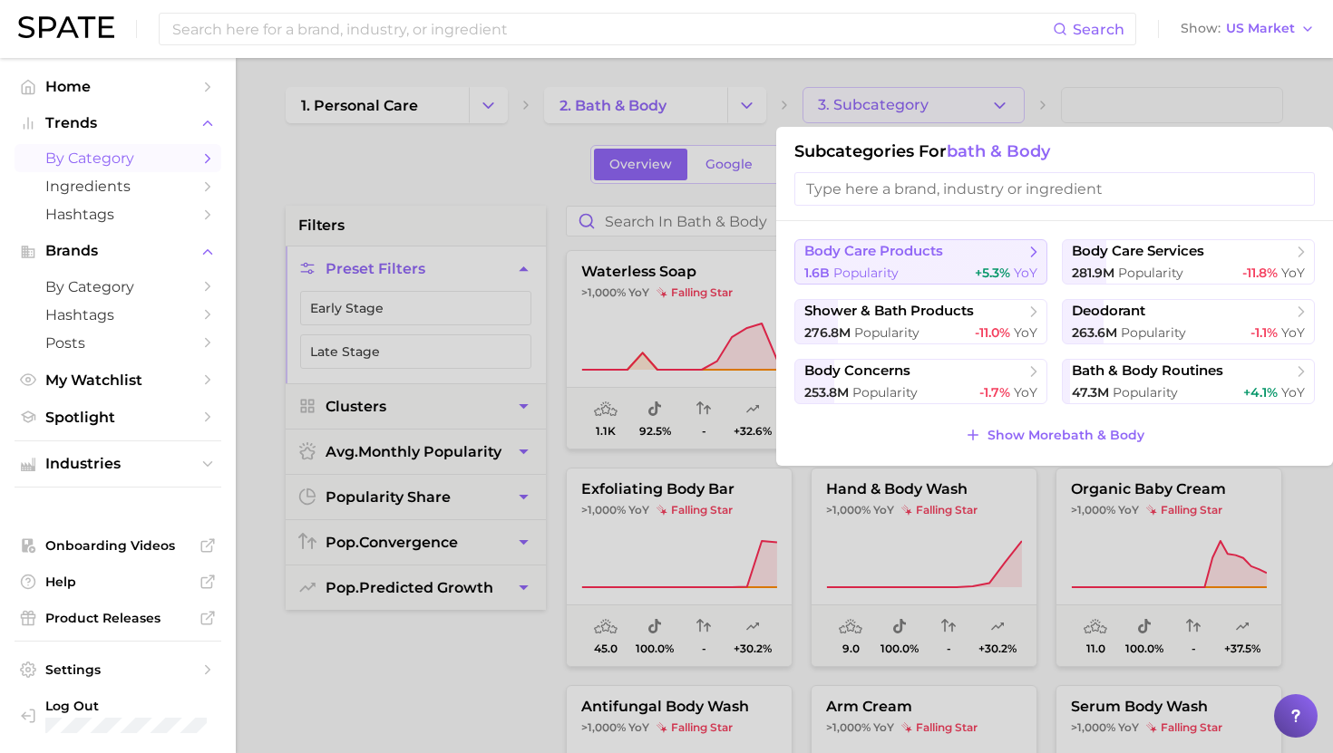
click at [970, 261] on button "body care products 1.6b Popularity +5.3% YoY" at bounding box center [920, 261] width 253 height 45
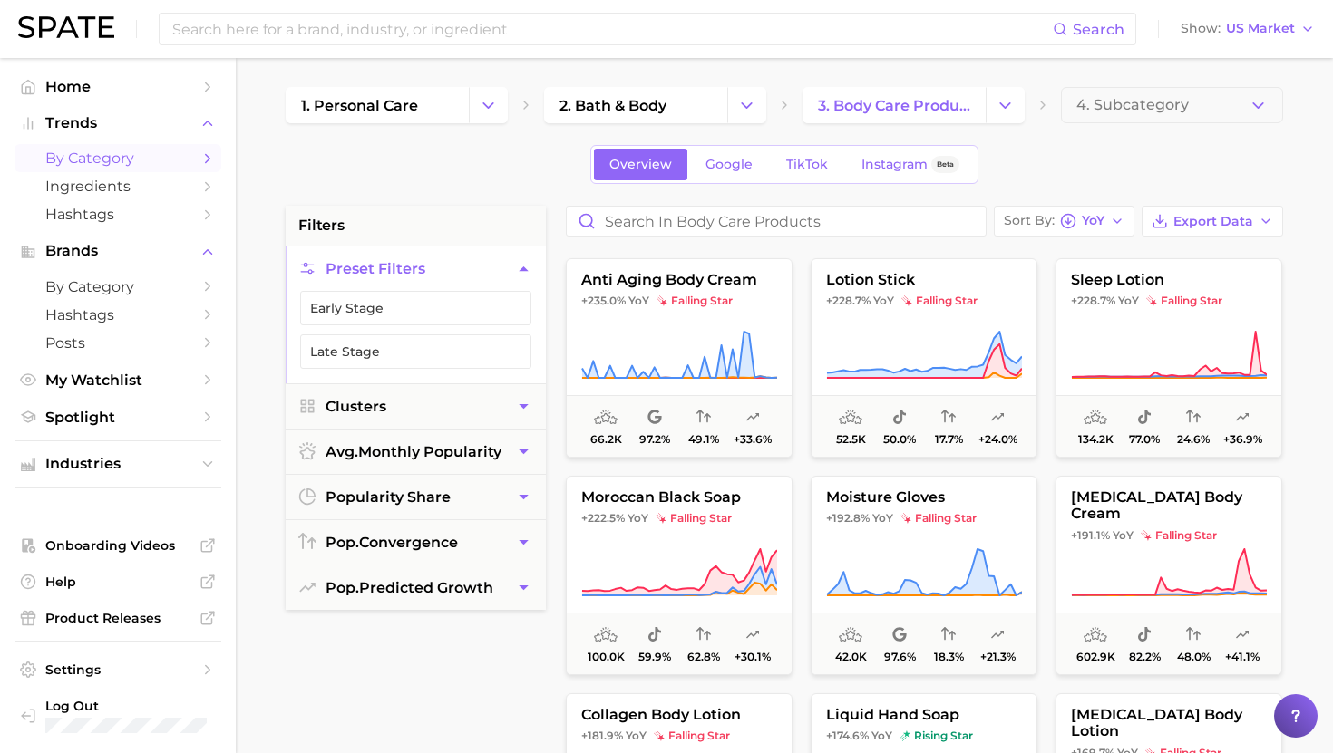
scroll to position [2825, 0]
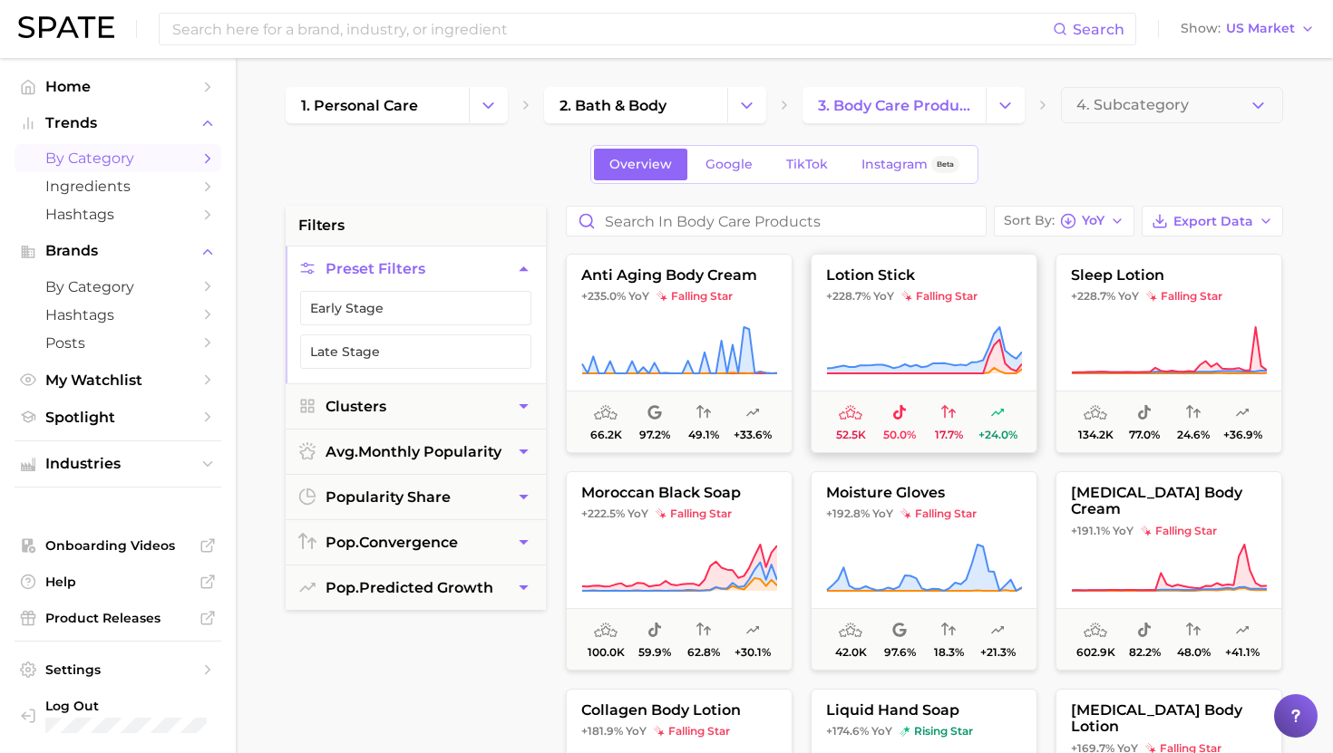
click at [938, 300] on span "falling star" at bounding box center [939, 296] width 76 height 15
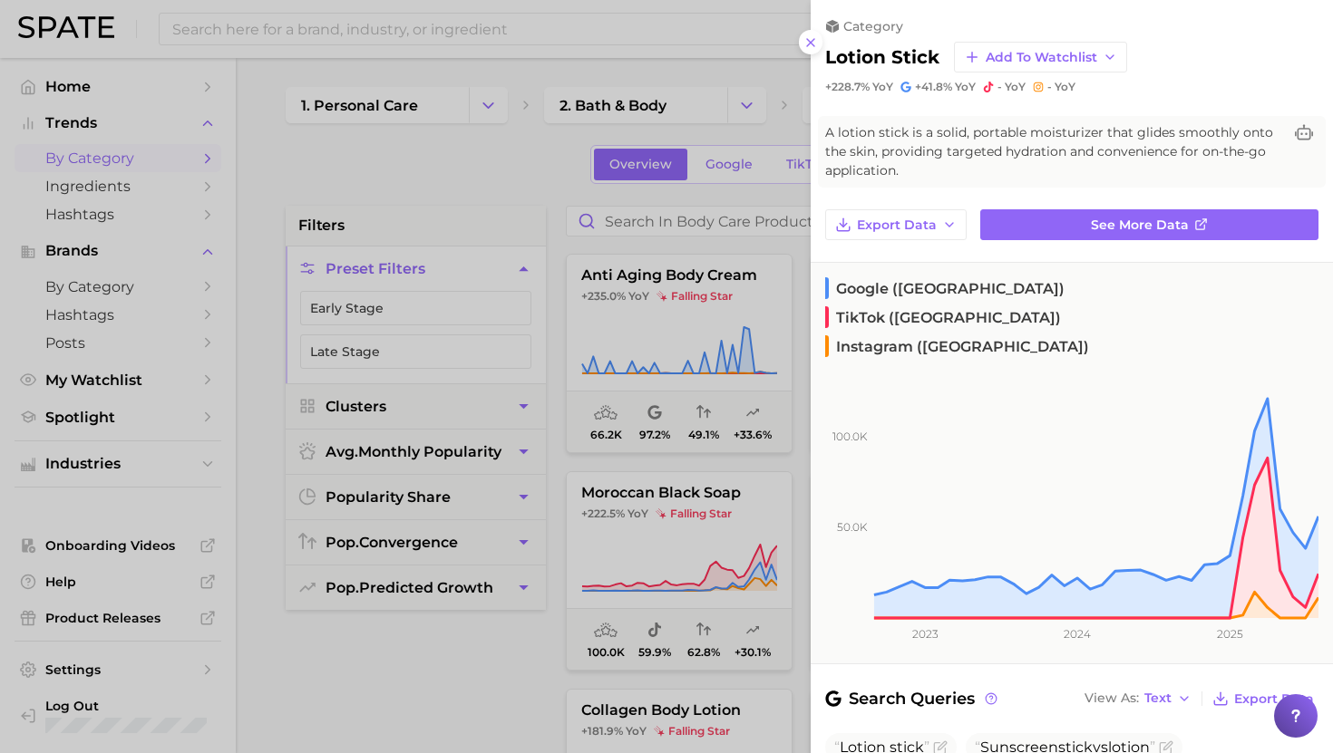
click at [736, 345] on div at bounding box center [666, 376] width 1333 height 753
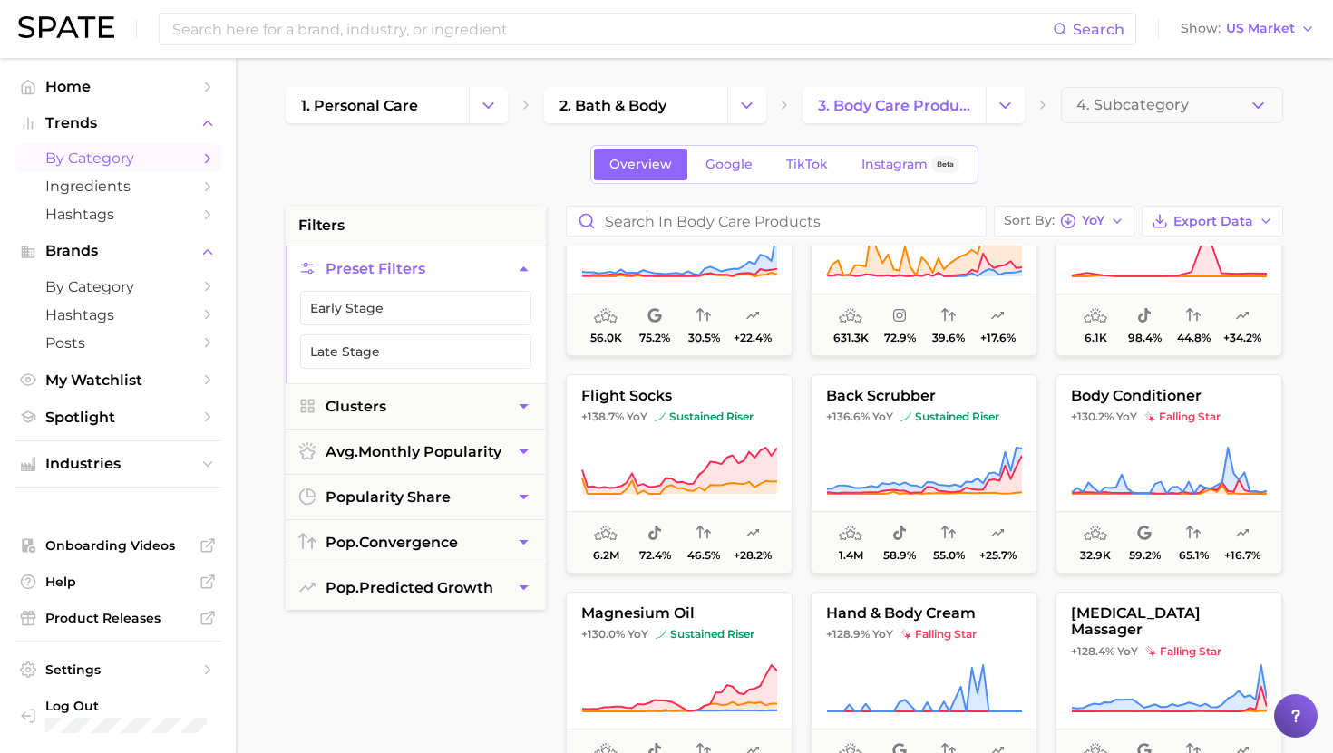
scroll to position [4015, 0]
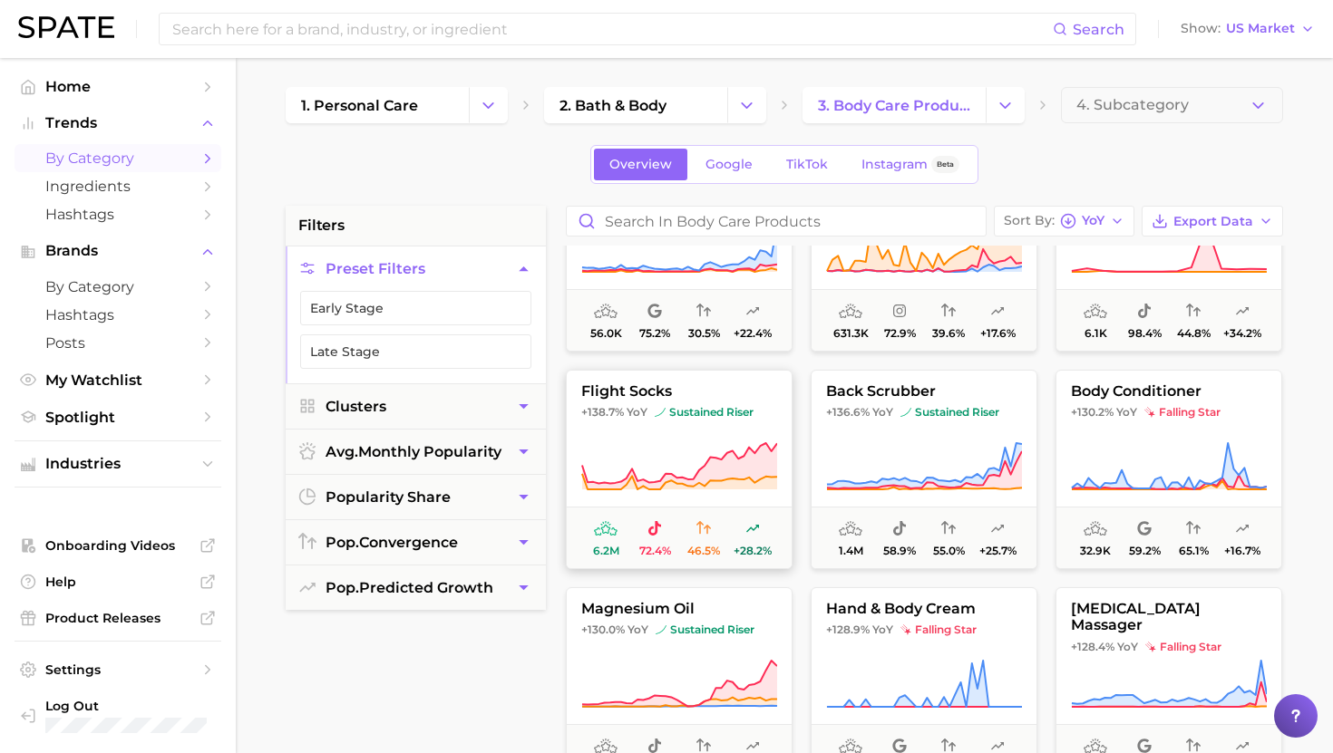
click at [730, 424] on button "flight socks +138.7% YoY sustained riser 6.2m 72.4% 46.5% +28.2%" at bounding box center [679, 469] width 227 height 199
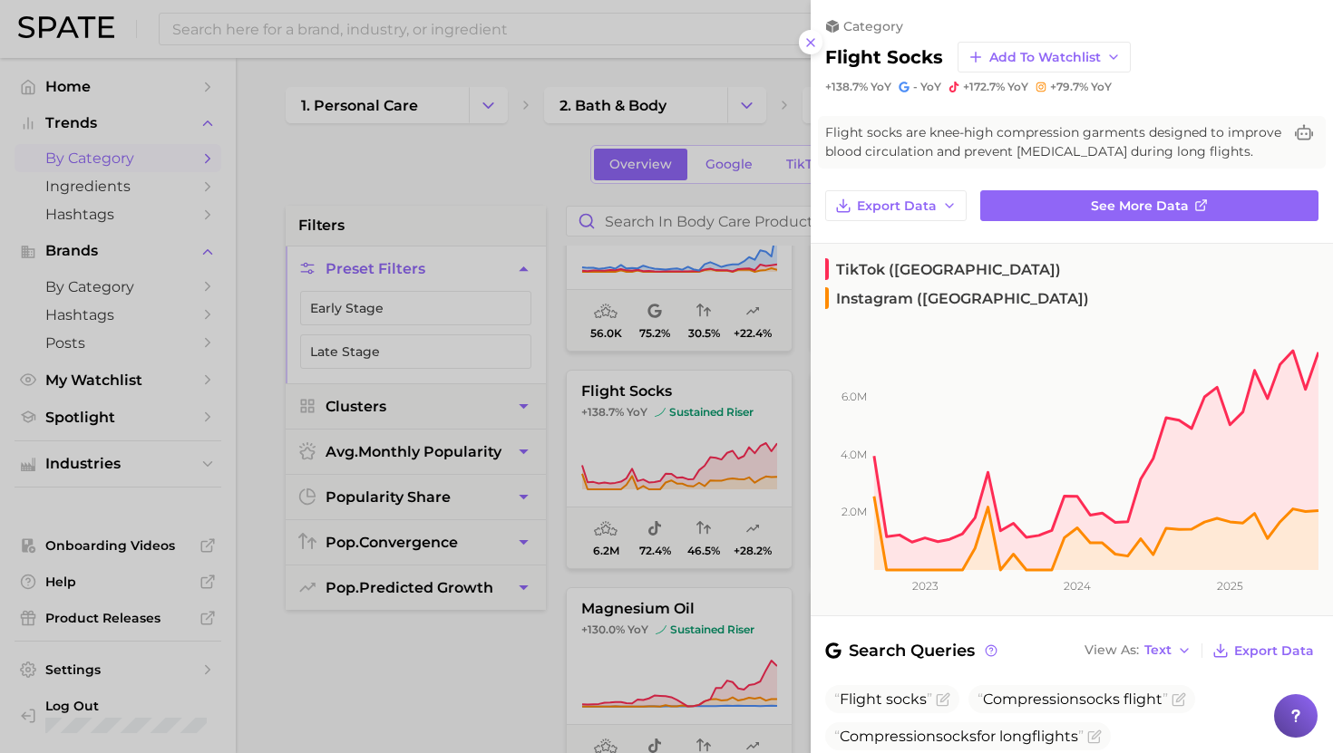
click at [728, 423] on div at bounding box center [666, 376] width 1333 height 753
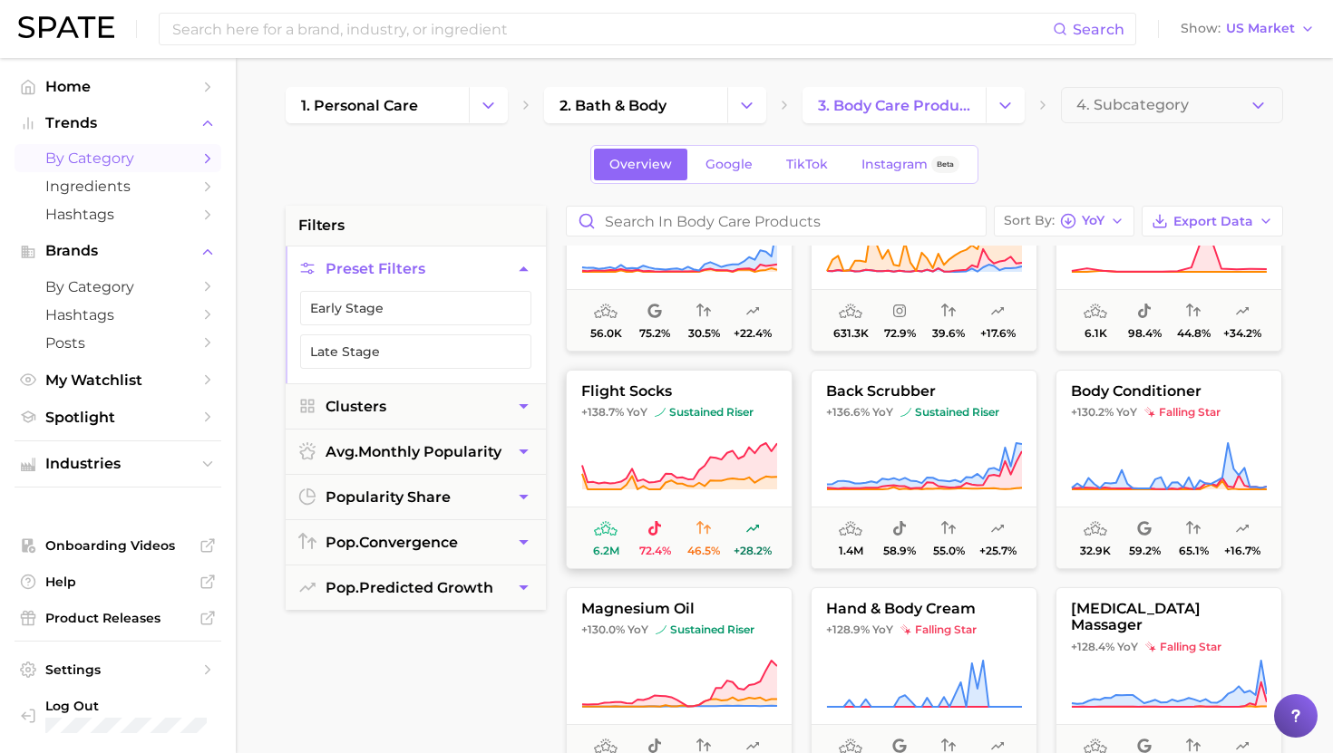
click at [728, 429] on button "flight socks +138.7% YoY sustained riser 6.2m 72.4% 46.5% +28.2%" at bounding box center [679, 469] width 227 height 199
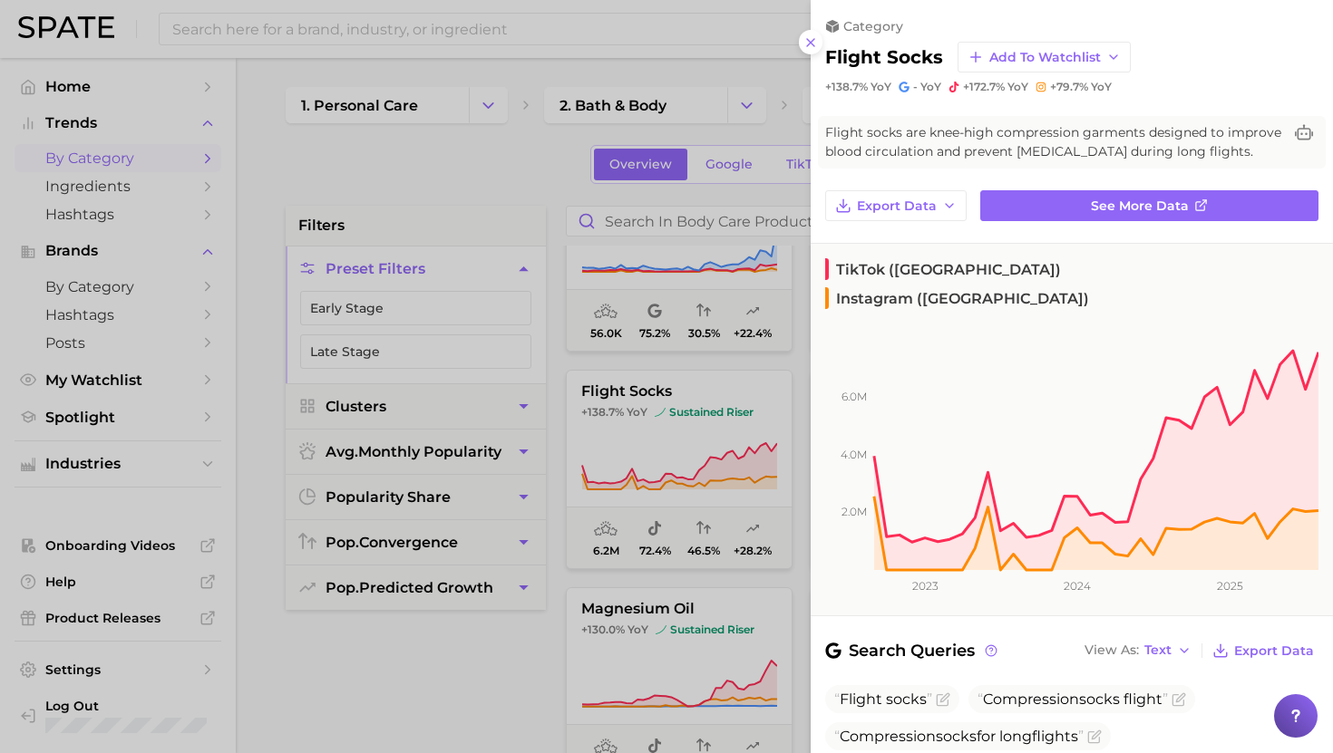
click at [727, 427] on div at bounding box center [666, 376] width 1333 height 753
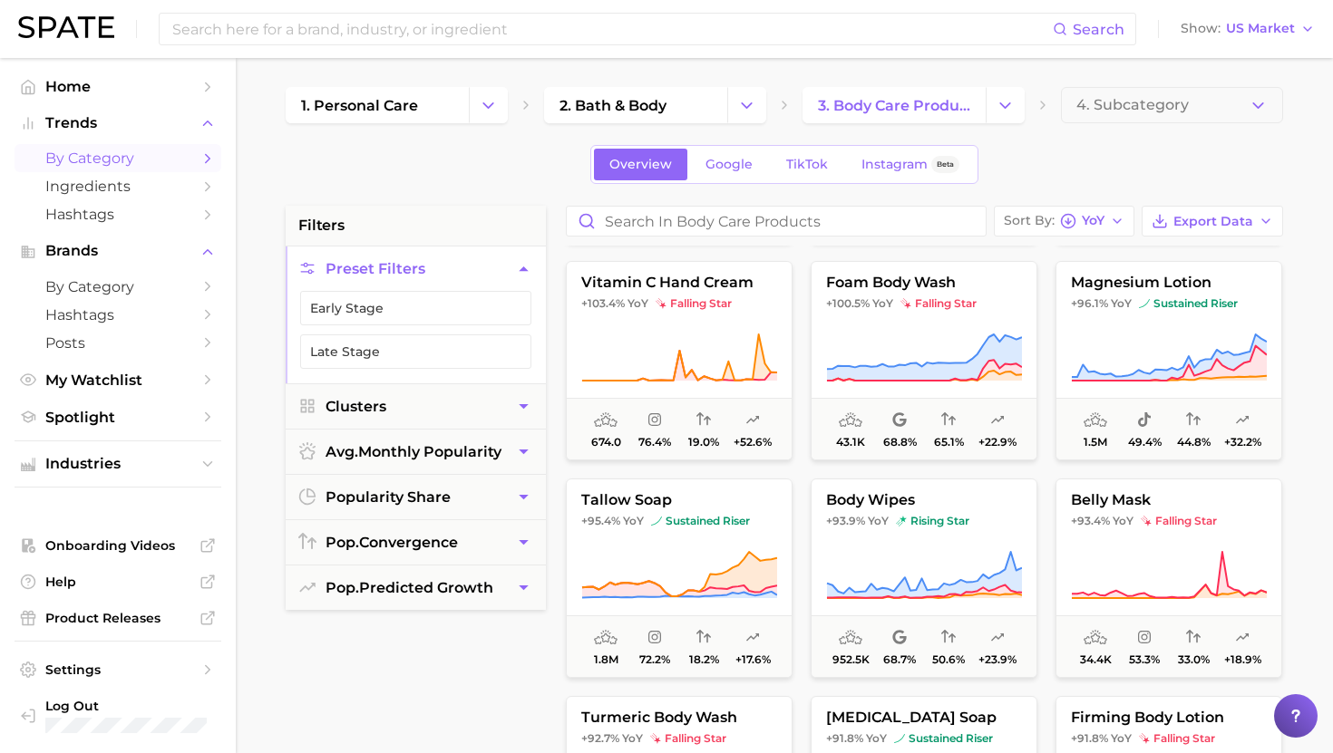
scroll to position [6085, 0]
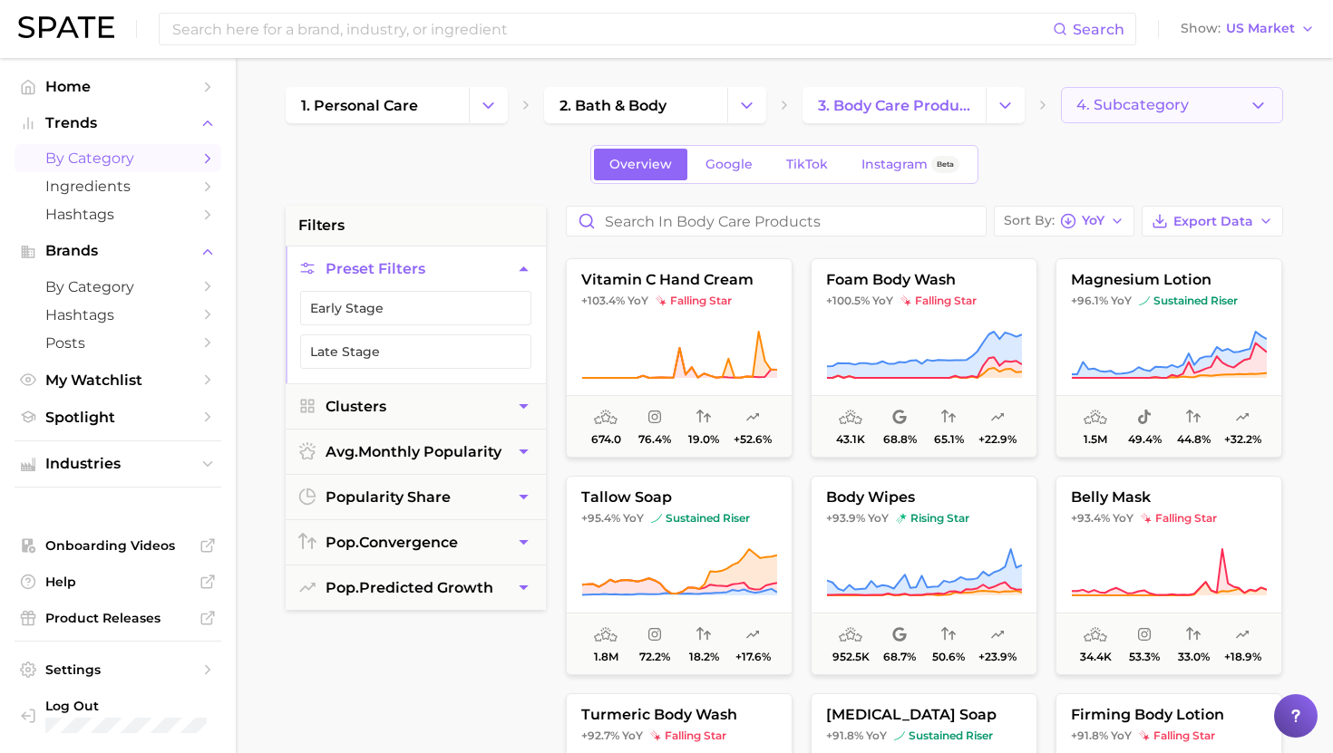
click at [1111, 101] on span "4. Subcategory" at bounding box center [1132, 105] width 112 height 16
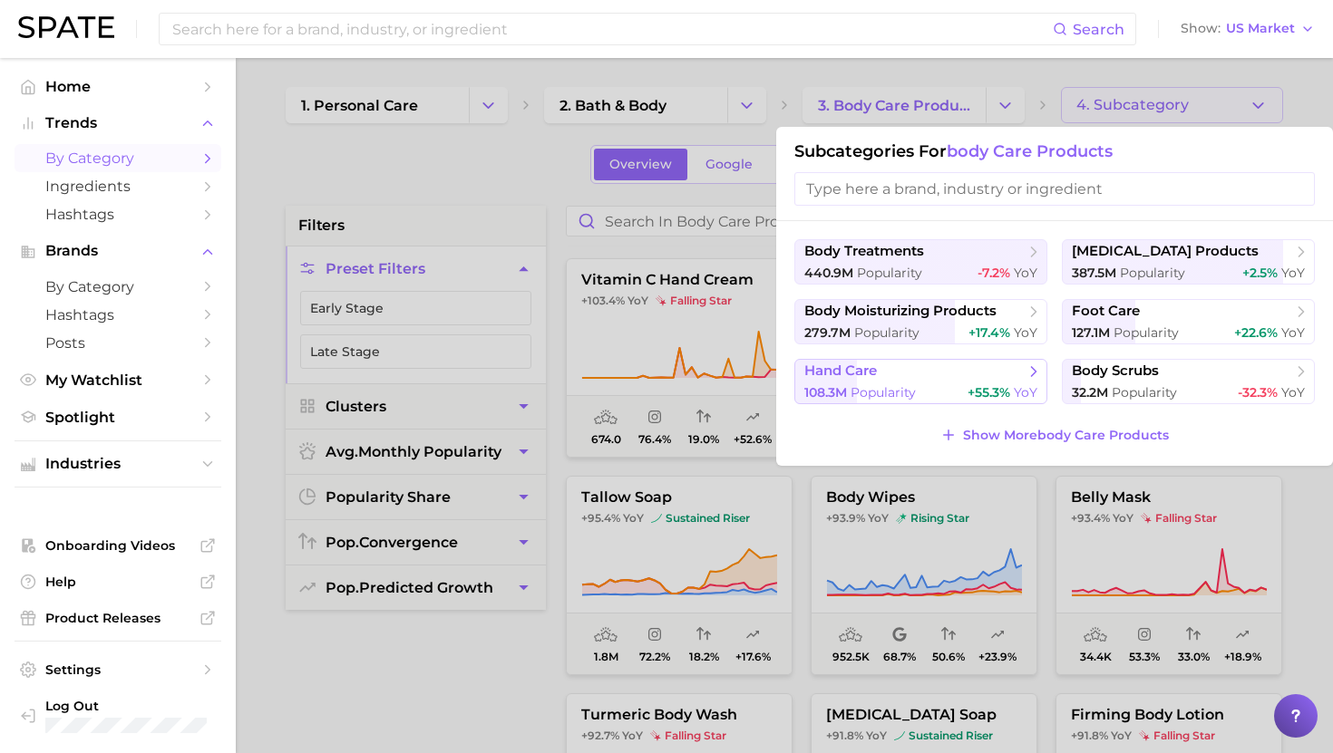
click at [962, 387] on div "108.3m Popularity +55.3% YoY" at bounding box center [920, 392] width 233 height 17
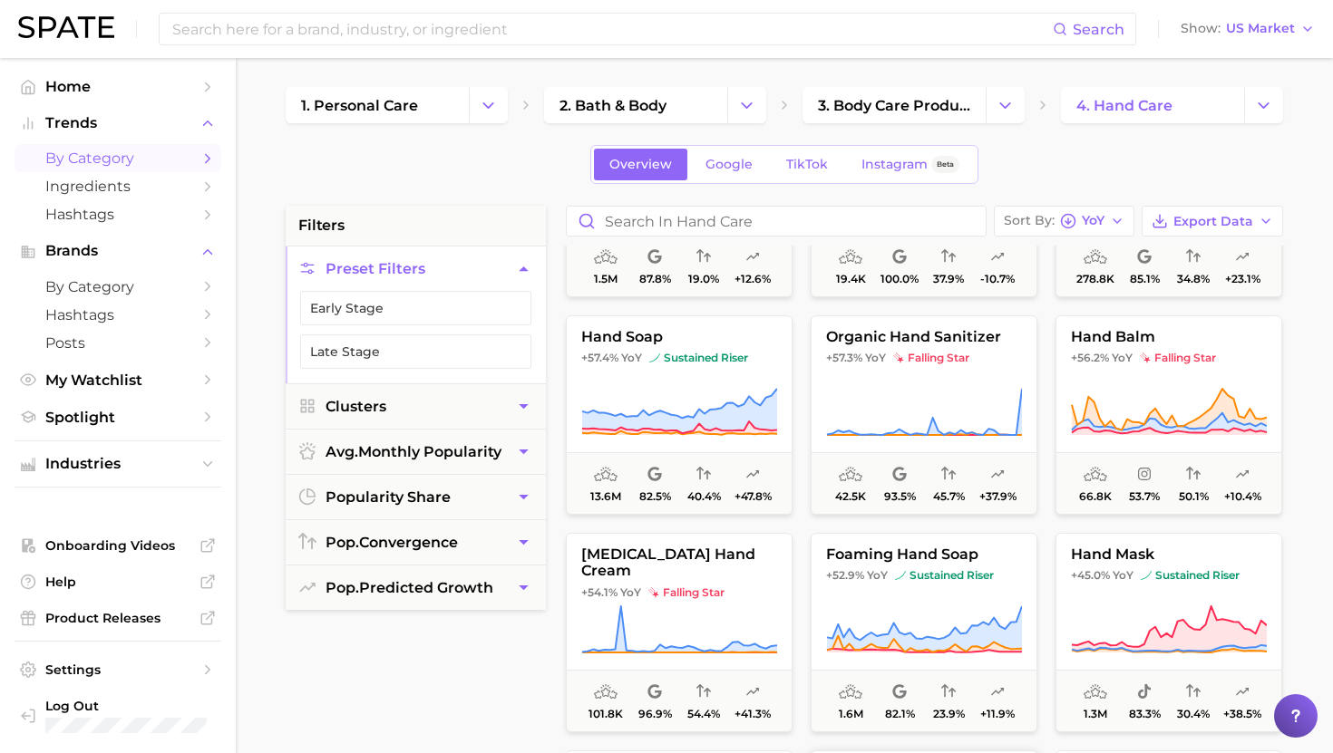
scroll to position [351, 0]
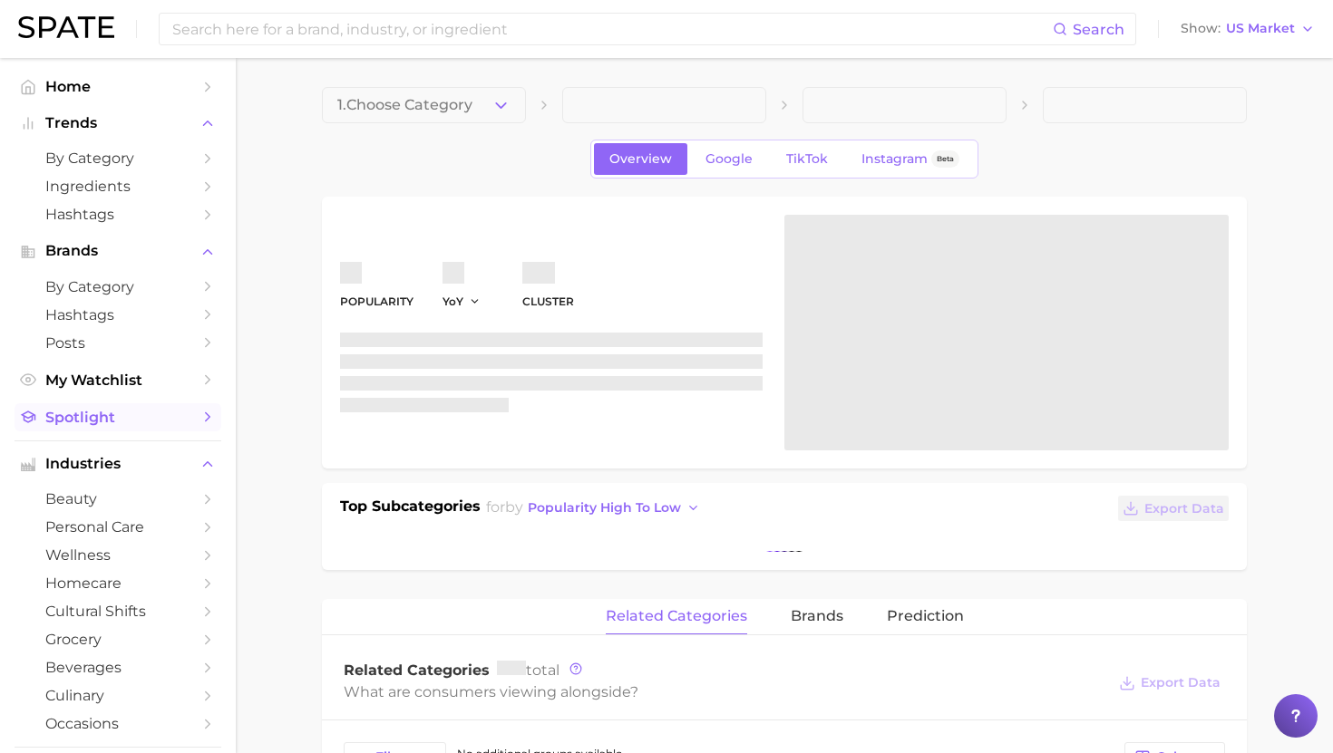
click at [81, 418] on span "Spotlight" at bounding box center [117, 417] width 145 height 17
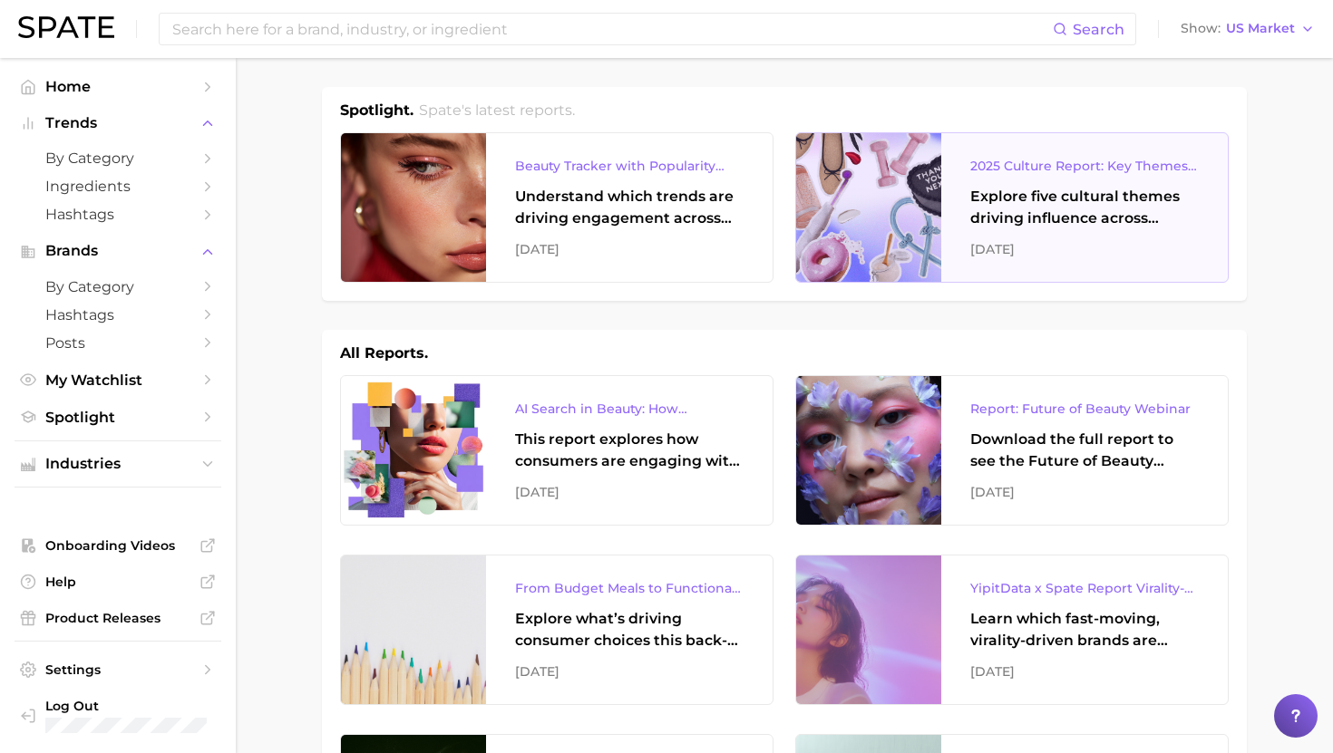
click at [953, 229] on div "2025 Culture Report: Key Themes That Are Shaping Consumer Demand Explore five c…" at bounding box center [1084, 207] width 287 height 149
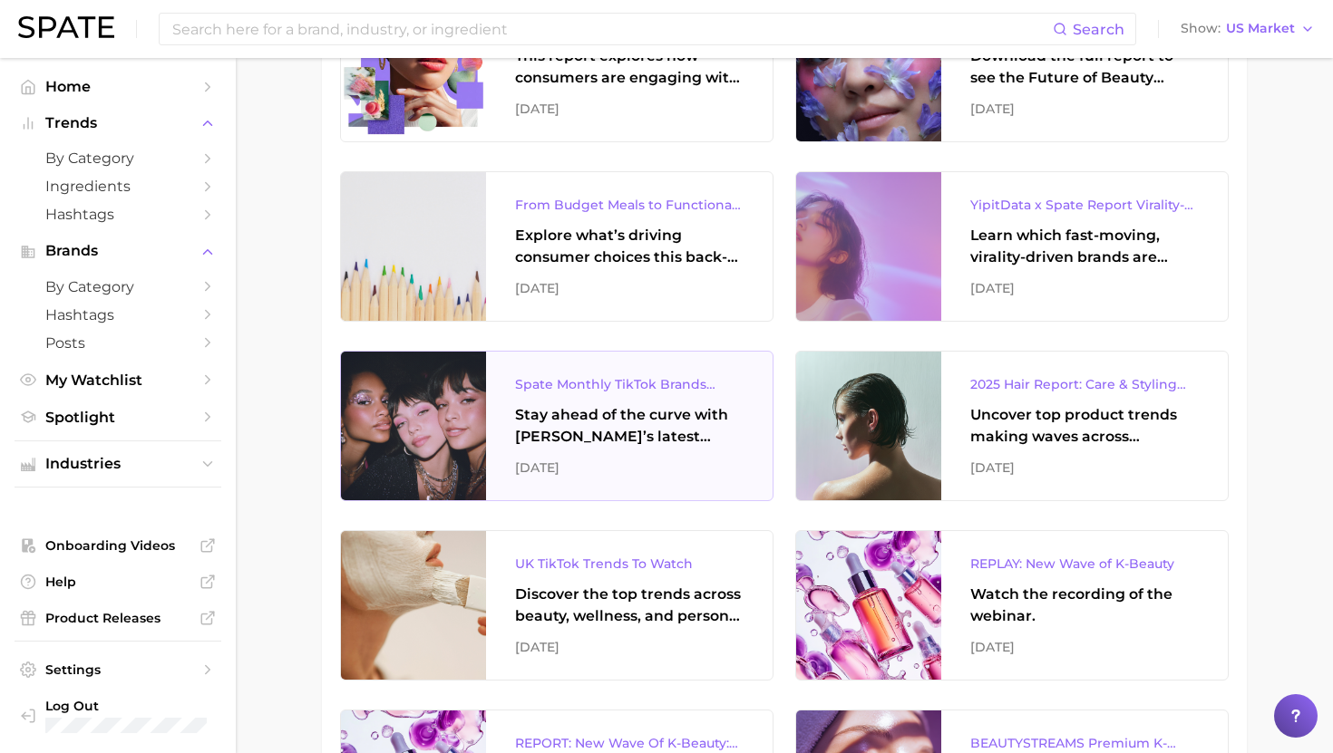
scroll to position [385, 0]
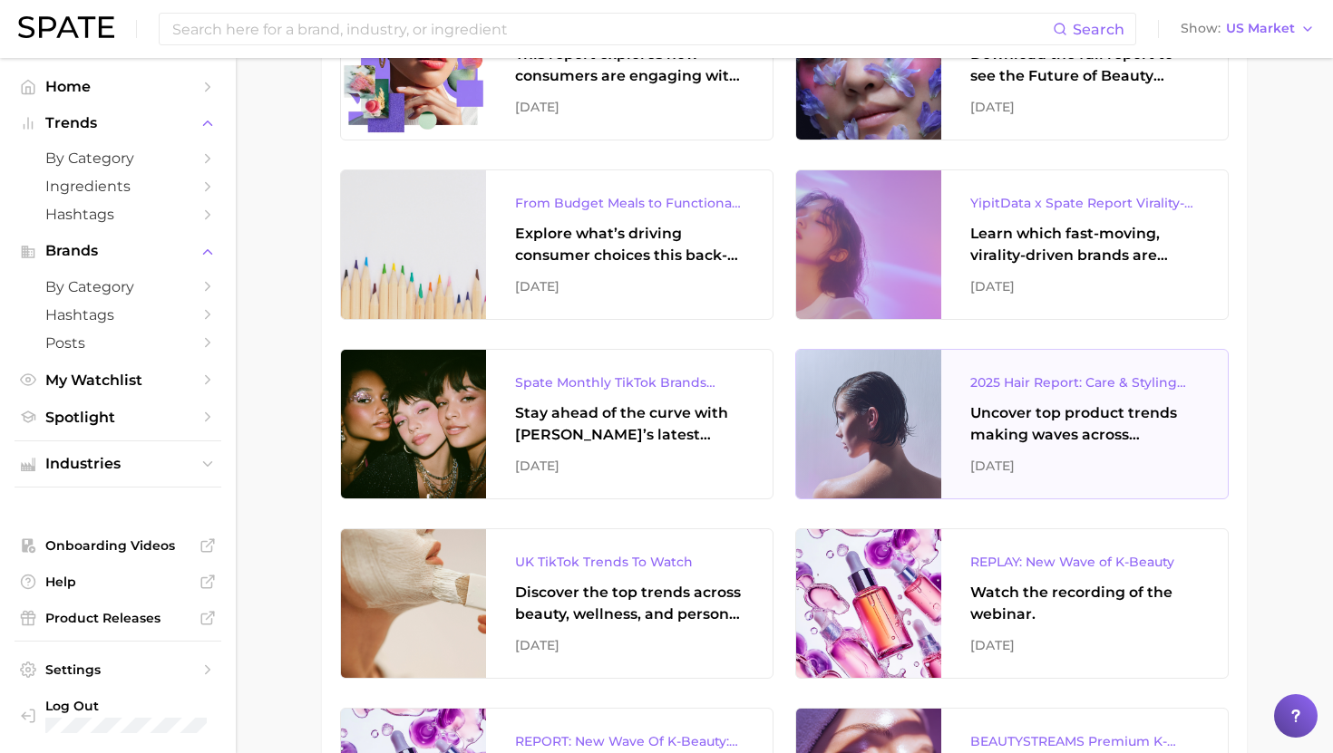
click at [969, 438] on div "2025 Hair Report: Care & Styling Products Uncover top product trends making wav…" at bounding box center [1084, 424] width 287 height 149
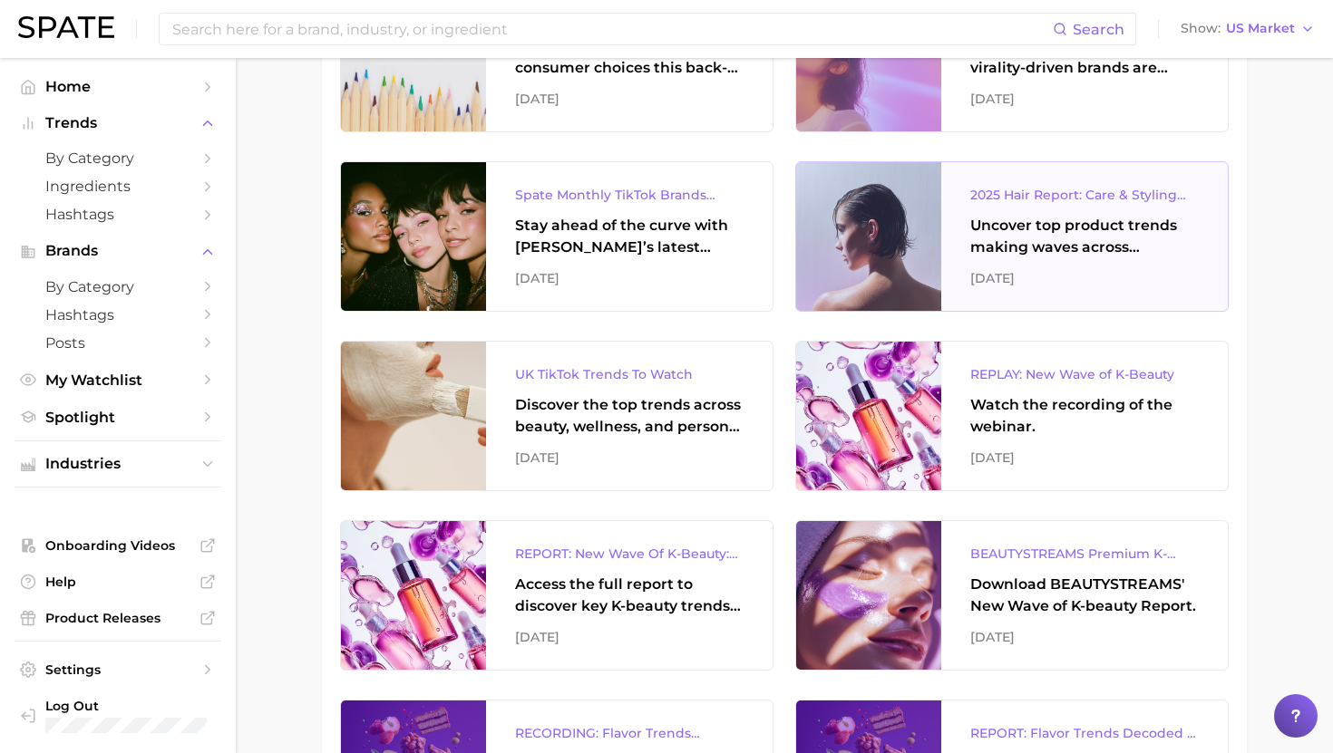
scroll to position [576, 0]
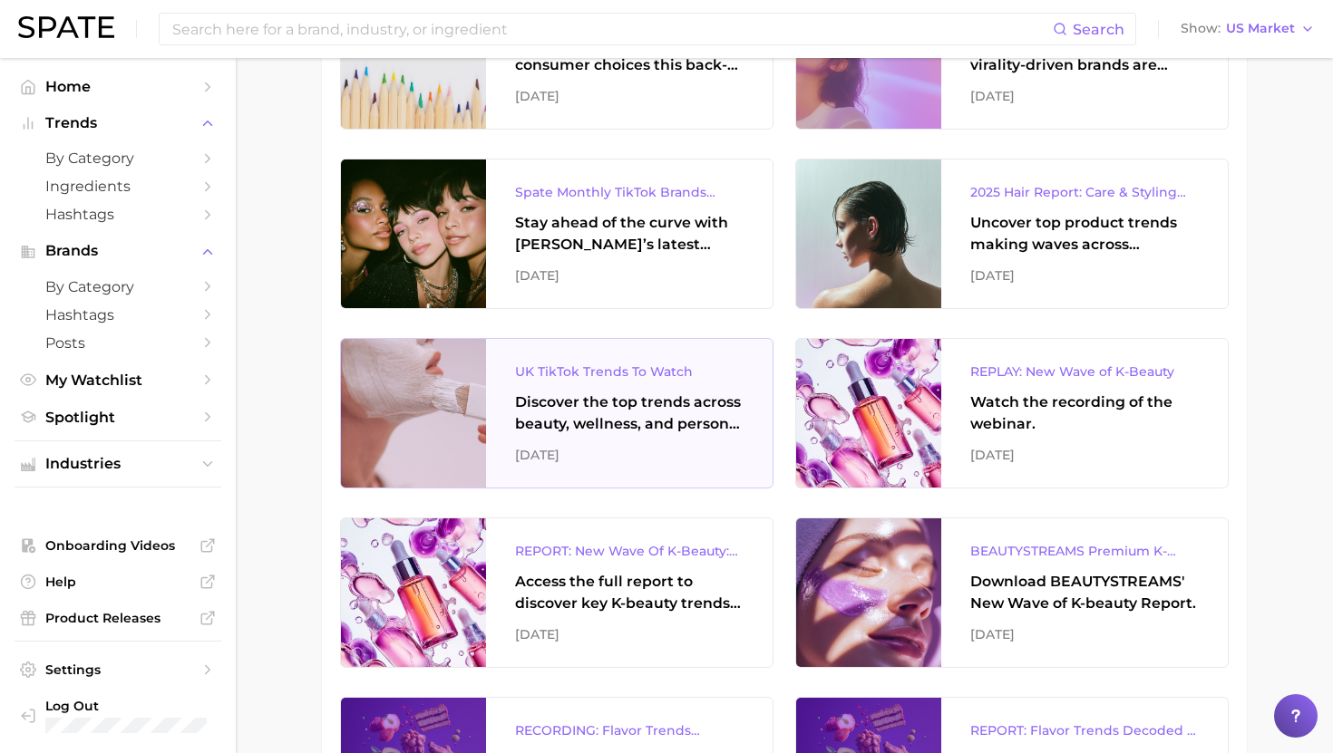
click at [649, 408] on div "Discover the top trends across beauty, wellness, and personal care on TikTok UK." at bounding box center [629, 414] width 228 height 44
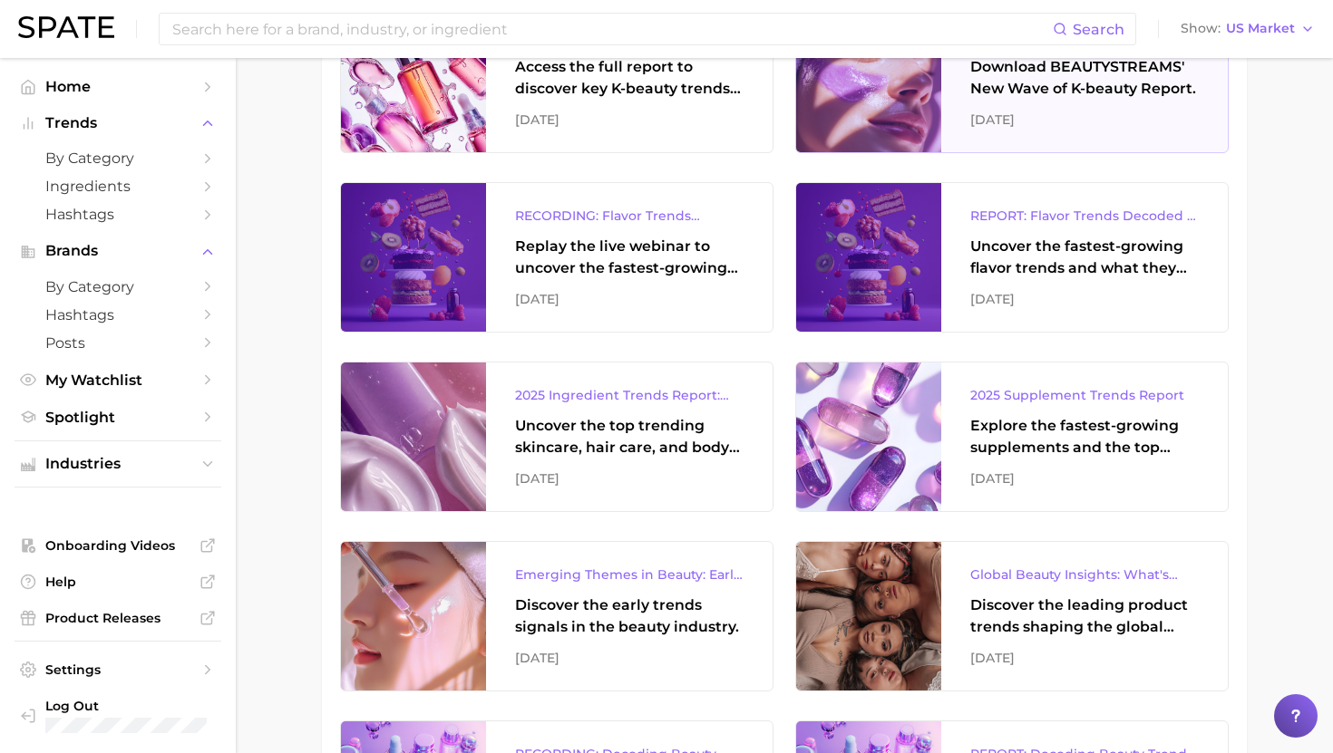
scroll to position [1103, 0]
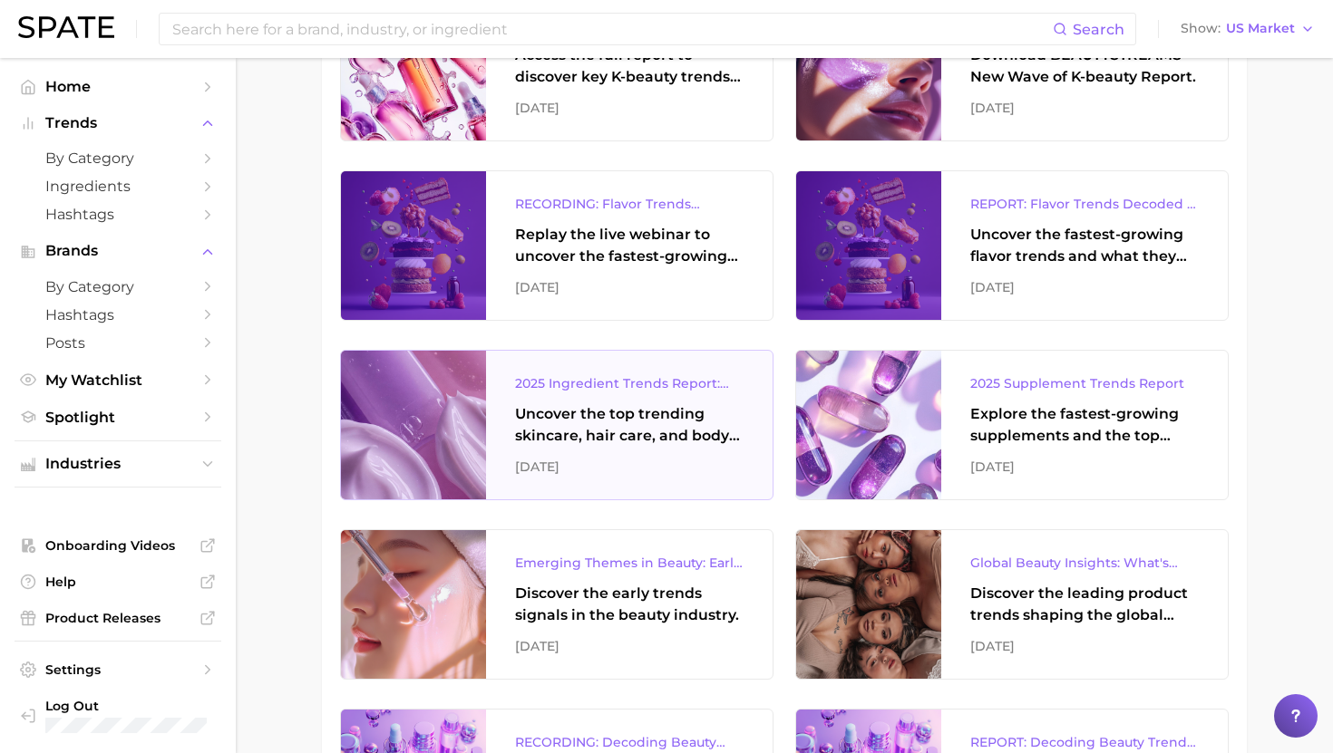
click at [663, 431] on div "Uncover the top trending skincare, hair care, and body care ingredients capturi…" at bounding box center [629, 425] width 228 height 44
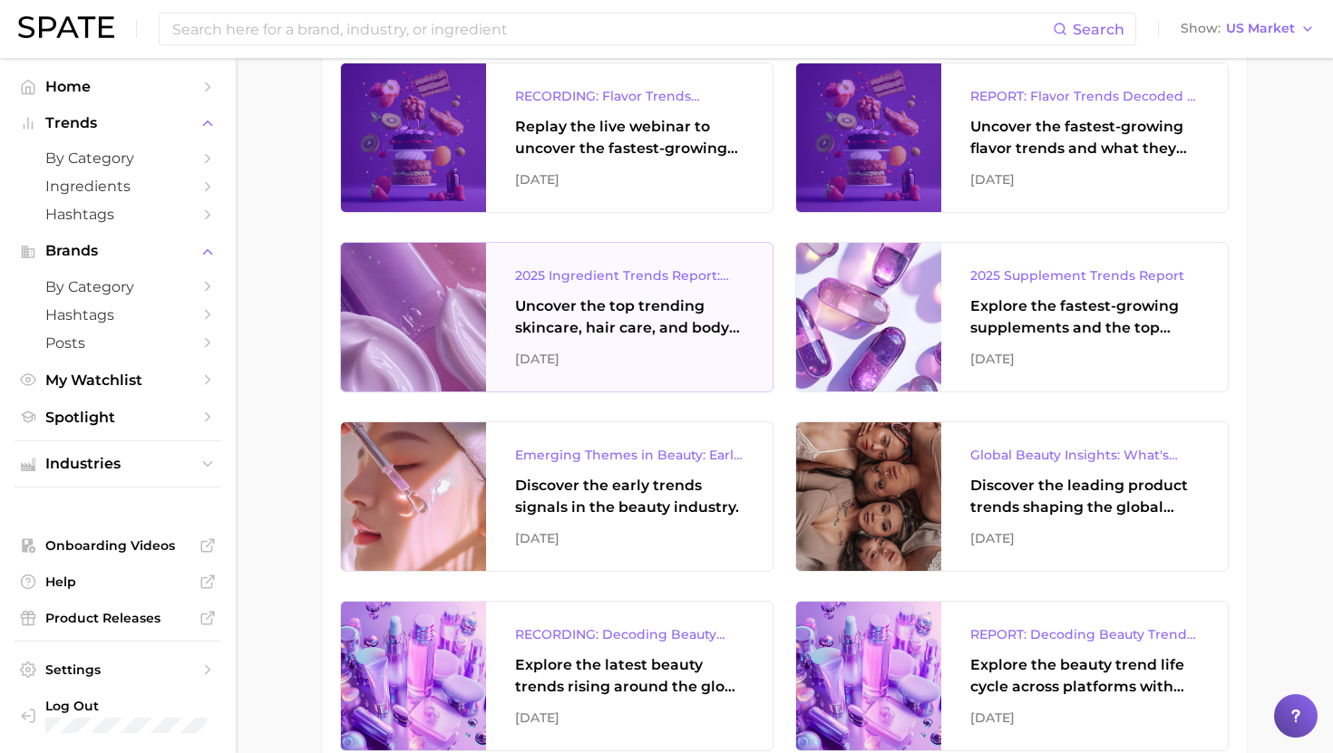
scroll to position [1212, 0]
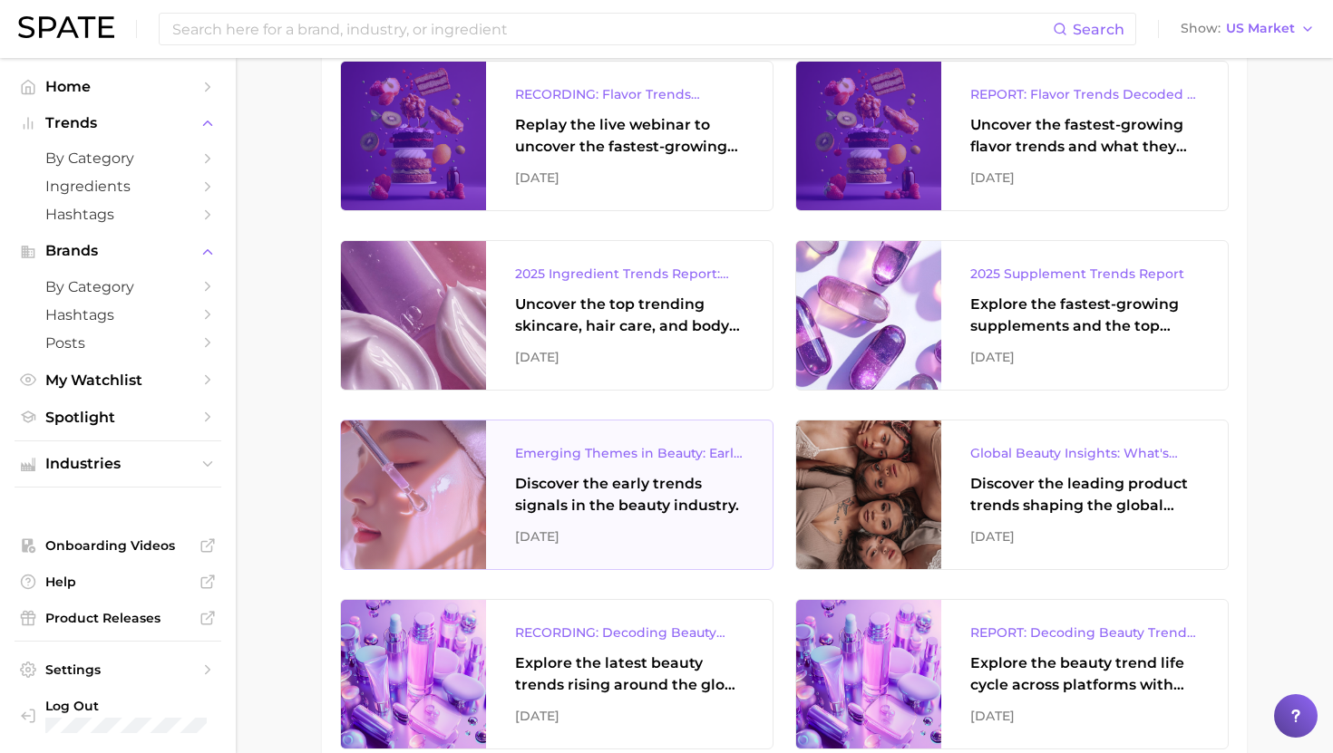
click at [655, 489] on div "Discover the early trends signals in the beauty industry." at bounding box center [629, 495] width 228 height 44
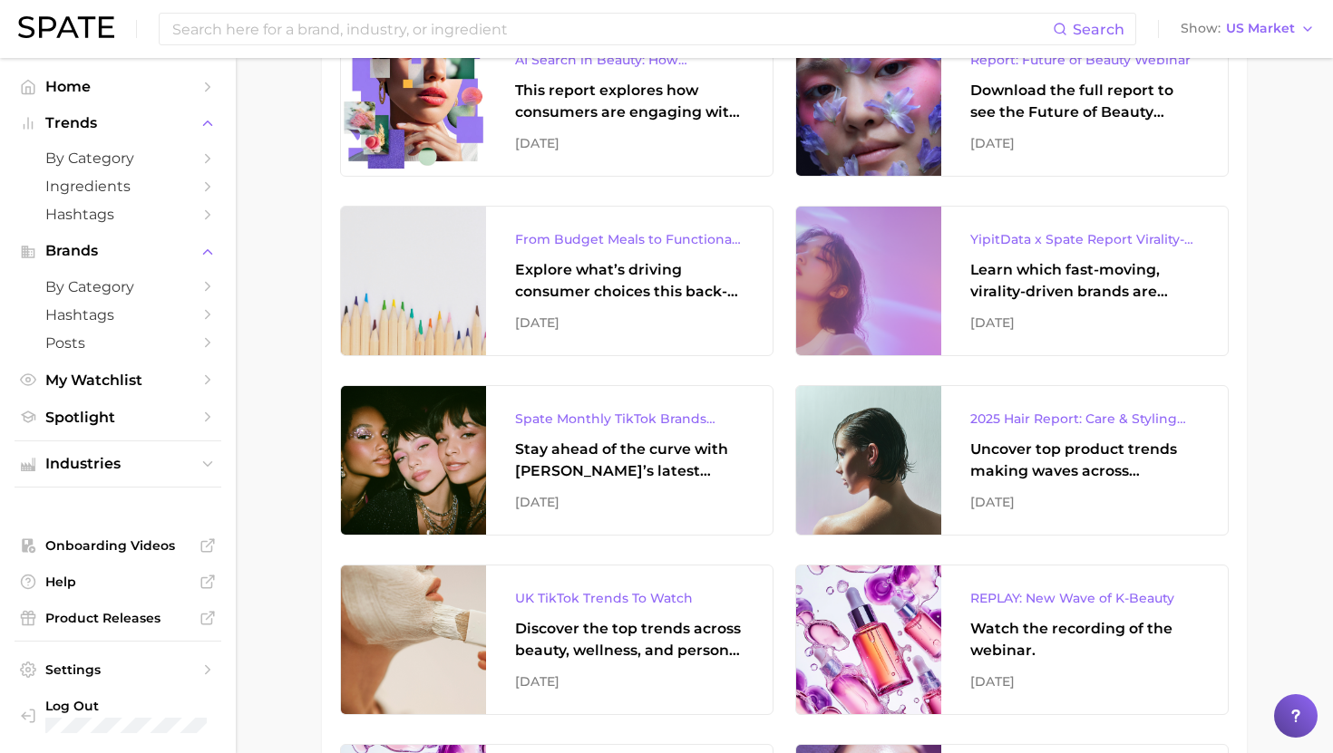
scroll to position [0, 0]
